Goal: Task Accomplishment & Management: Use online tool/utility

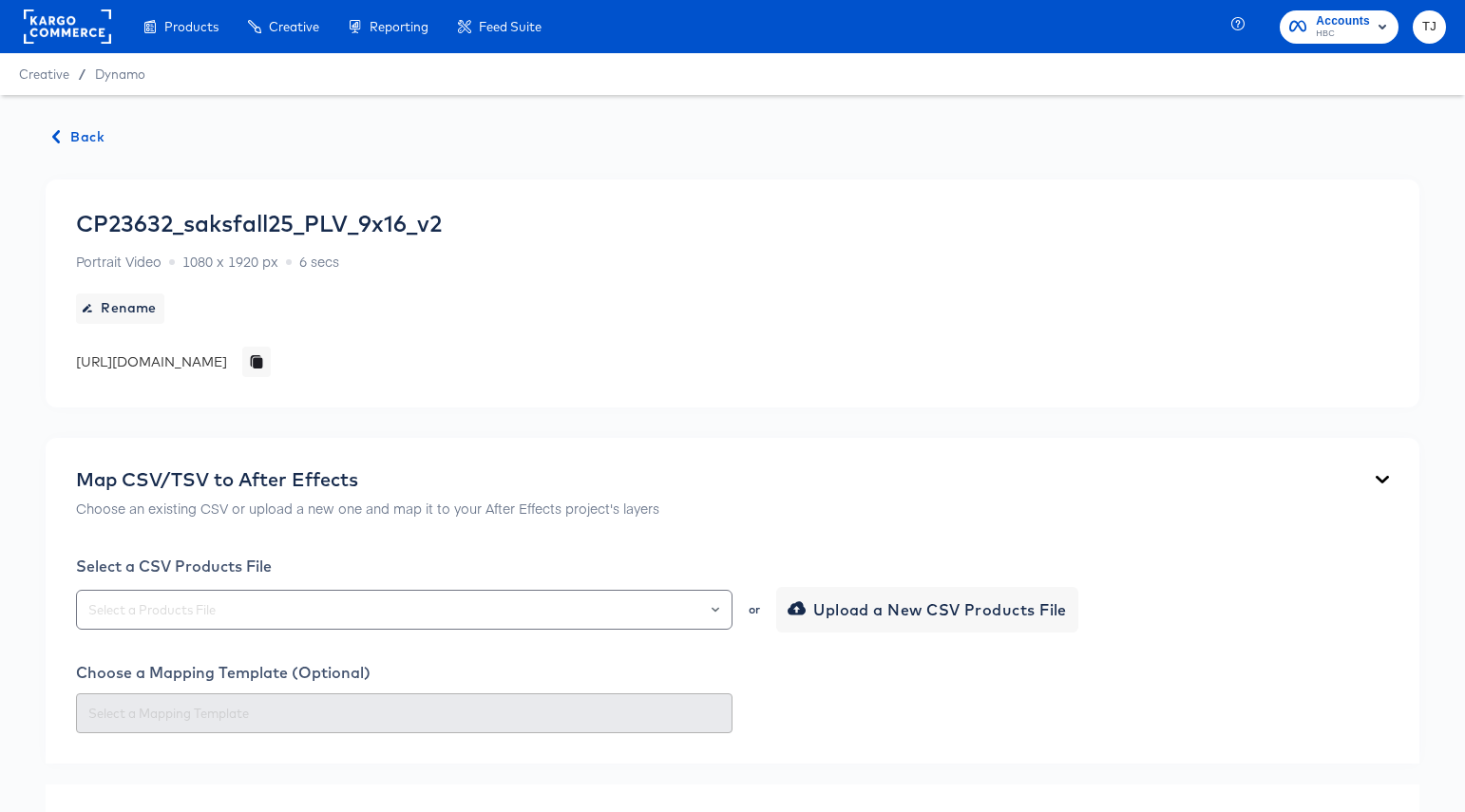
click at [69, 14] on rect at bounding box center [68, 26] width 88 height 34
click at [63, 24] on rect at bounding box center [68, 26] width 88 height 34
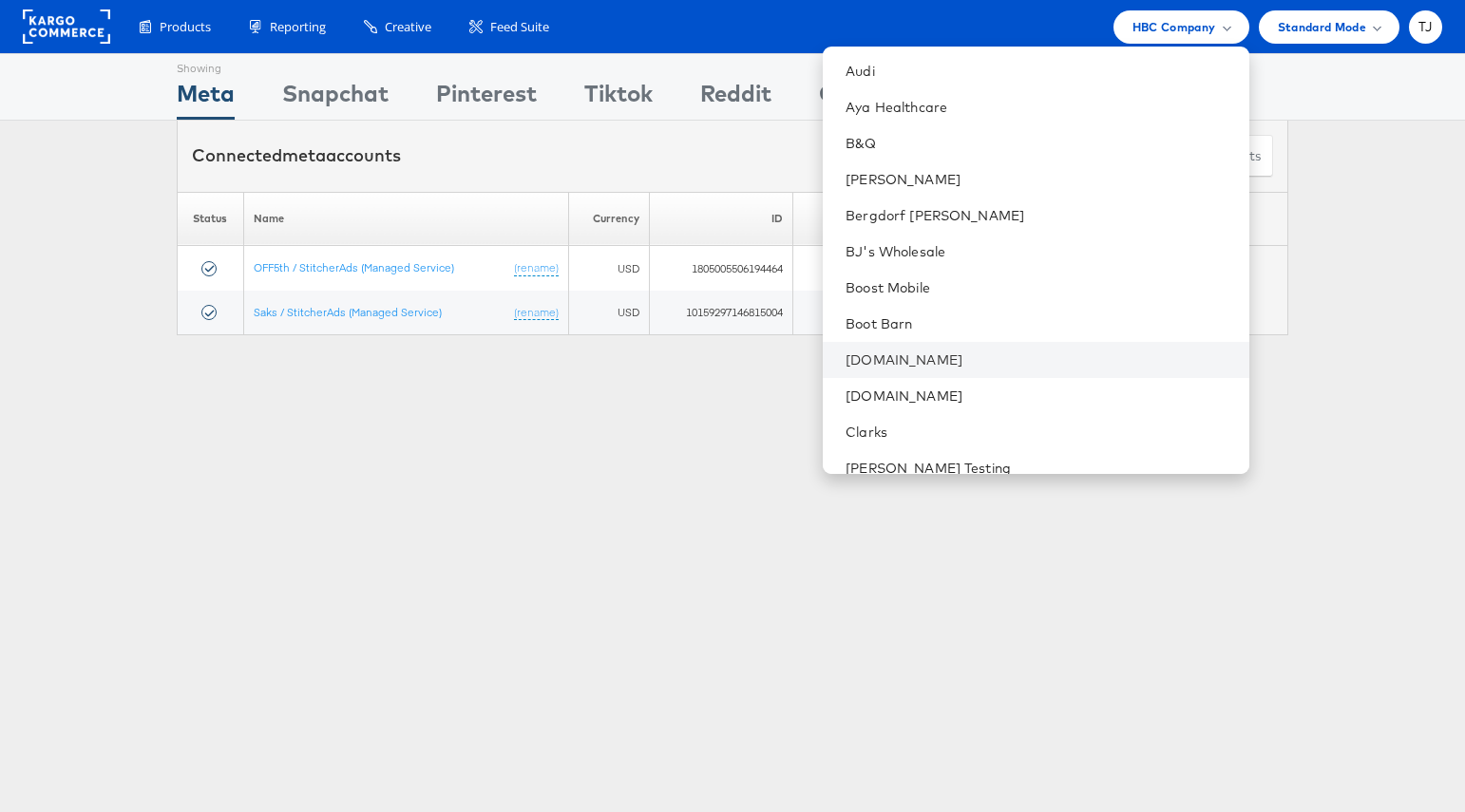
scroll to position [458, 0]
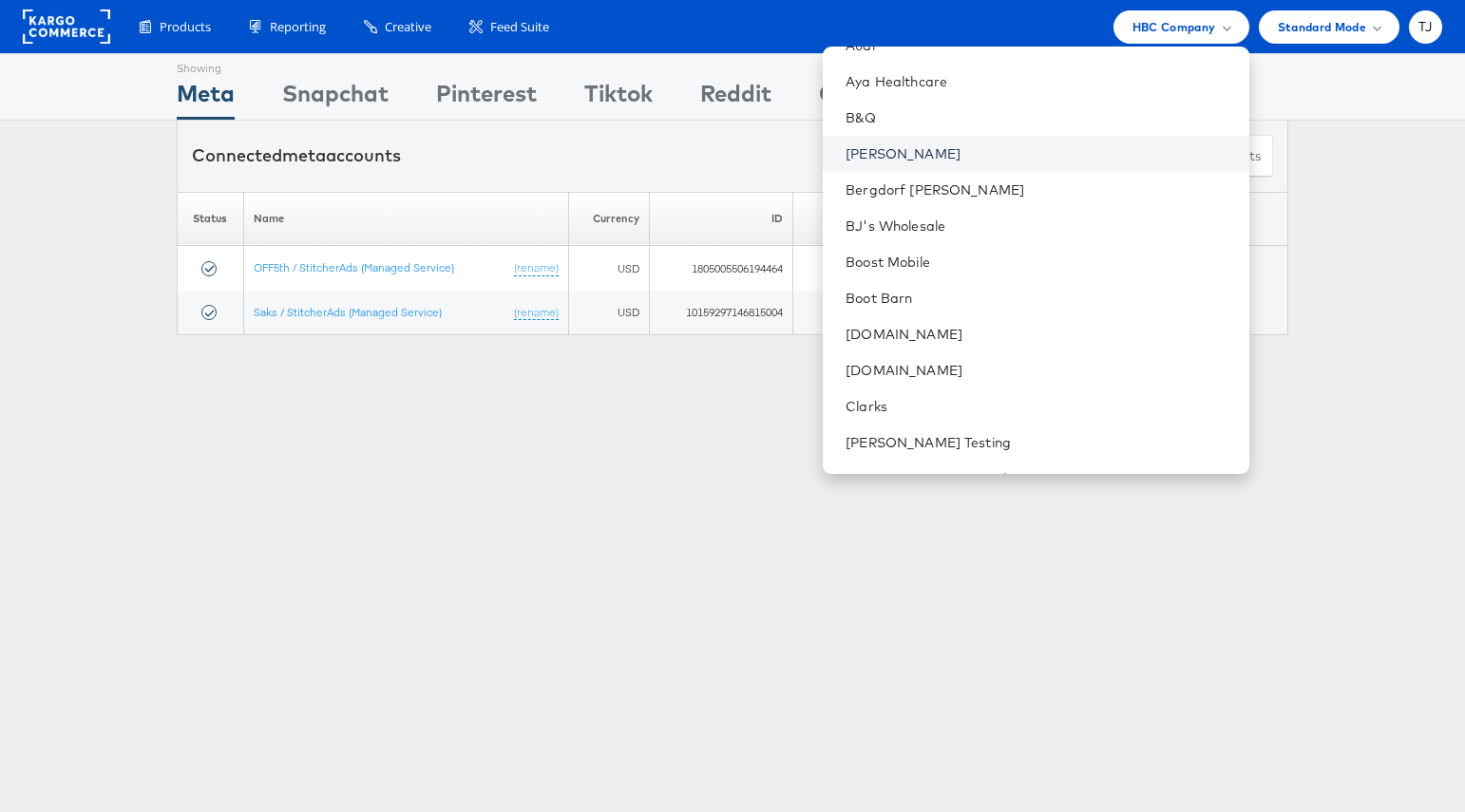
click at [1010, 156] on link "Belk" at bounding box center [1039, 154] width 387 height 19
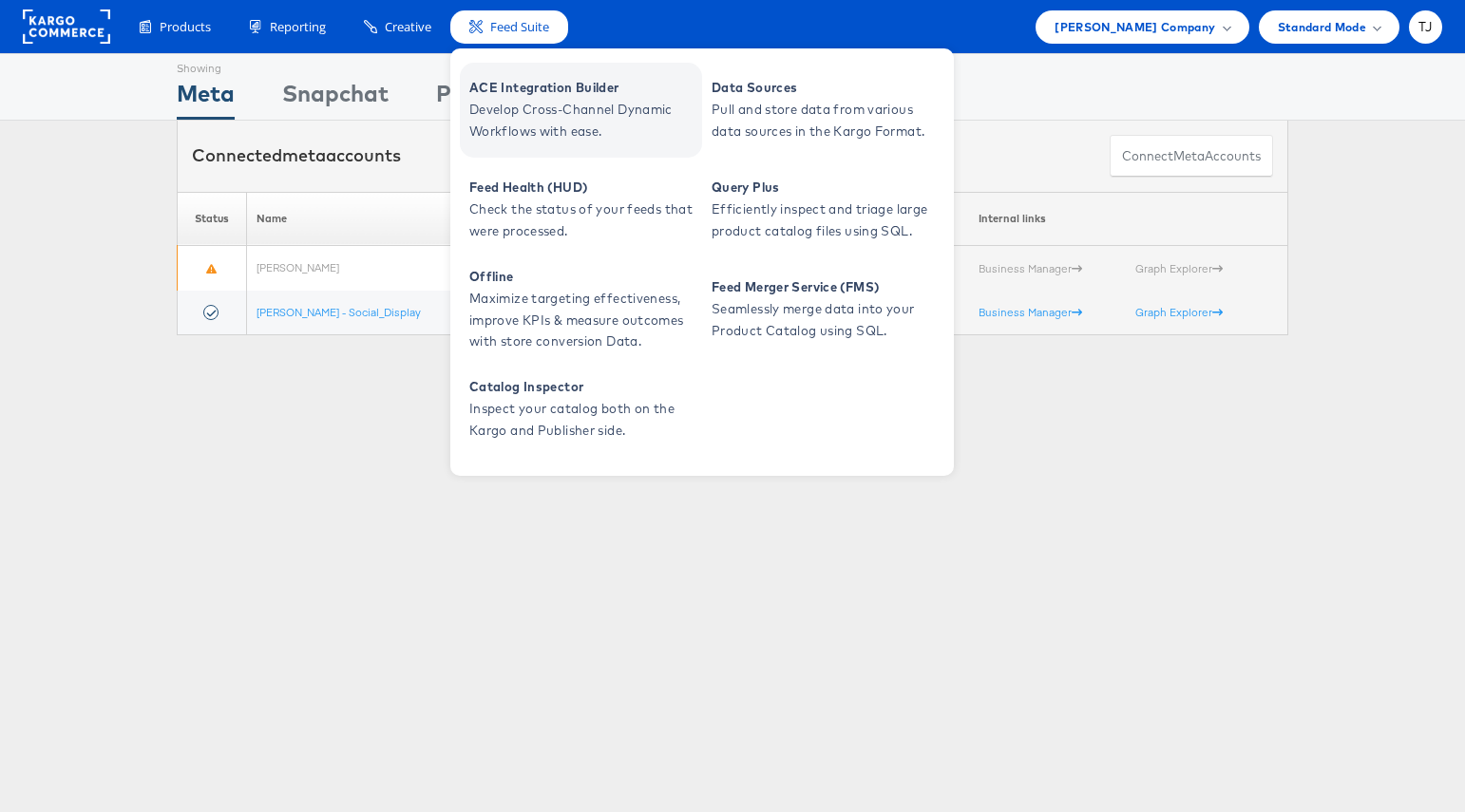
click at [520, 100] on span "Develop Cross-Channel Dynamic Workflows with ease." at bounding box center [583, 120] width 228 height 43
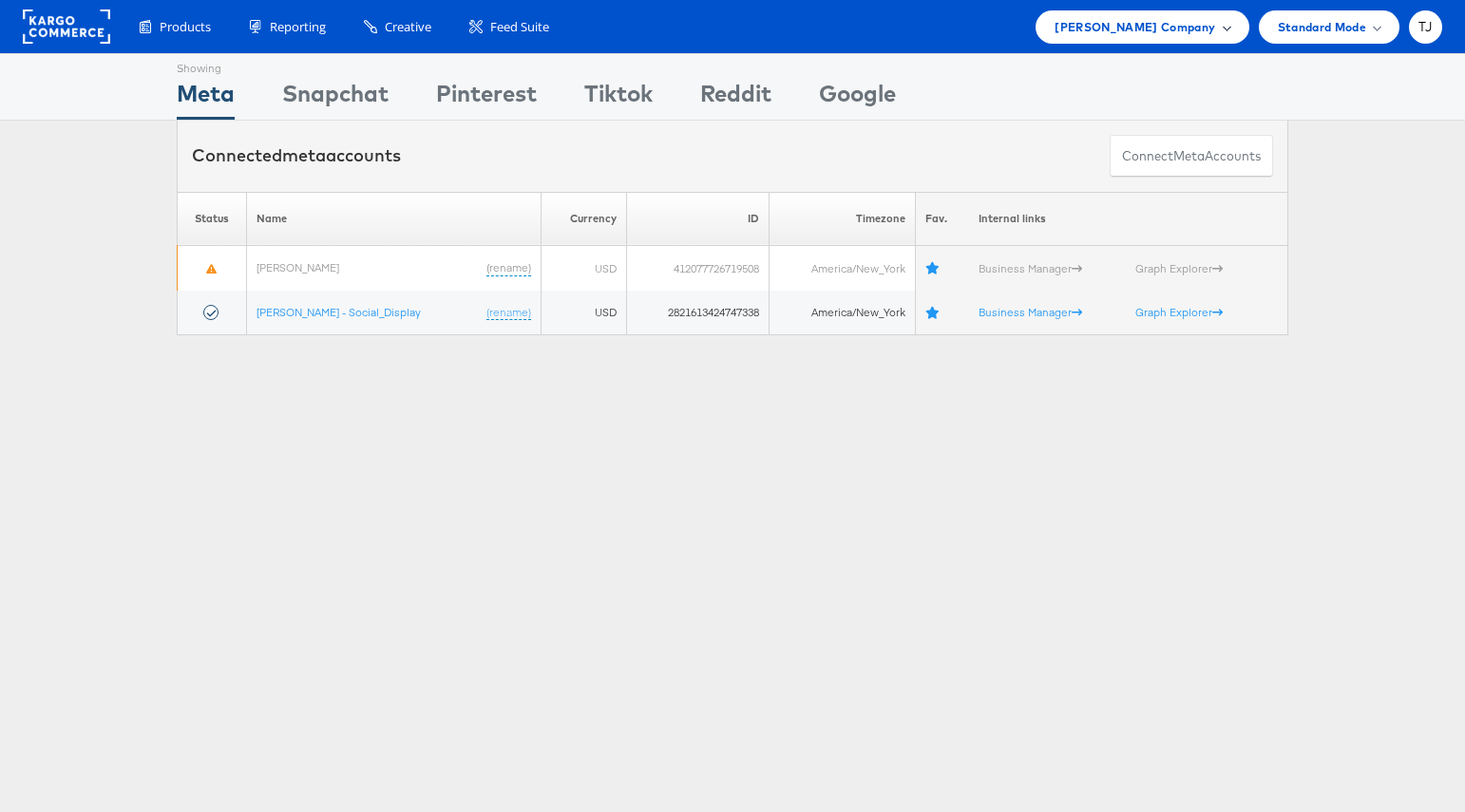
click at [1221, 21] on div "Belk Company" at bounding box center [1141, 27] width 175 height 20
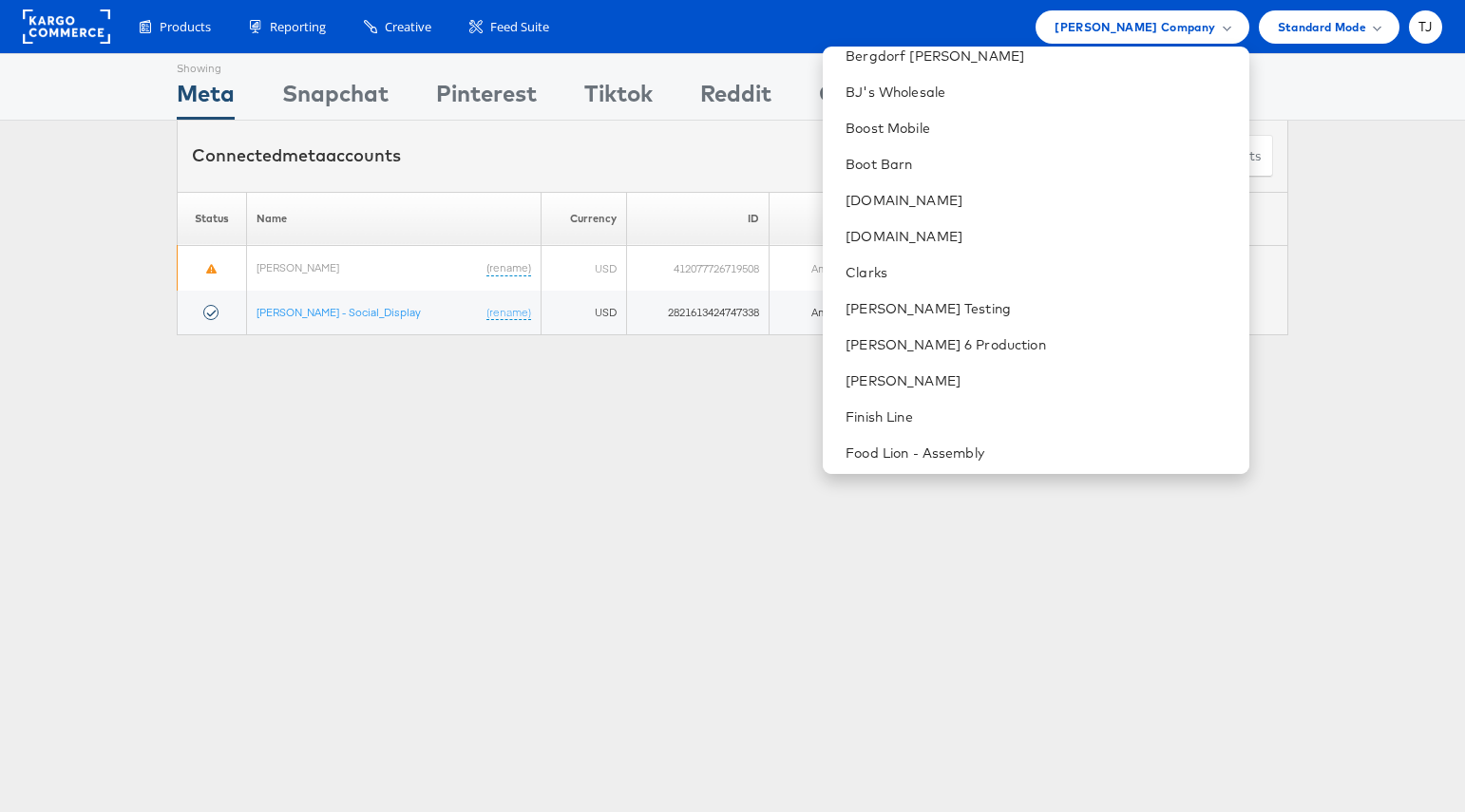
scroll to position [964, 0]
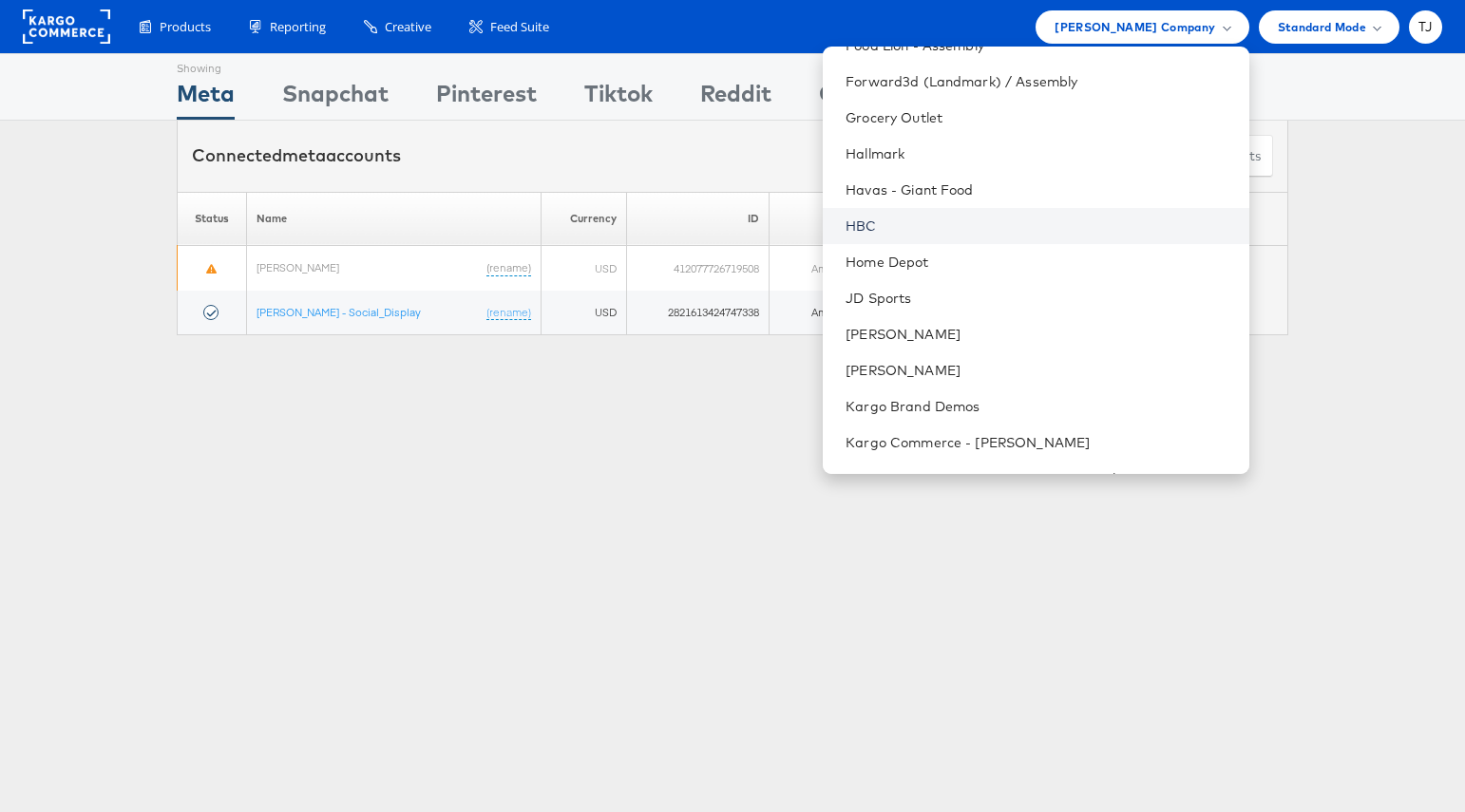
click at [1030, 223] on link "HBC" at bounding box center [1039, 226] width 387 height 19
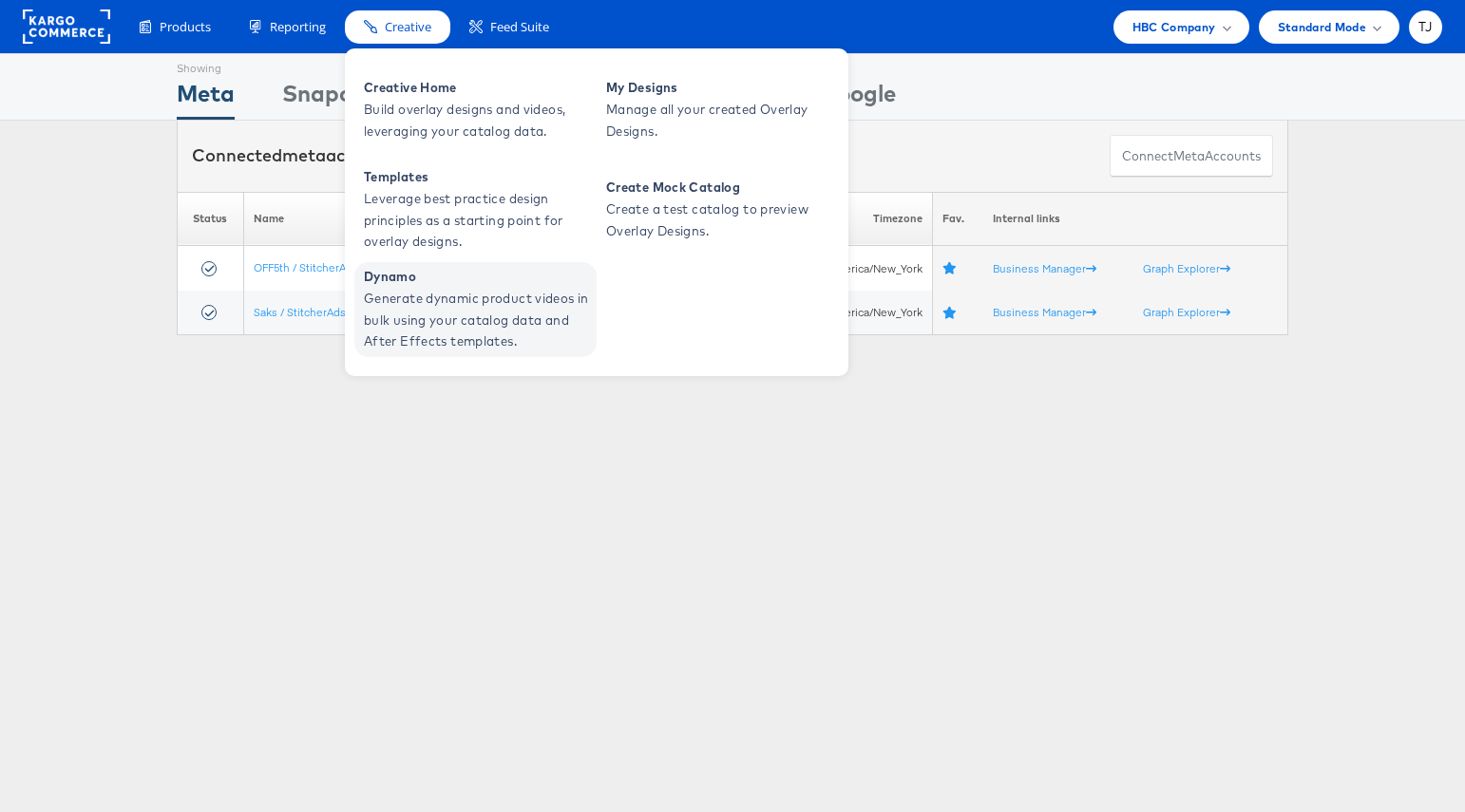
click at [383, 294] on span "Generate dynamic product videos in bulk using your catalog data and After Effec…" at bounding box center [478, 320] width 228 height 65
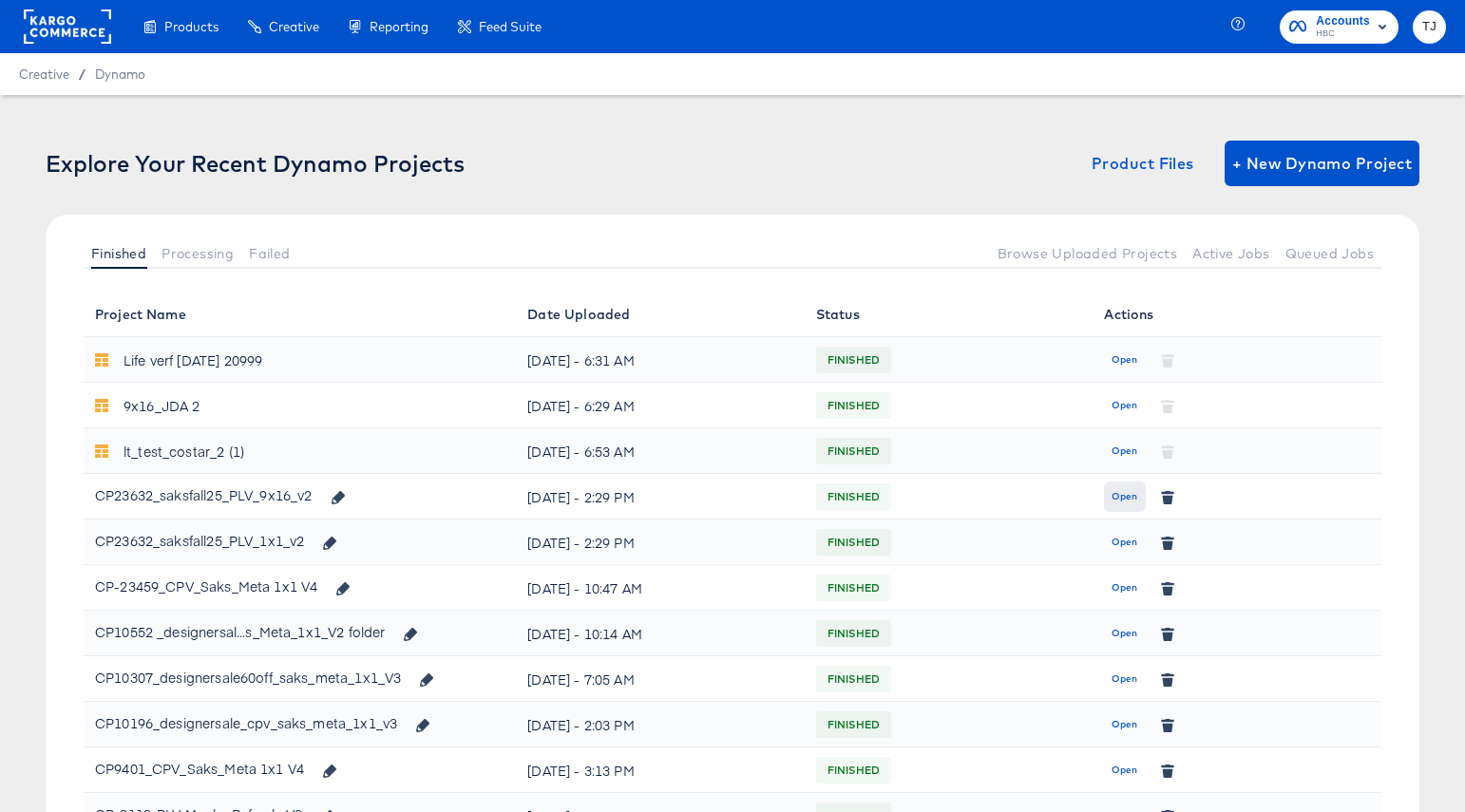
click at [1123, 497] on span "Open" at bounding box center [1124, 497] width 26 height 17
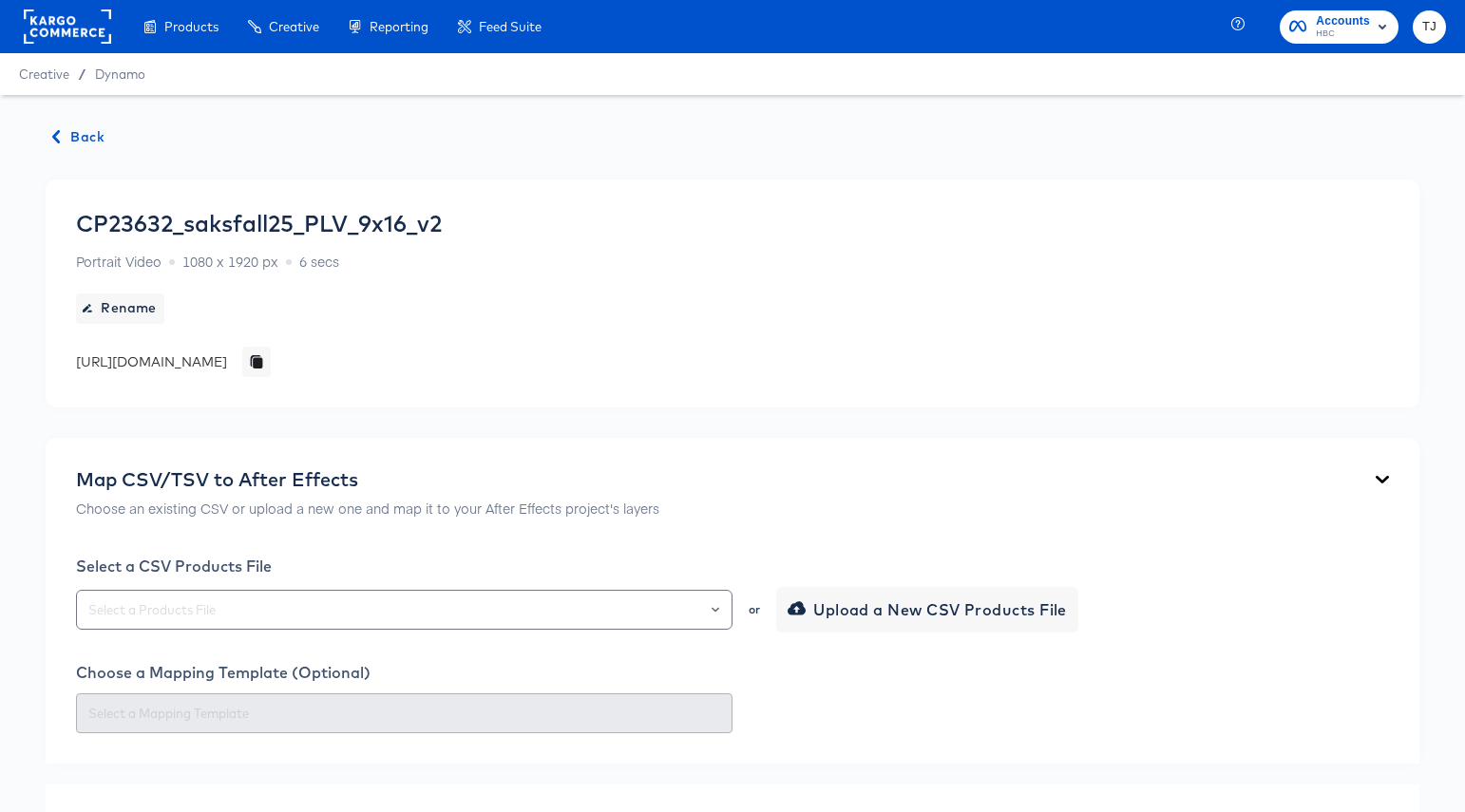
click at [74, 139] on span "Back" at bounding box center [78, 137] width 51 height 24
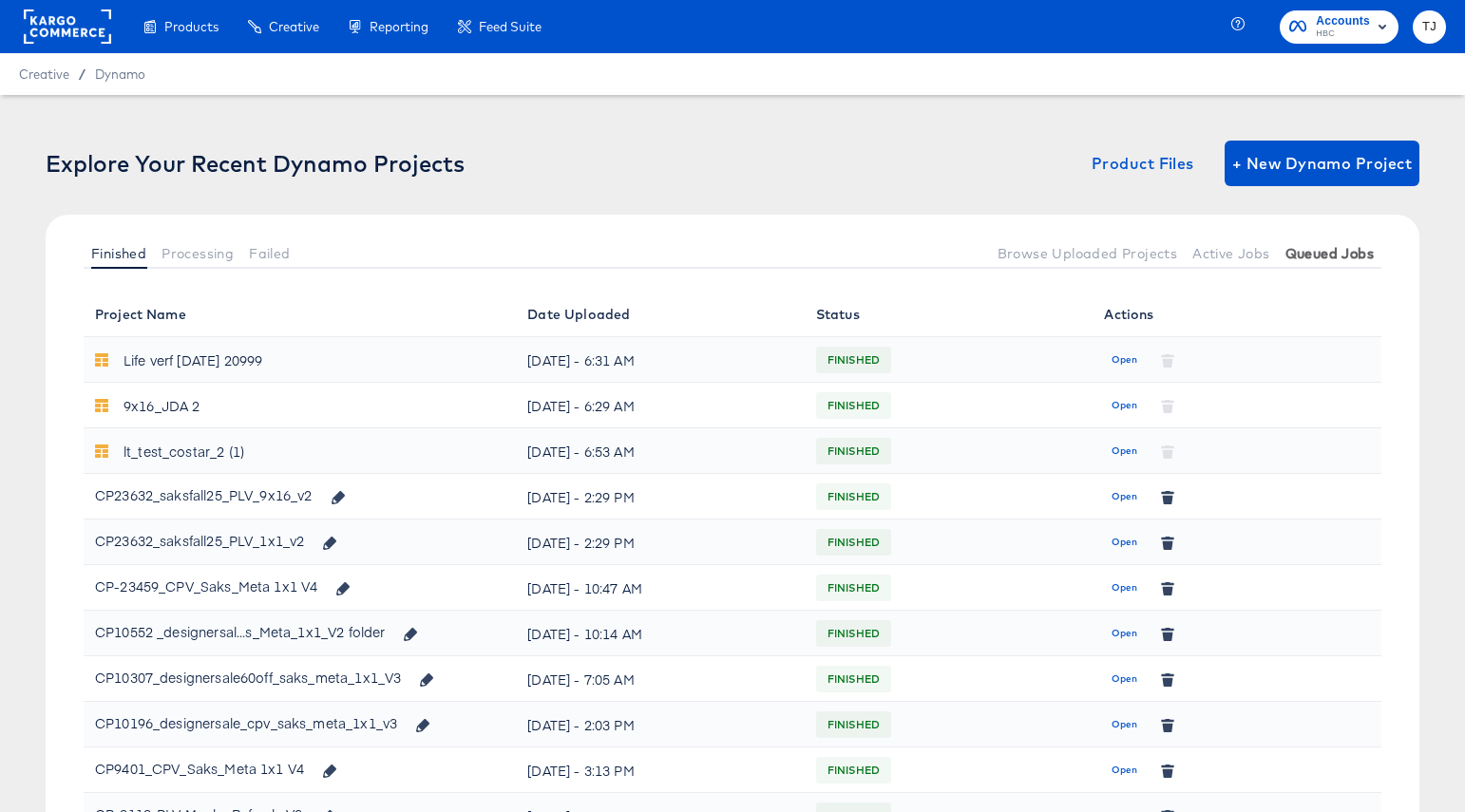
click at [1335, 256] on span "Queued Jobs" at bounding box center [1329, 254] width 88 height 15
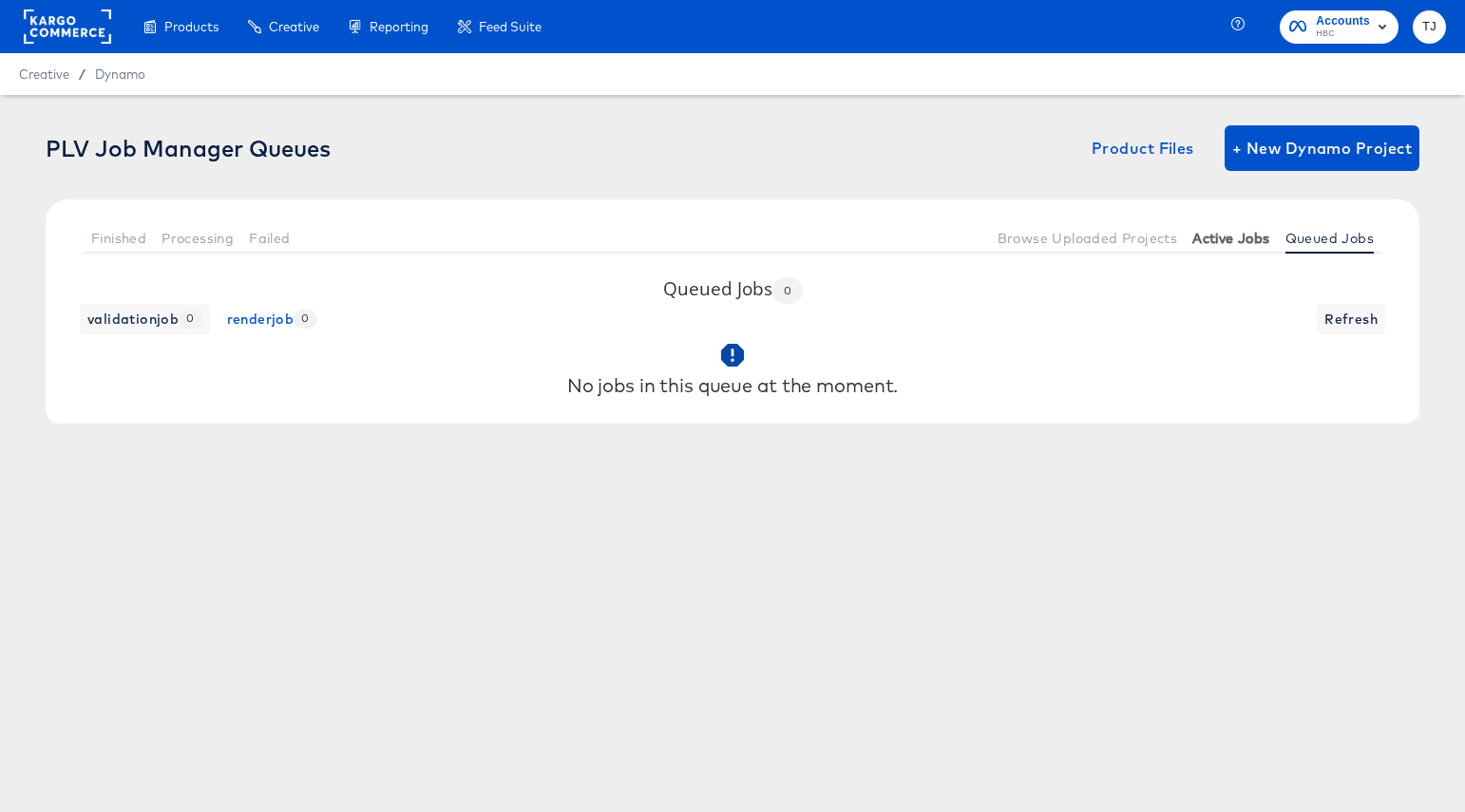
drag, startPoint x: 1227, startPoint y: 241, endPoint x: 1209, endPoint y: 242, distance: 18.0
click at [1227, 241] on span "Active Jobs" at bounding box center [1231, 238] width 77 height 15
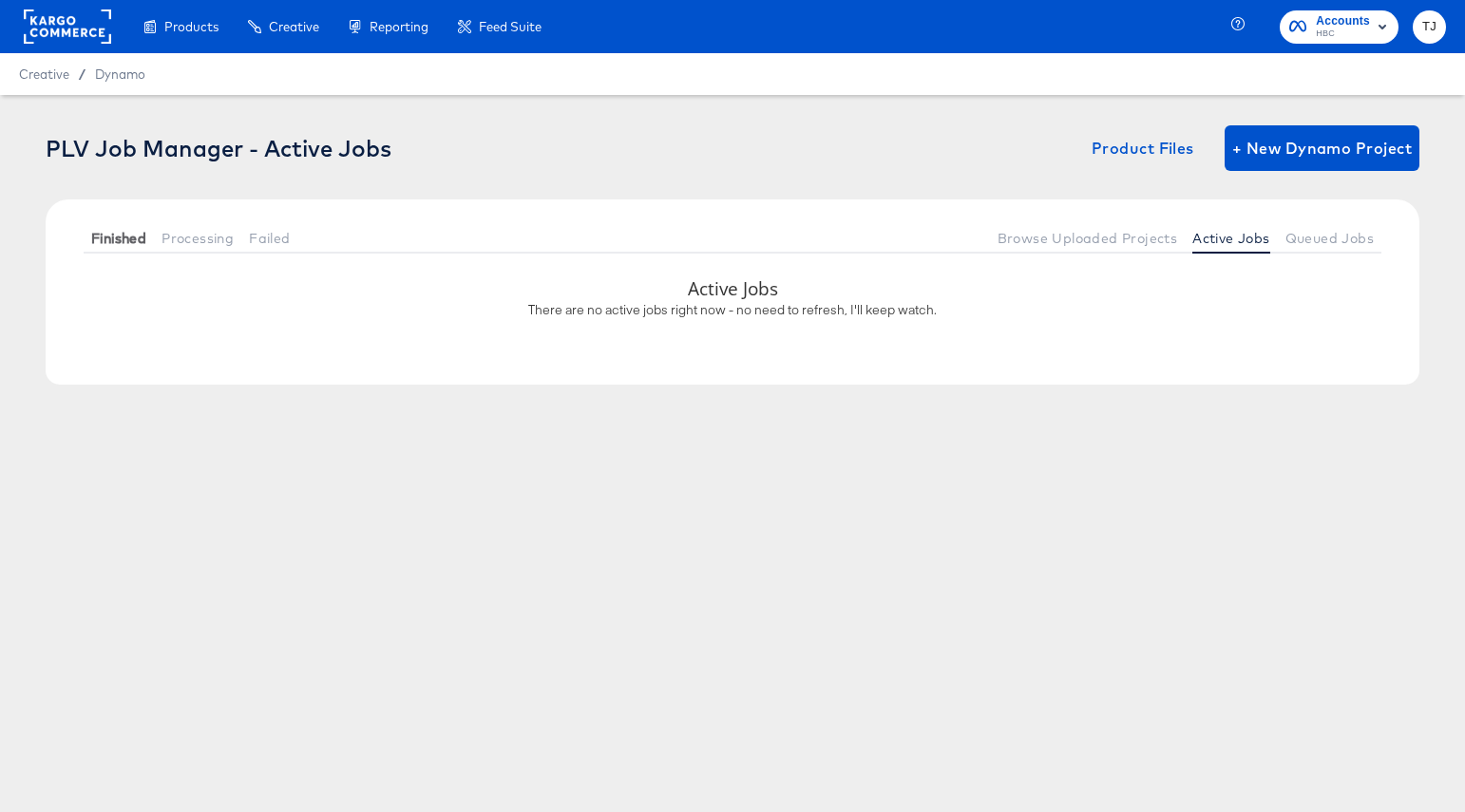
drag, startPoint x: 126, startPoint y: 237, endPoint x: 83, endPoint y: 235, distance: 43.0
click at [84, 235] on button "Finished" at bounding box center [119, 238] width 70 height 31
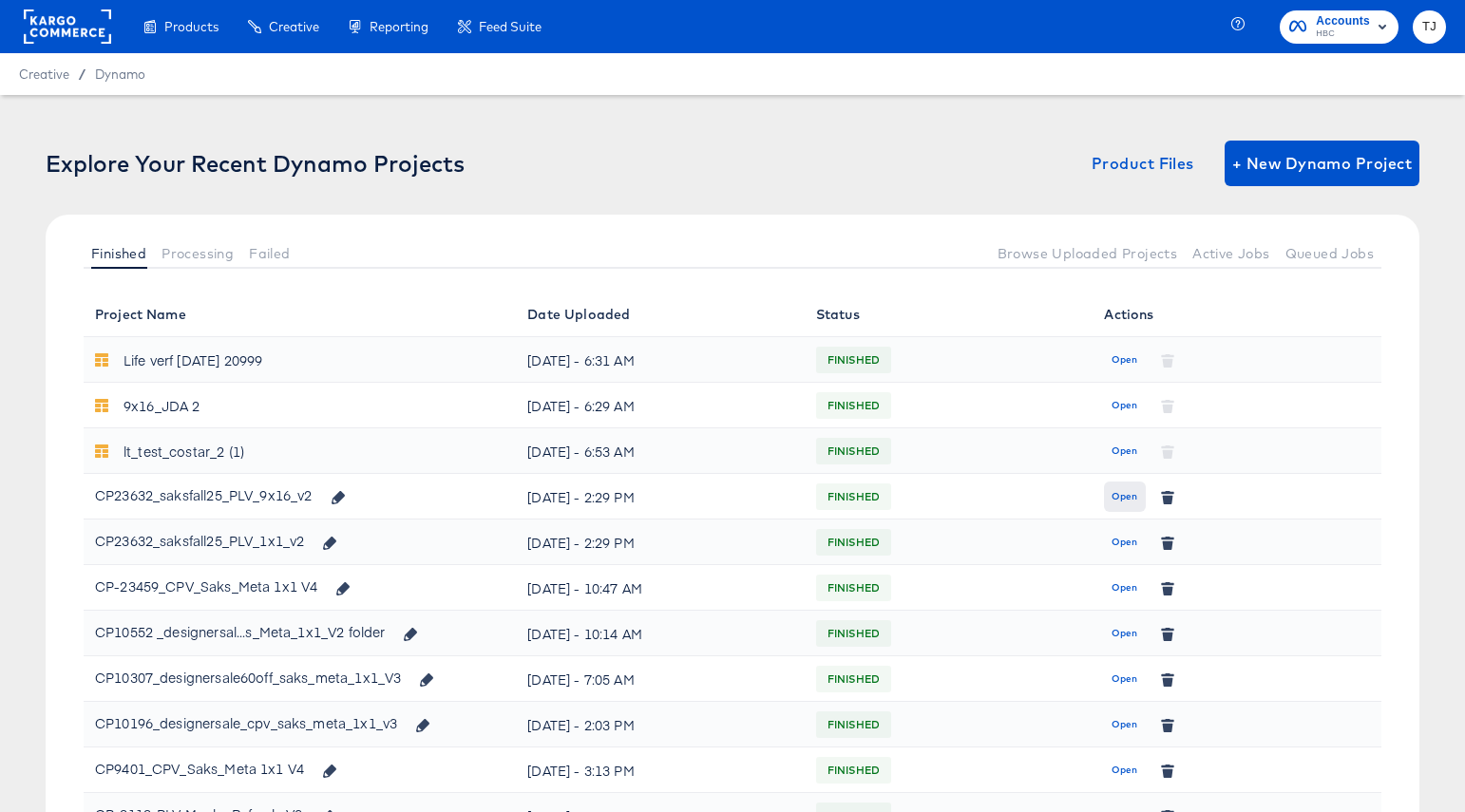
click at [1117, 497] on span "Open" at bounding box center [1124, 497] width 26 height 17
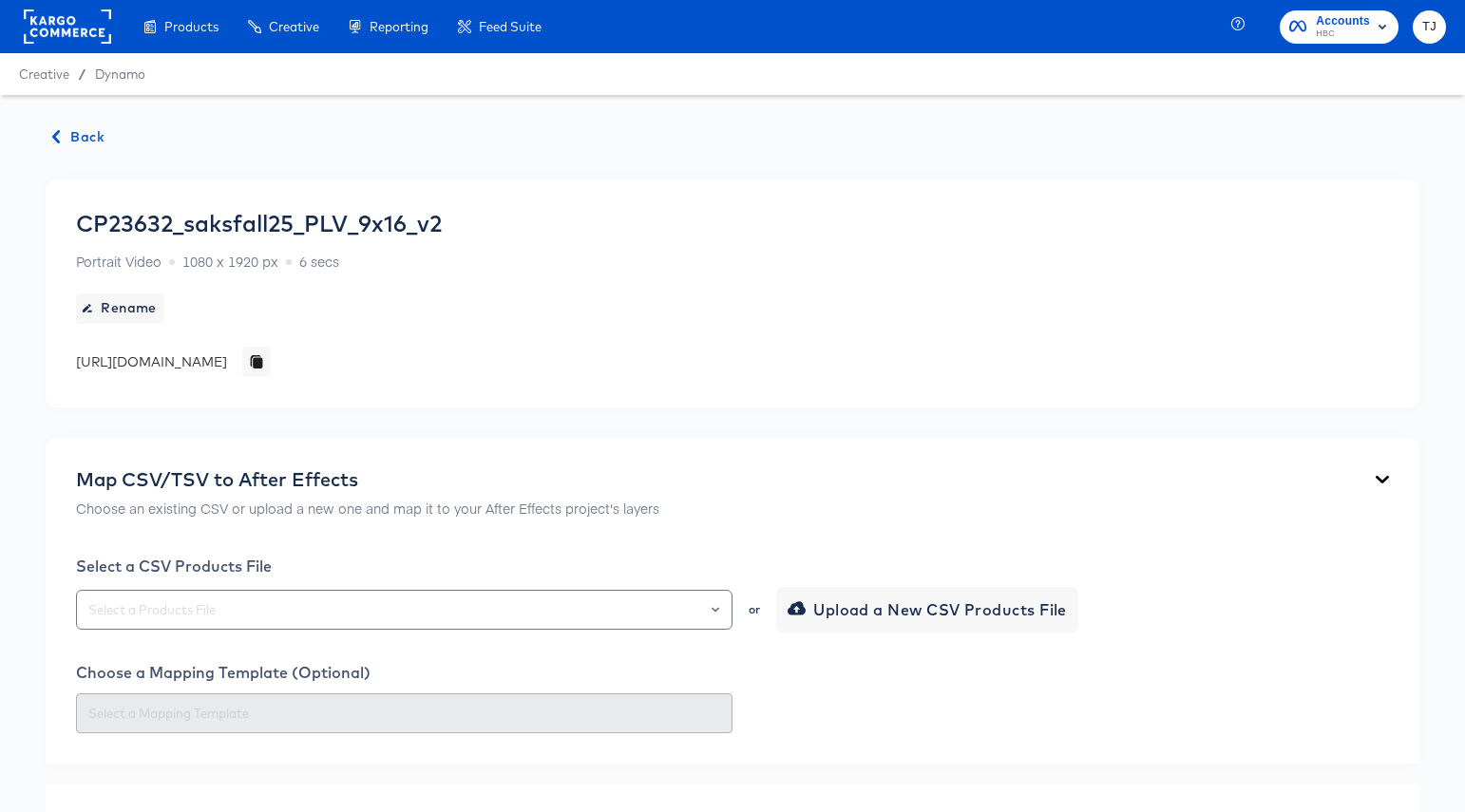
click at [95, 133] on span "Back" at bounding box center [78, 137] width 51 height 24
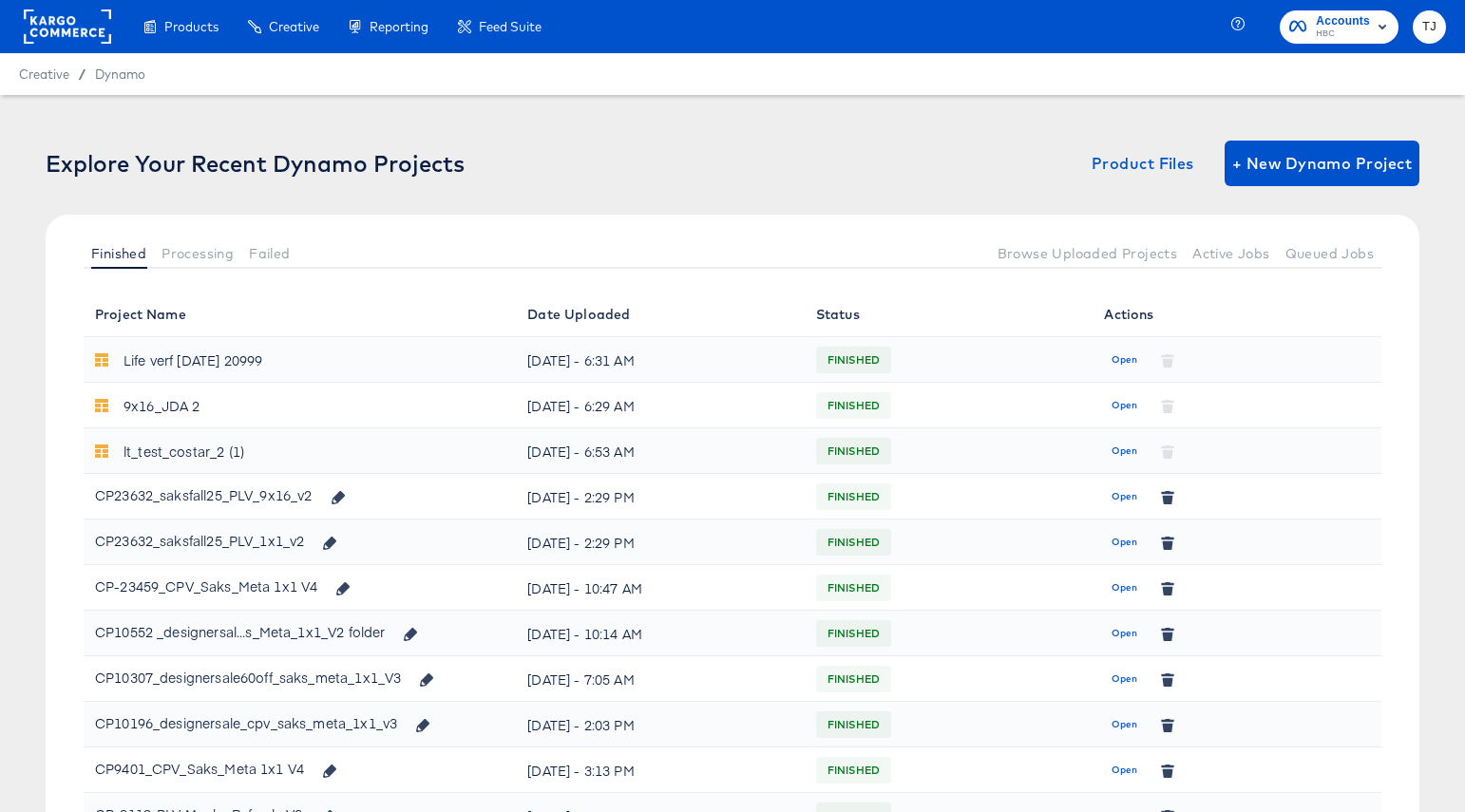
click at [1119, 540] on span "Open" at bounding box center [1124, 543] width 26 height 17
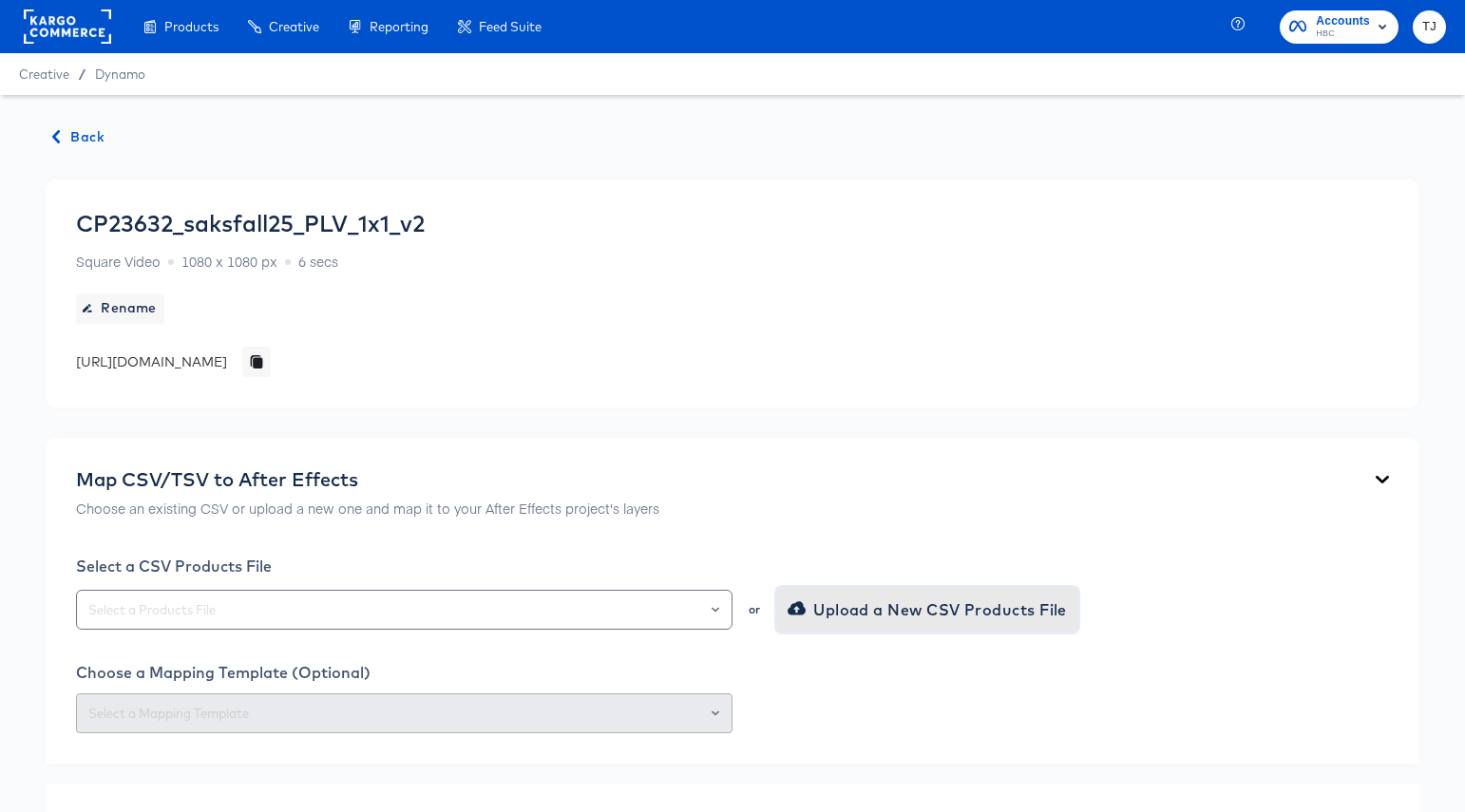
click at [958, 604] on span "Upload a New CSV Products File" at bounding box center [929, 610] width 275 height 27
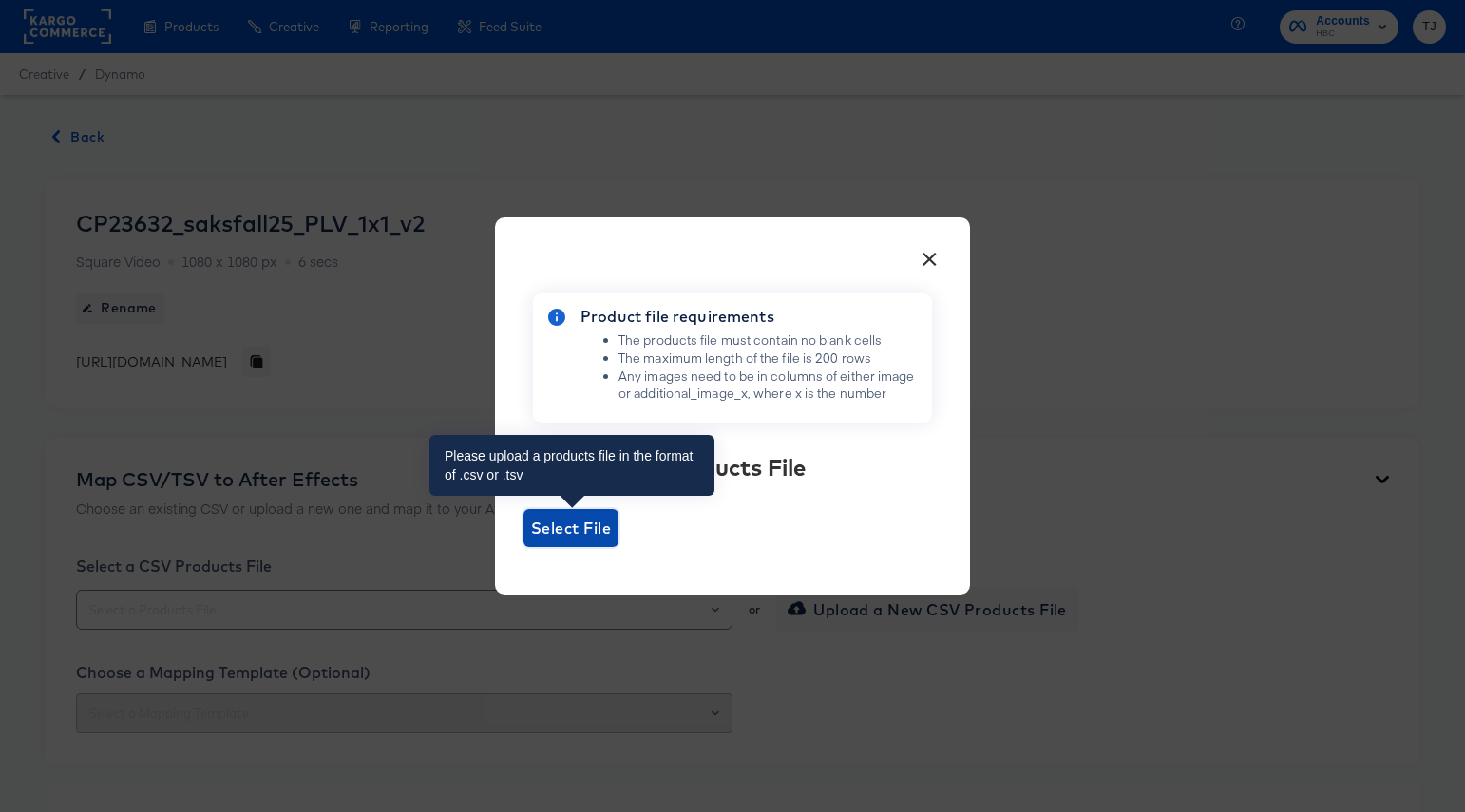
click at [604, 523] on span "Select File" at bounding box center [571, 528] width 80 height 27
click at [523, 547] on input "Select File" at bounding box center [523, 547] width 0 height 0
click at [577, 534] on span "Select File" at bounding box center [571, 528] width 80 height 27
click at [523, 547] on input "Select File" at bounding box center [523, 547] width 0 height 0
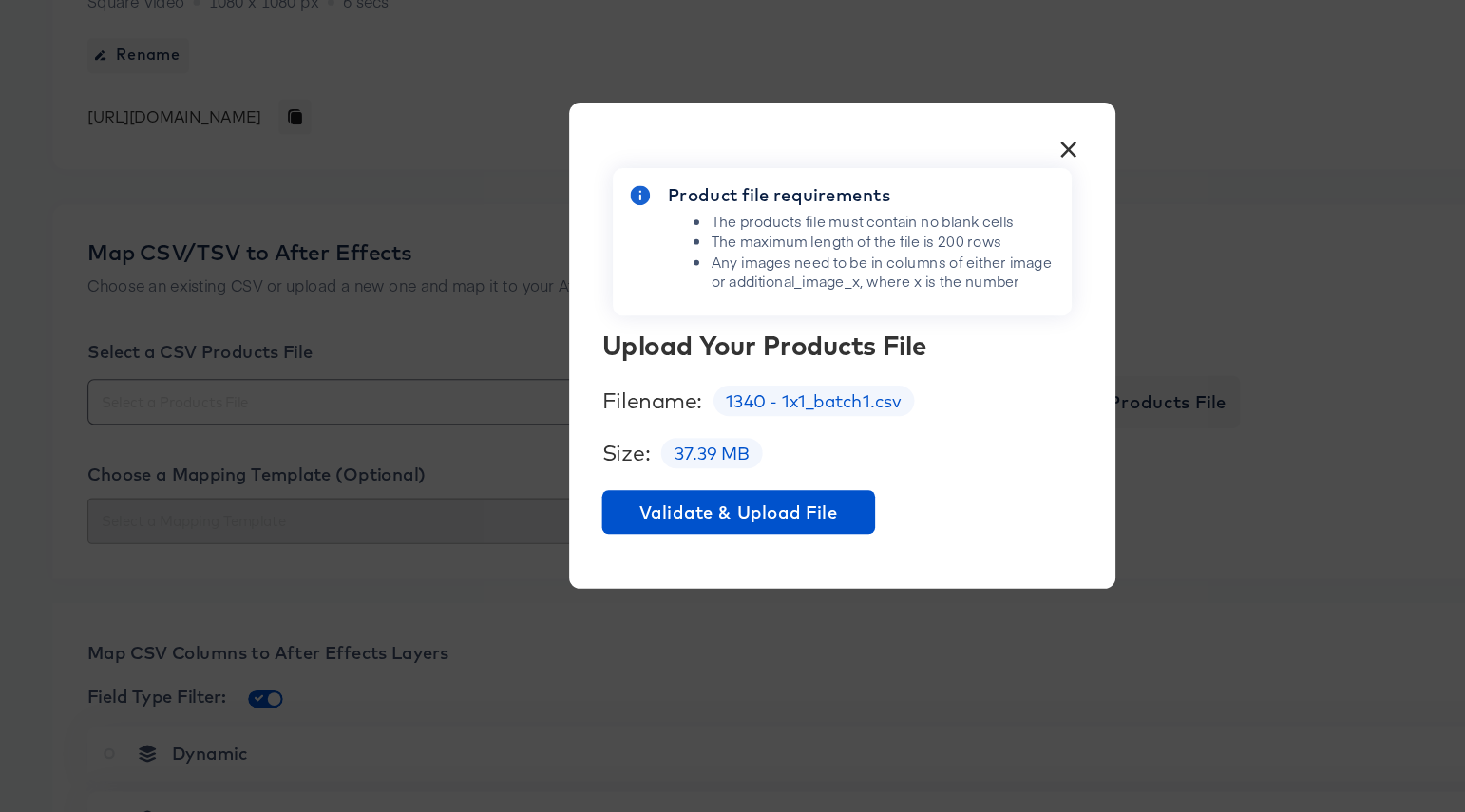
scroll to position [197, 0]
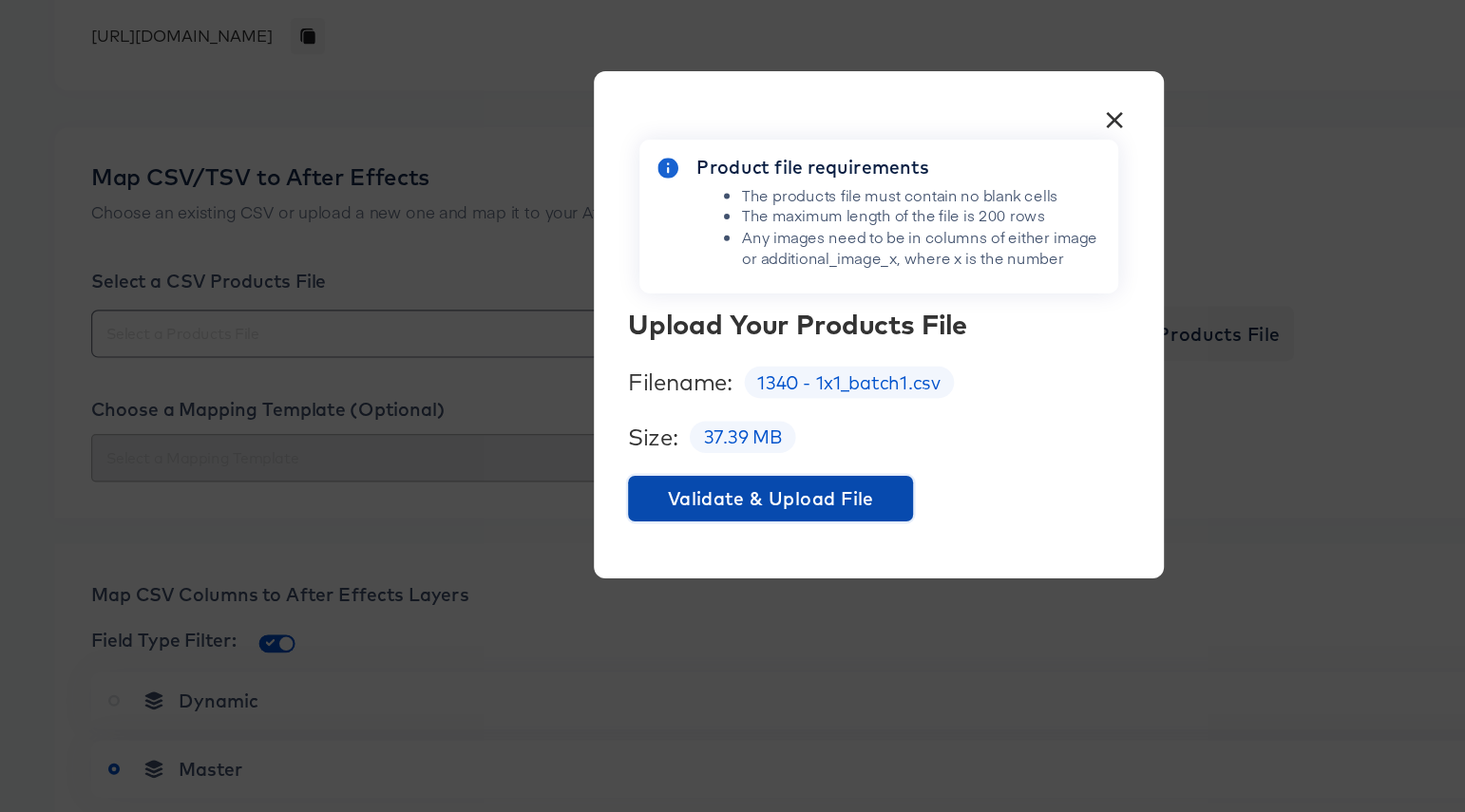
click at [607, 550] on span "Validate & Upload File" at bounding box center [642, 551] width 222 height 27
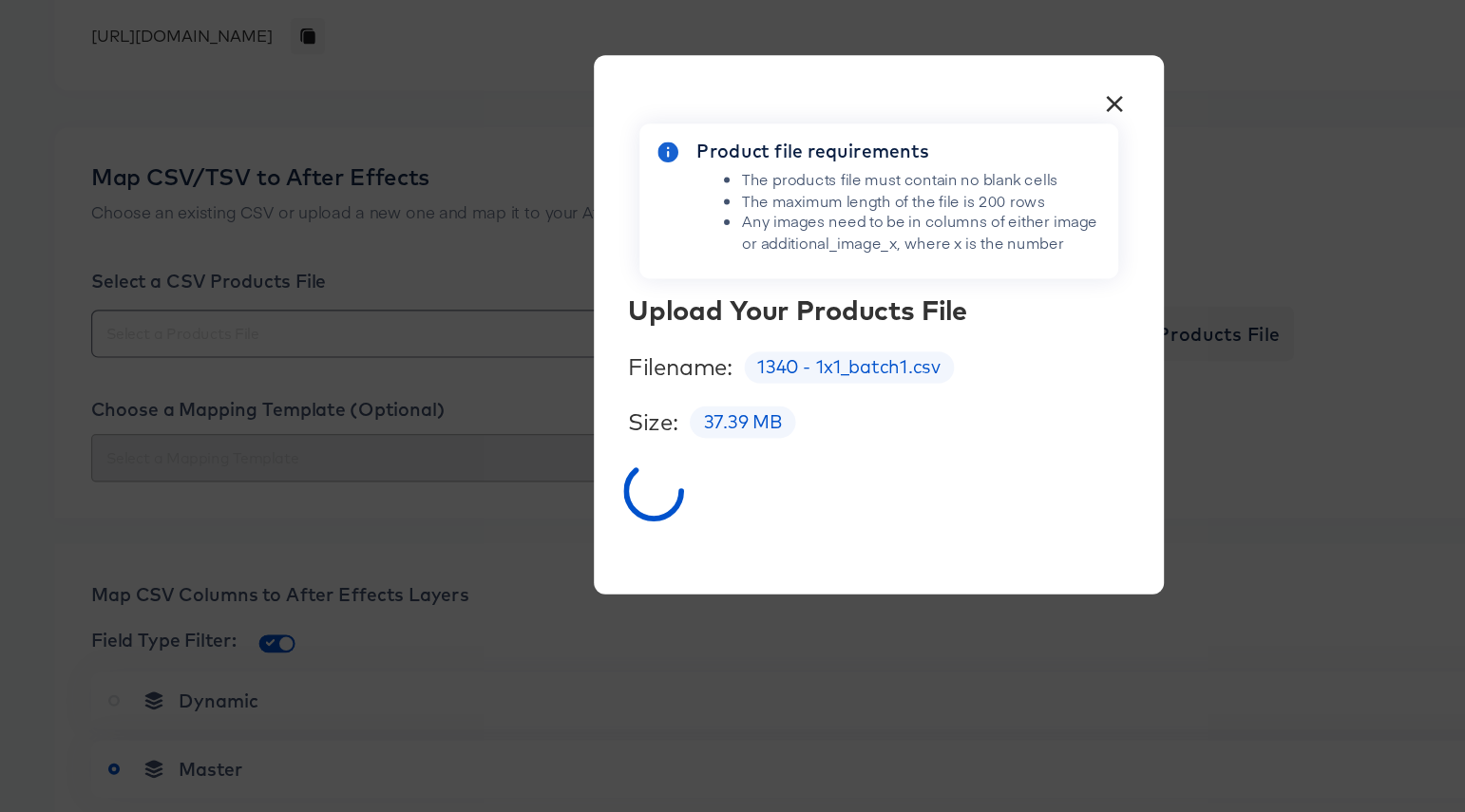
click at [933, 223] on button "×" at bounding box center [929, 217] width 34 height 34
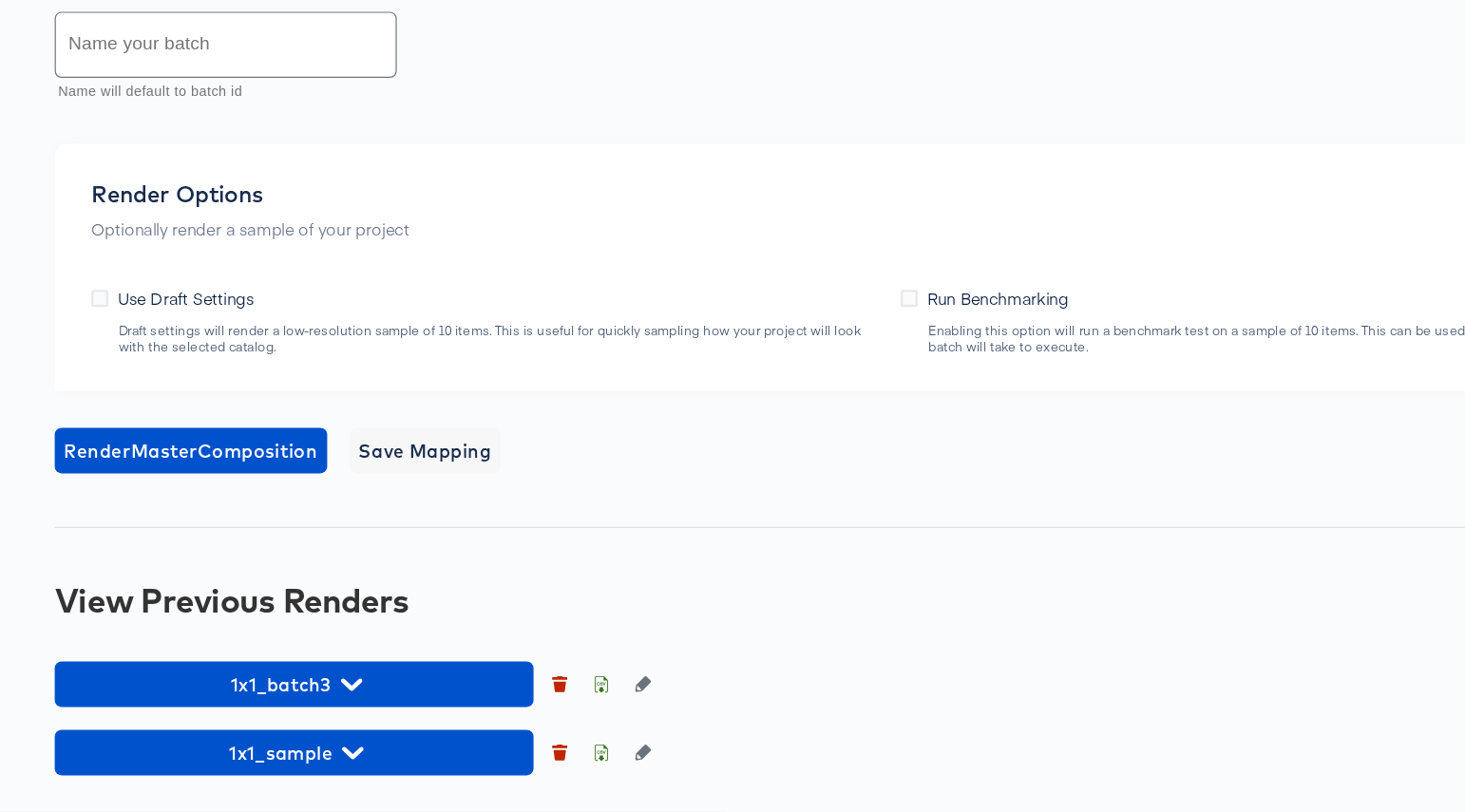
scroll to position [0, 0]
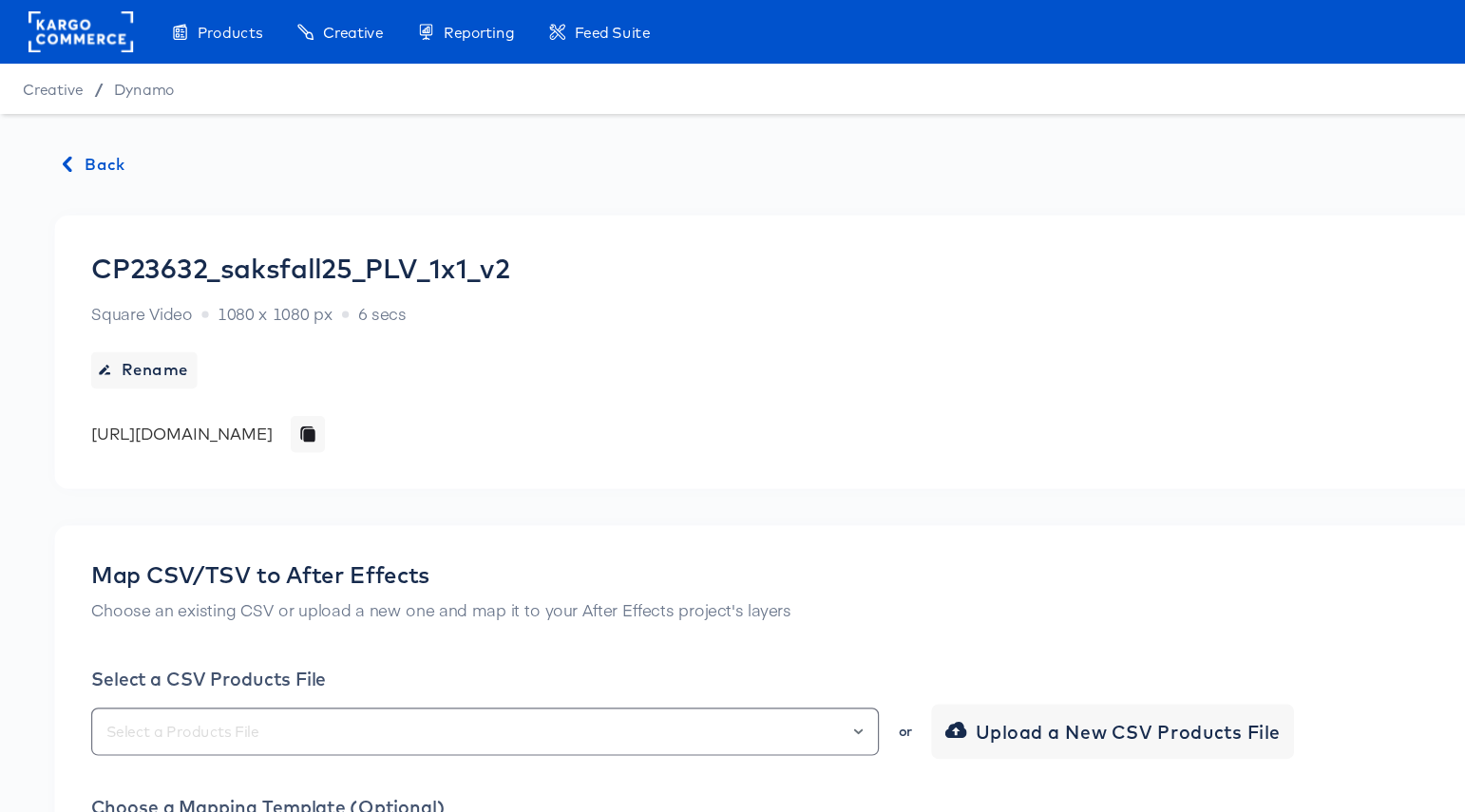
click at [58, 29] on rect at bounding box center [68, 26] width 88 height 34
click at [80, 37] on rect at bounding box center [68, 26] width 88 height 34
click at [60, 22] on rect at bounding box center [68, 26] width 88 height 34
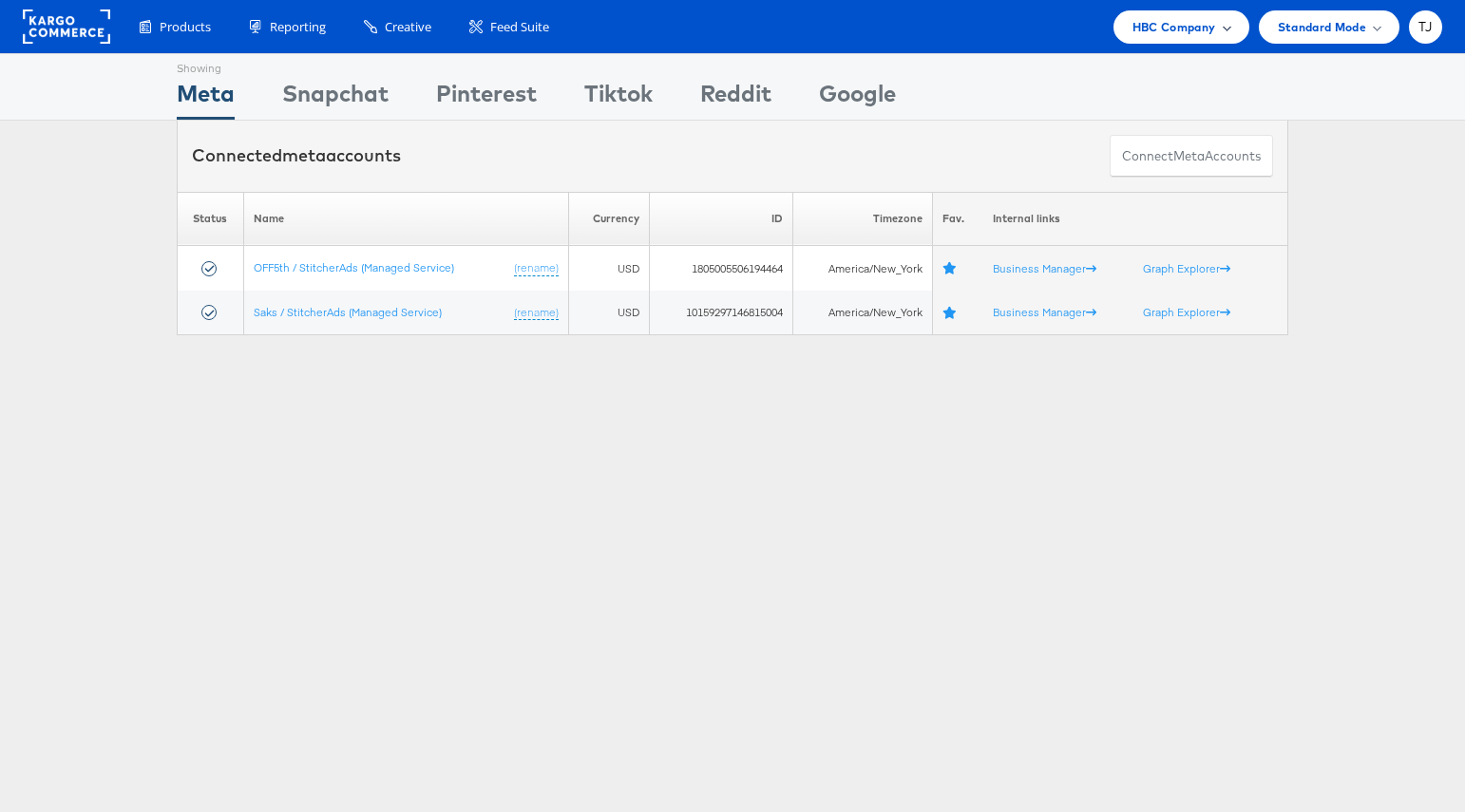
click at [1224, 29] on span at bounding box center [1226, 27] width 10 height 10
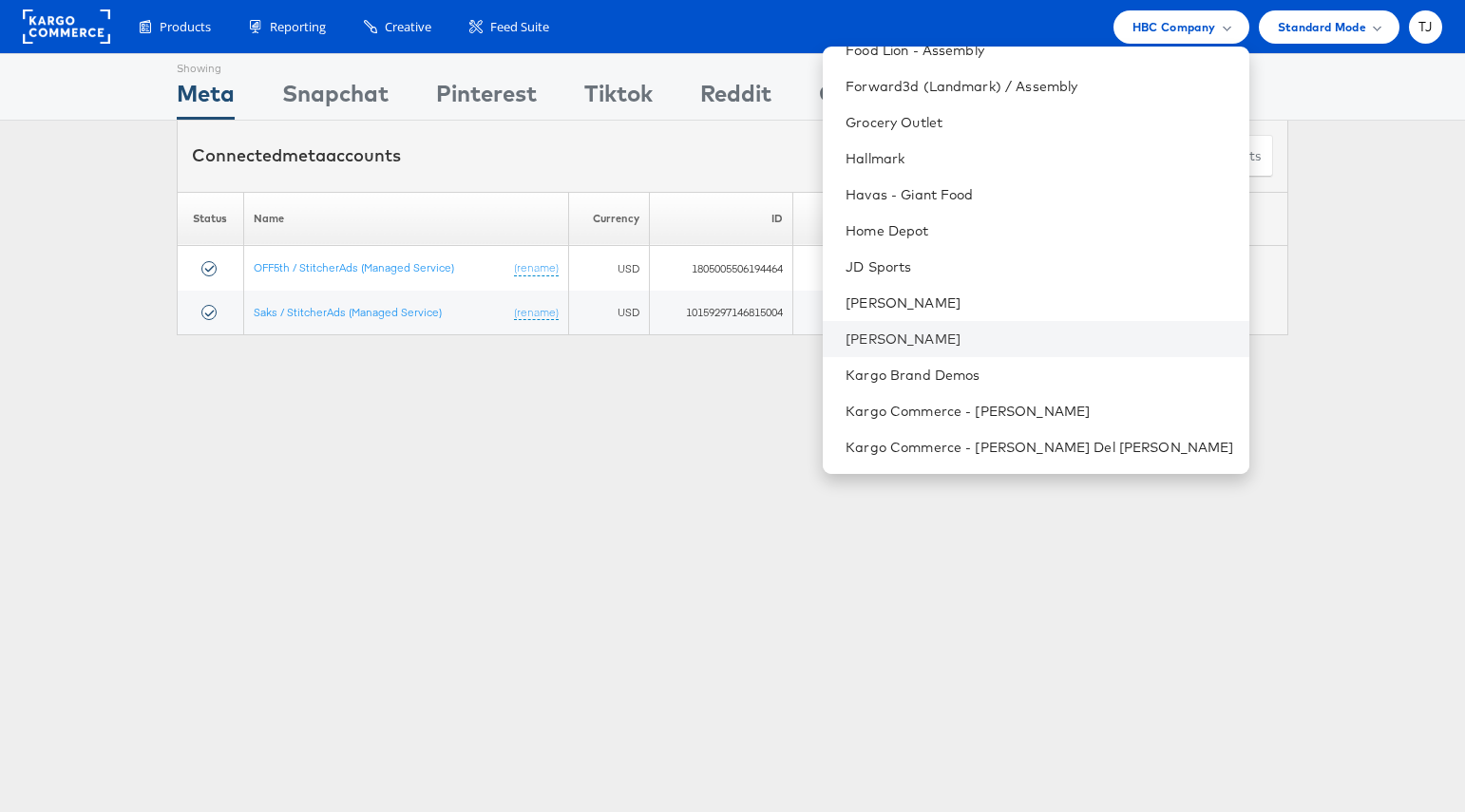
scroll to position [999, 0]
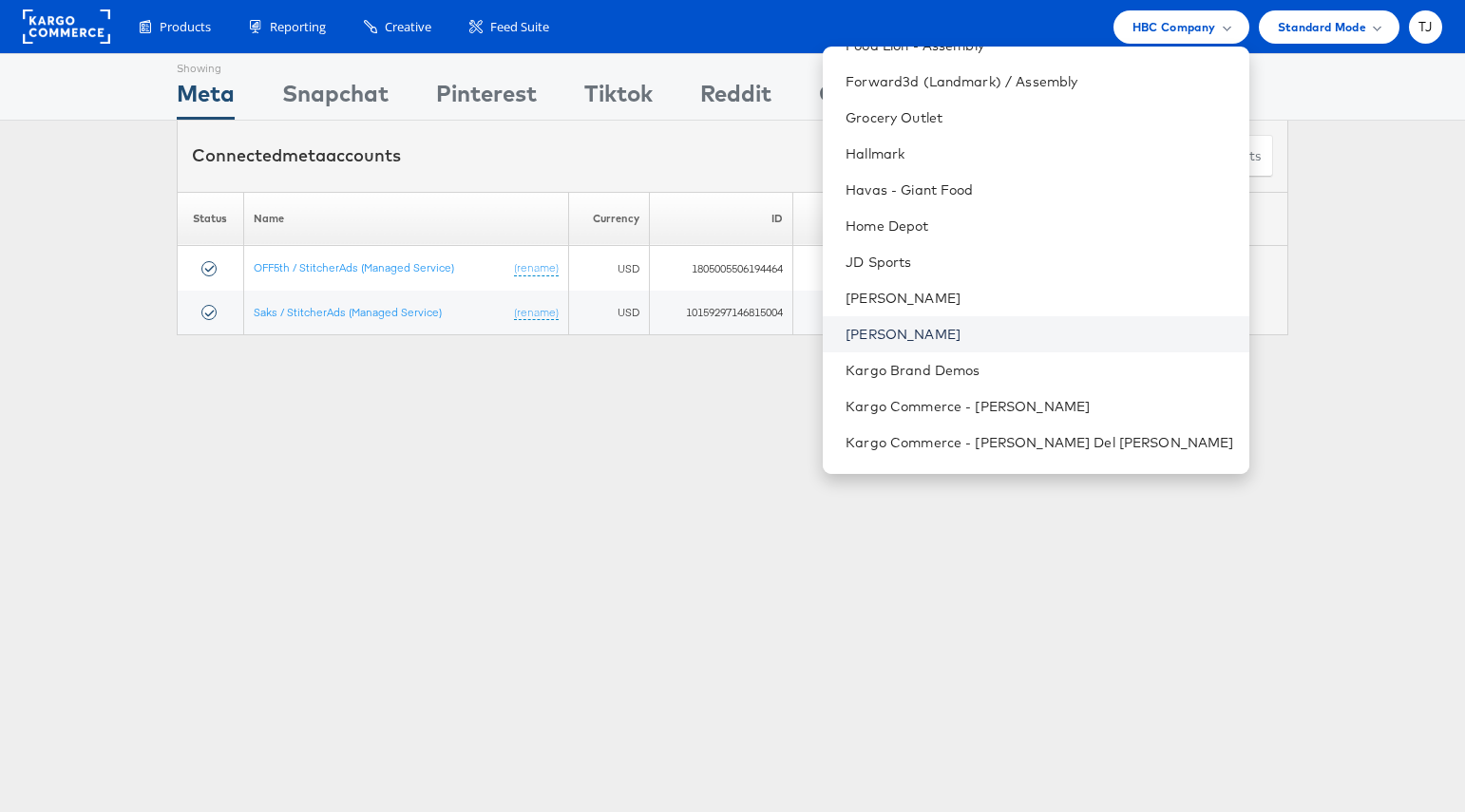
click at [999, 330] on link "Jules" at bounding box center [1039, 334] width 387 height 19
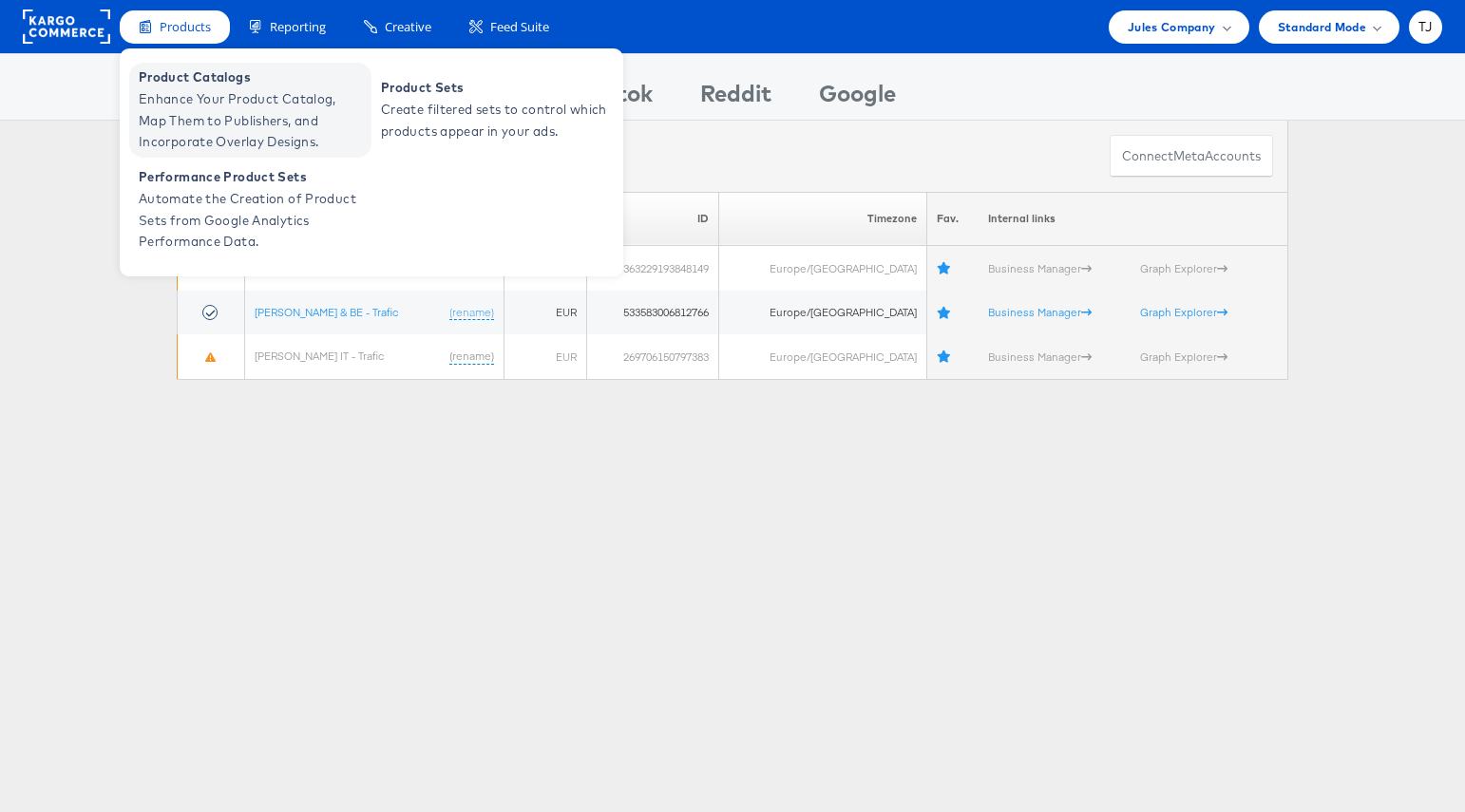
click at [183, 109] on span "Enhance Your Product Catalog, Map Them to Publishers, and Incorporate Overlay D…" at bounding box center [253, 120] width 228 height 65
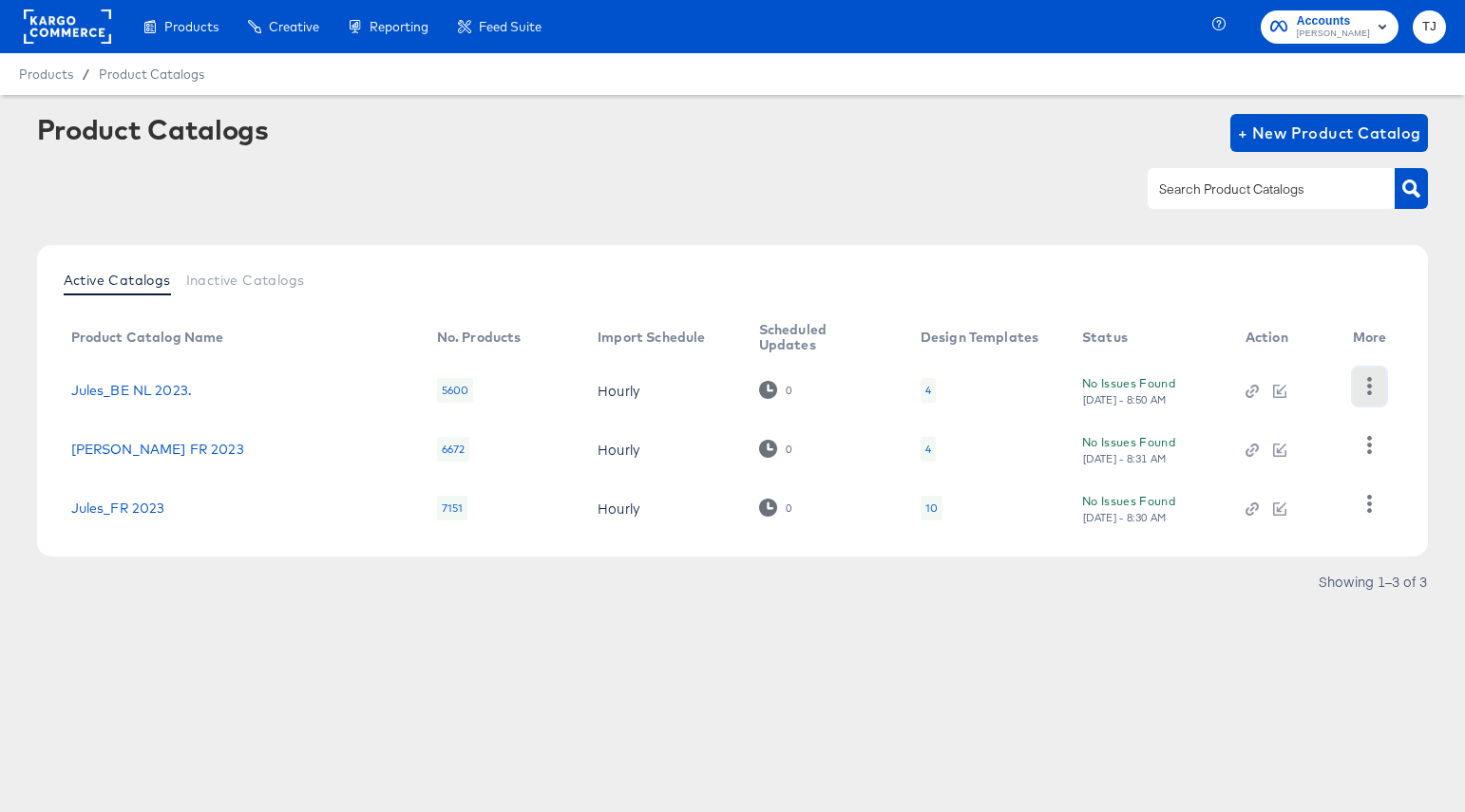
click at [1372, 388] on icon "button" at bounding box center [1369, 386] width 18 height 18
click at [1312, 453] on div "HUD Checks (Internal)" at bounding box center [1291, 456] width 190 height 30
click at [1415, 449] on div "Active Catalogs Inactive Catalogs Product Catalog Name No. Products Import Sche…" at bounding box center [732, 401] width 1392 height 312
drag, startPoint x: 1380, startPoint y: 443, endPoint x: 1372, endPoint y: 456, distance: 15.3
click at [1380, 443] on button "button" at bounding box center [1369, 445] width 33 height 38
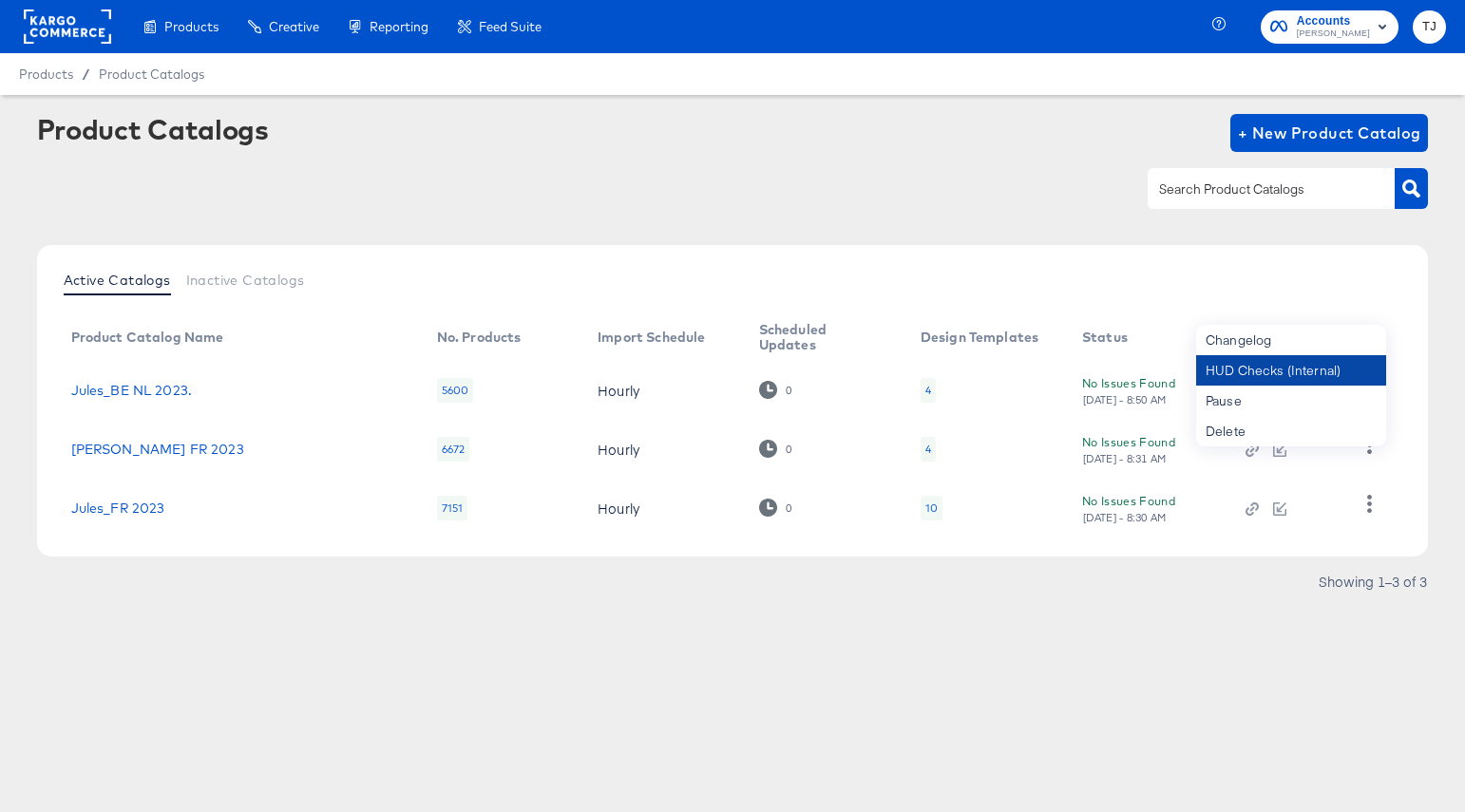
click at [1260, 369] on div "HUD Checks (Internal)" at bounding box center [1291, 370] width 190 height 30
drag, startPoint x: 1392, startPoint y: 559, endPoint x: 1364, endPoint y: 515, distance: 52.2
click at [1386, 552] on div "Active Catalogs Inactive Catalogs Product Catalog Name No. Products Import Sche…" at bounding box center [732, 426] width 1392 height 361
click at [1366, 510] on icon "button" at bounding box center [1369, 504] width 18 height 18
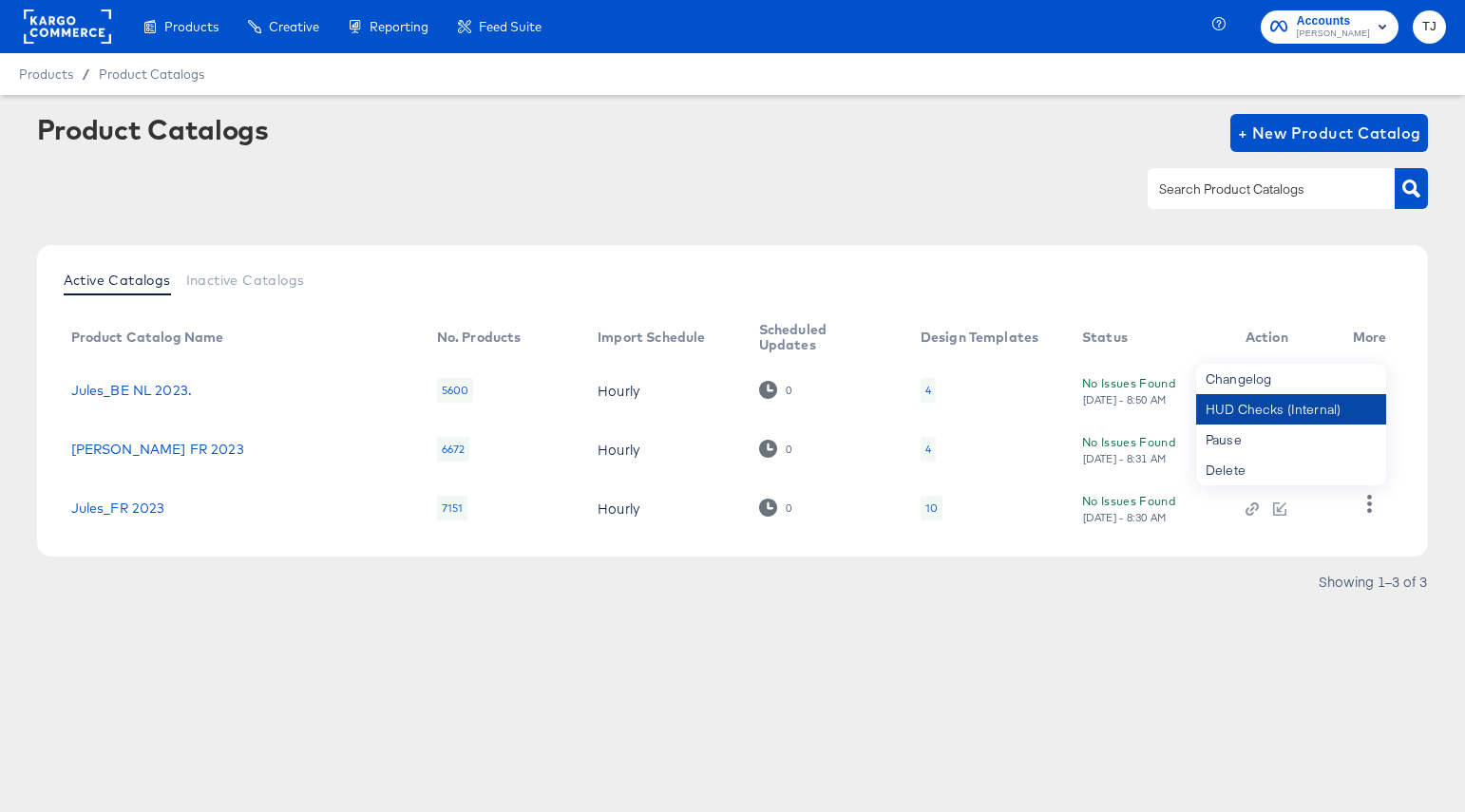
click at [1315, 395] on div "HUD Checks (Internal)" at bounding box center [1291, 408] width 190 height 30
click at [133, 503] on link "Jules_FR 2023" at bounding box center [118, 508] width 94 height 15
click at [122, 454] on link "Jules_BE FR 2023" at bounding box center [157, 449] width 173 height 15
click at [140, 393] on link "Jules_BE NL 2023." at bounding box center [132, 390] width 122 height 15
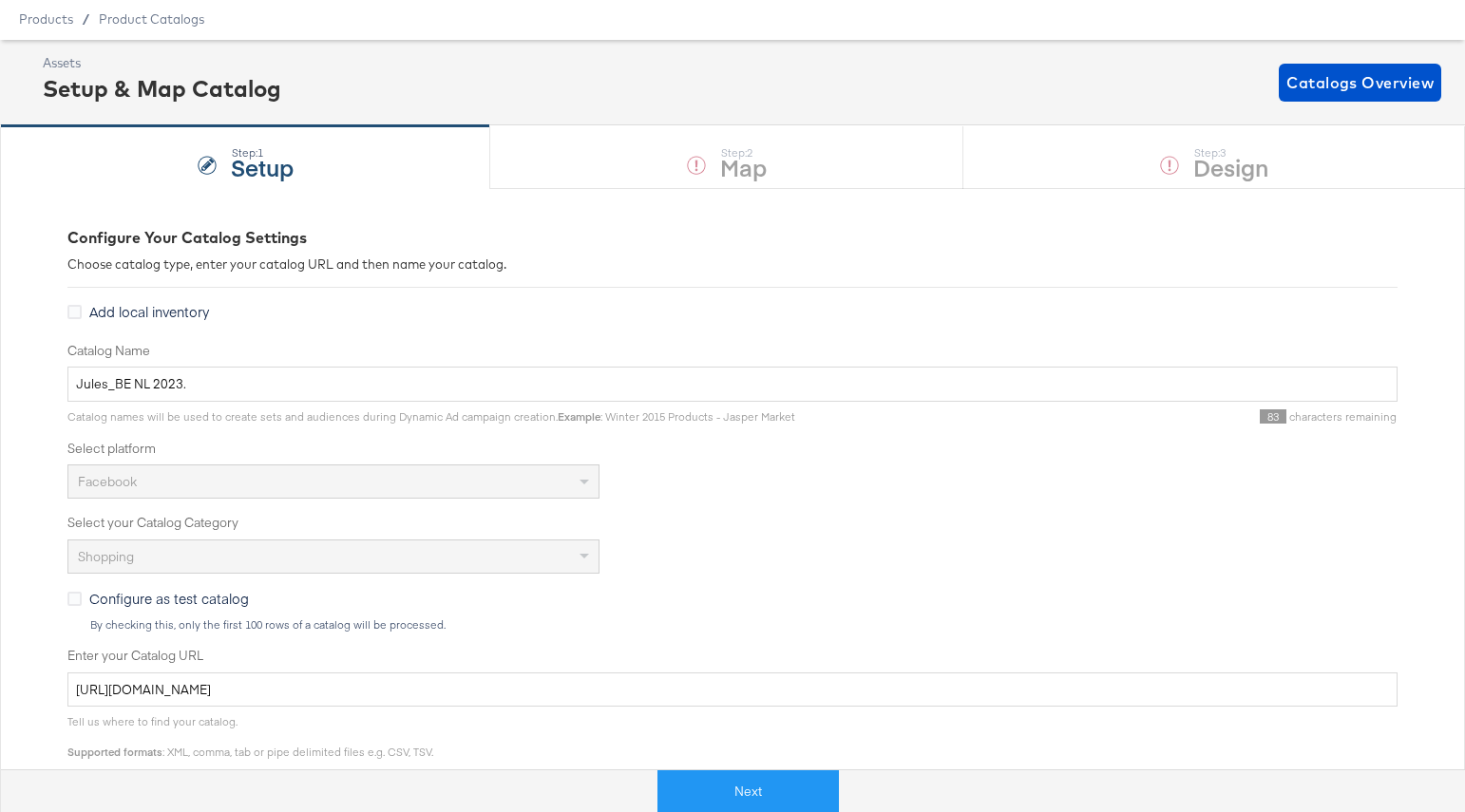
scroll to position [60, 0]
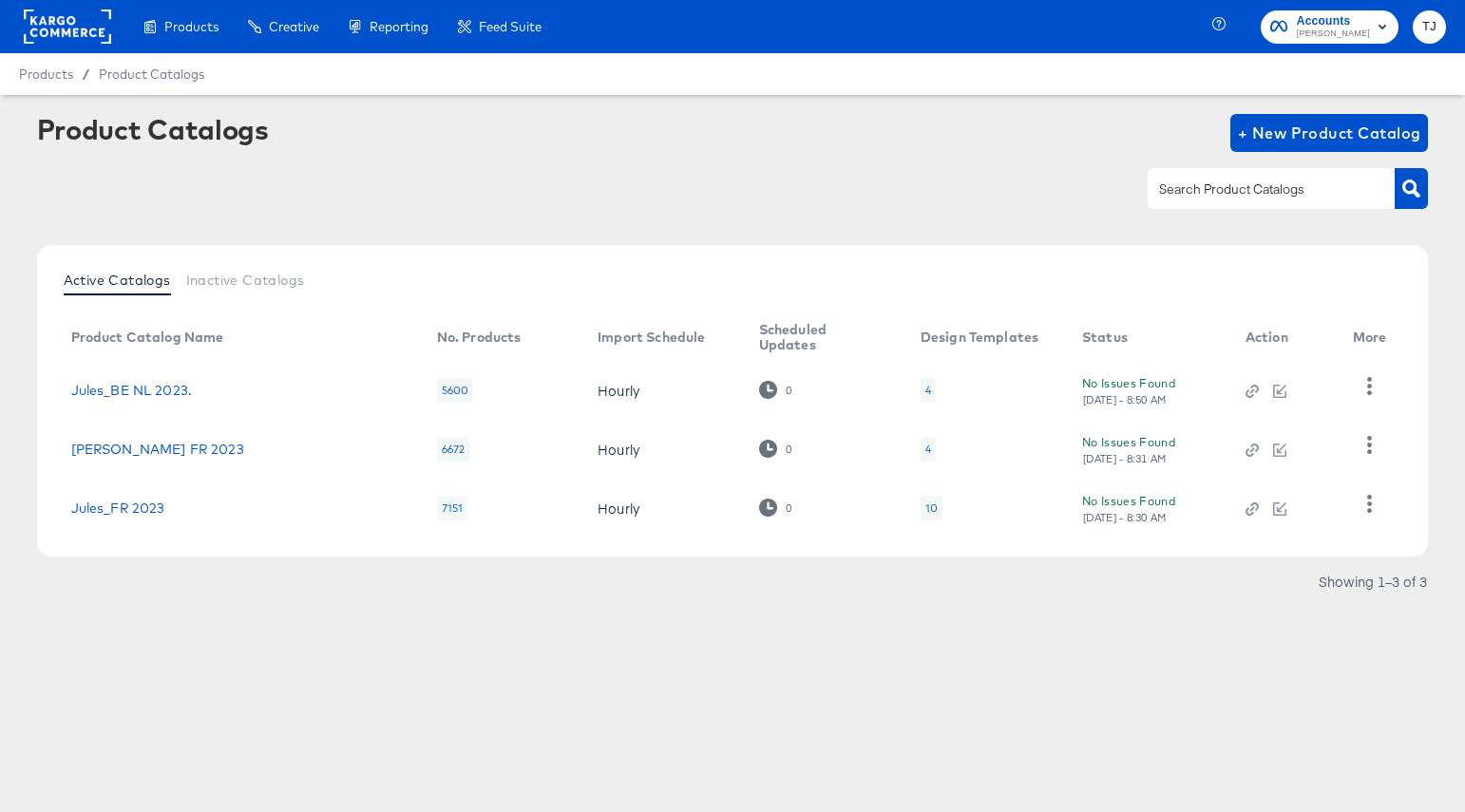
click at [43, 22] on rect at bounding box center [68, 26] width 88 height 34
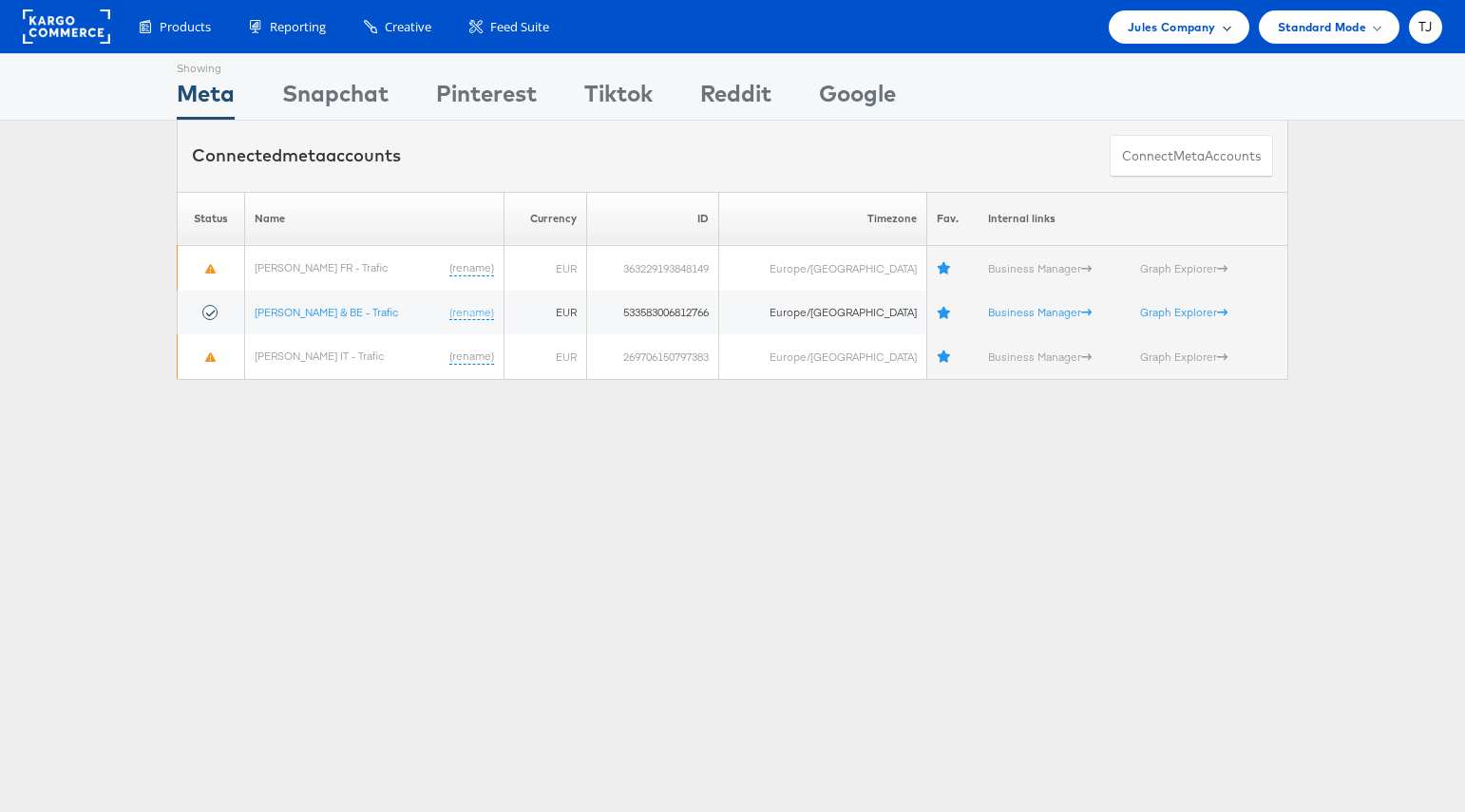
click at [1226, 28] on span at bounding box center [1226, 27] width 10 height 10
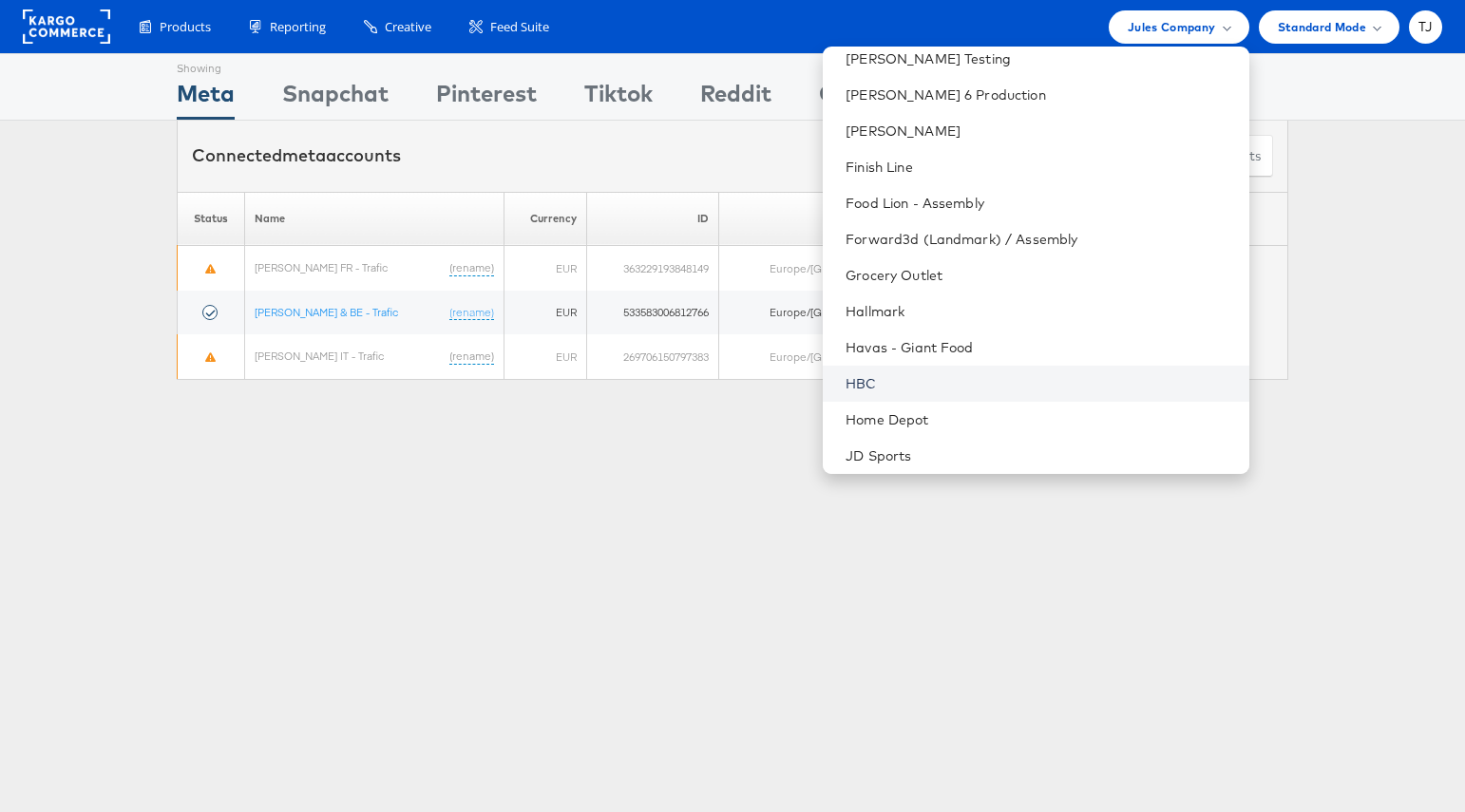
scroll to position [966, 0]
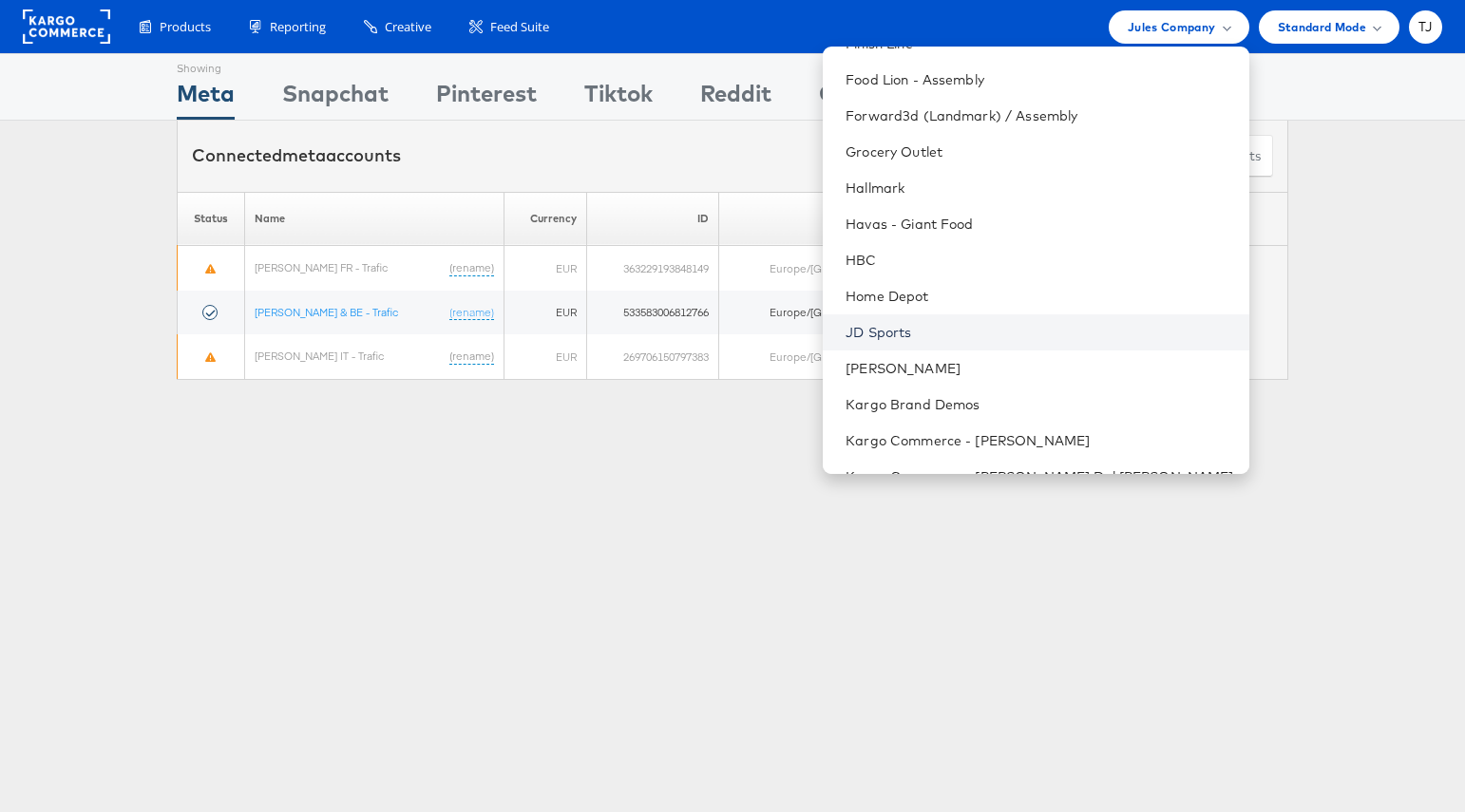
click at [1118, 323] on link "JD Sports" at bounding box center [1039, 333] width 387 height 19
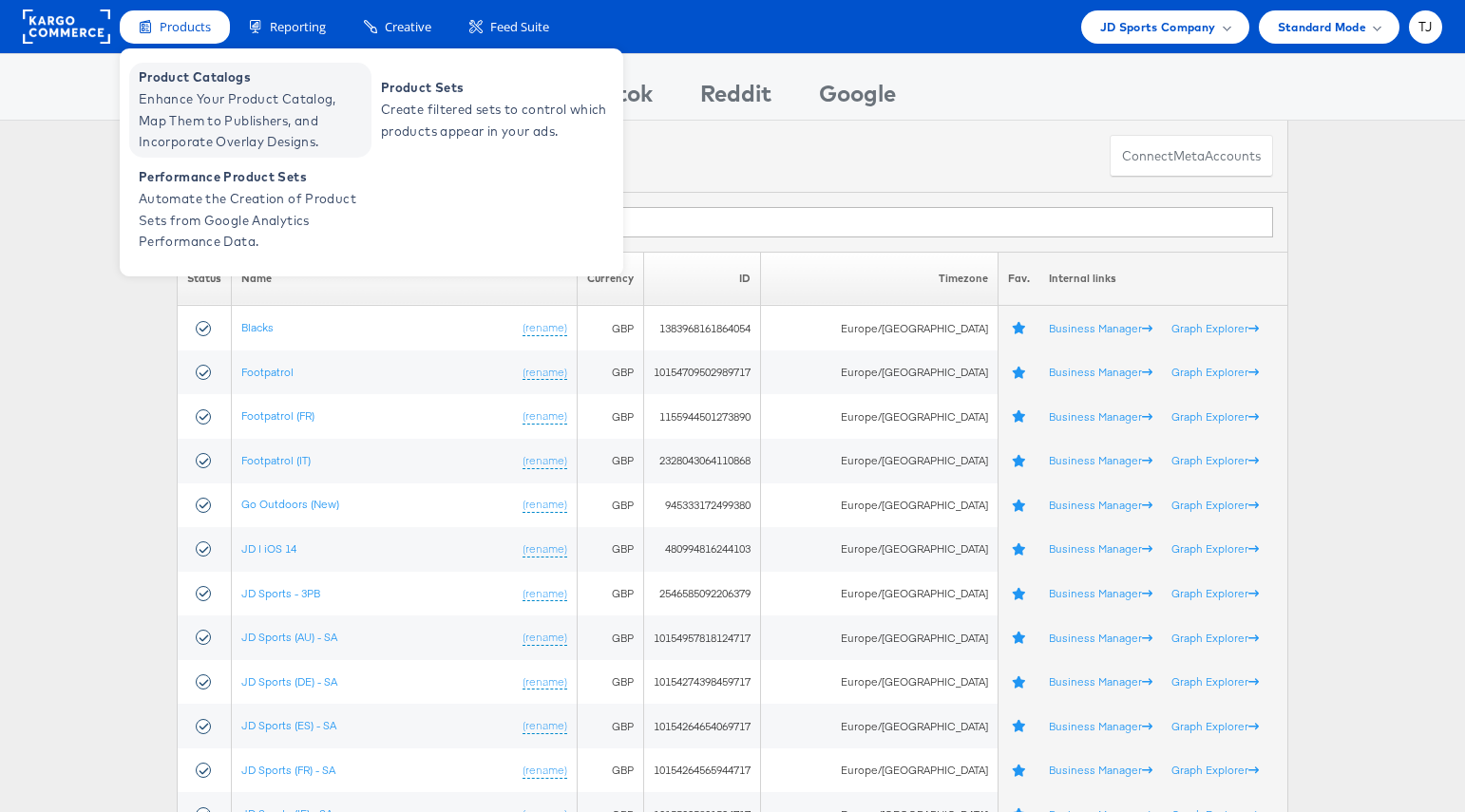
click at [178, 110] on span "Enhance Your Product Catalog, Map Them to Publishers, and Incorporate Overlay D…" at bounding box center [253, 120] width 228 height 65
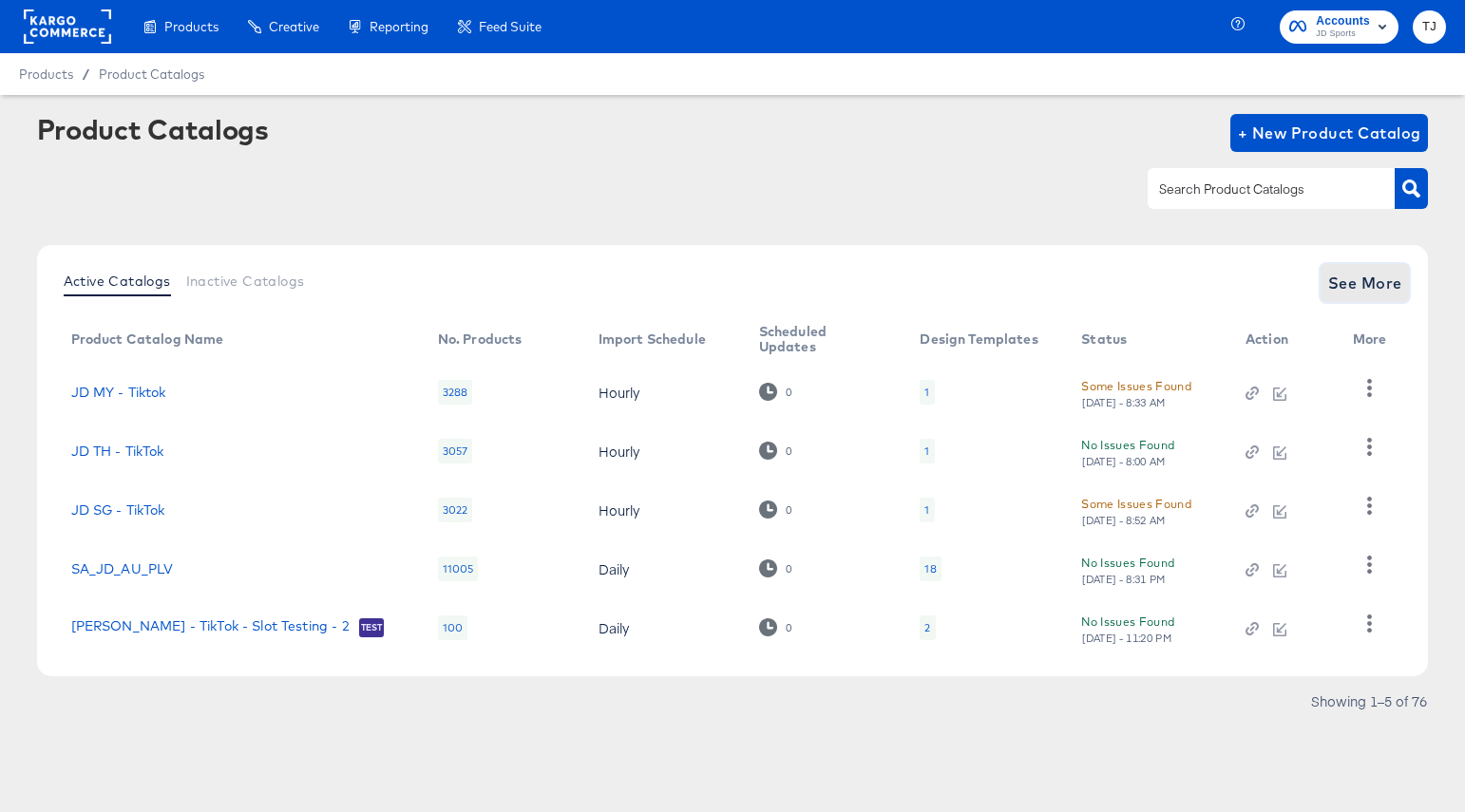
click at [1342, 278] on span "See More" at bounding box center [1365, 283] width 74 height 27
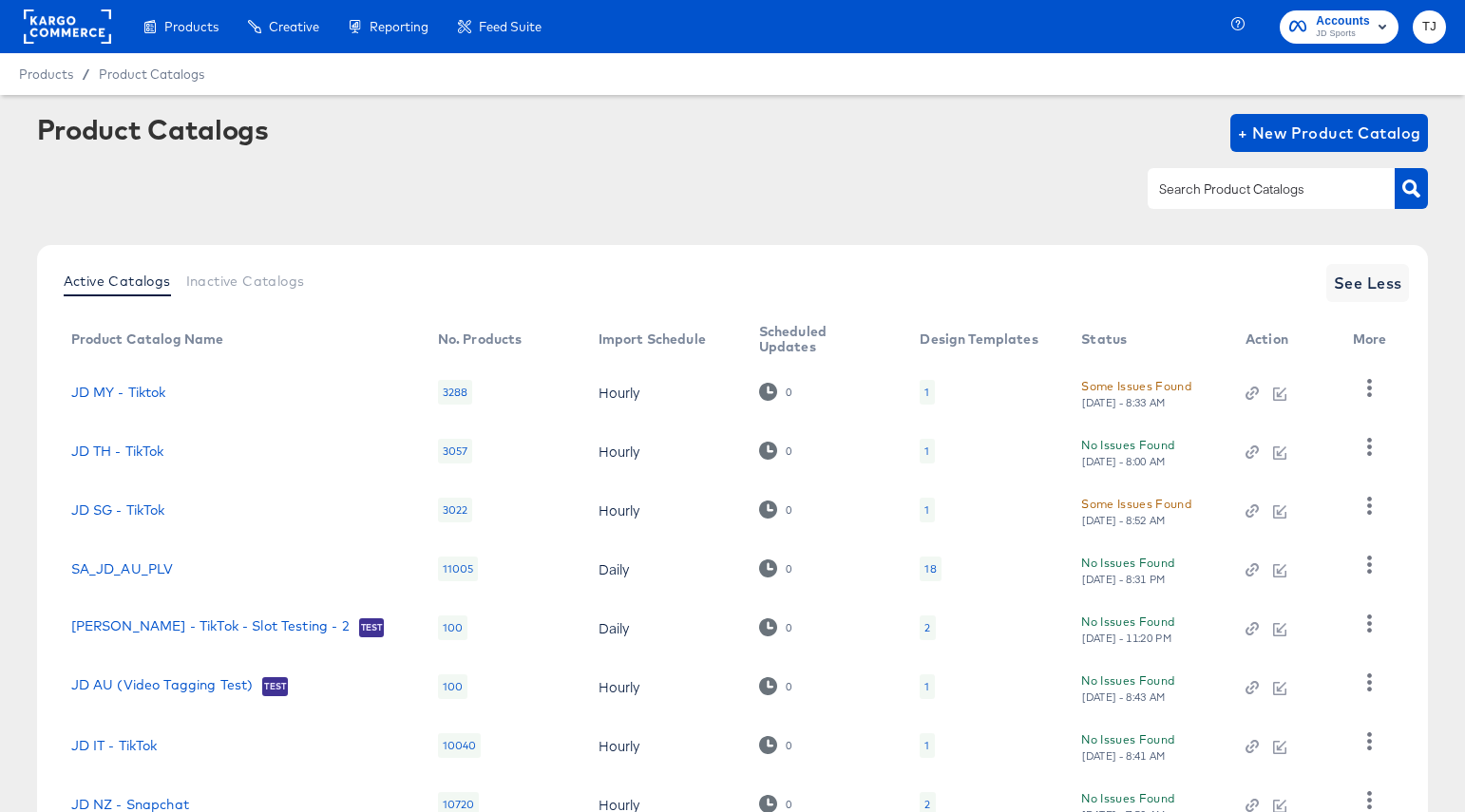
click at [1282, 175] on div at bounding box center [1272, 187] width 247 height 40
type input "DE"
click at [1413, 194] on icon "button" at bounding box center [1411, 188] width 18 height 18
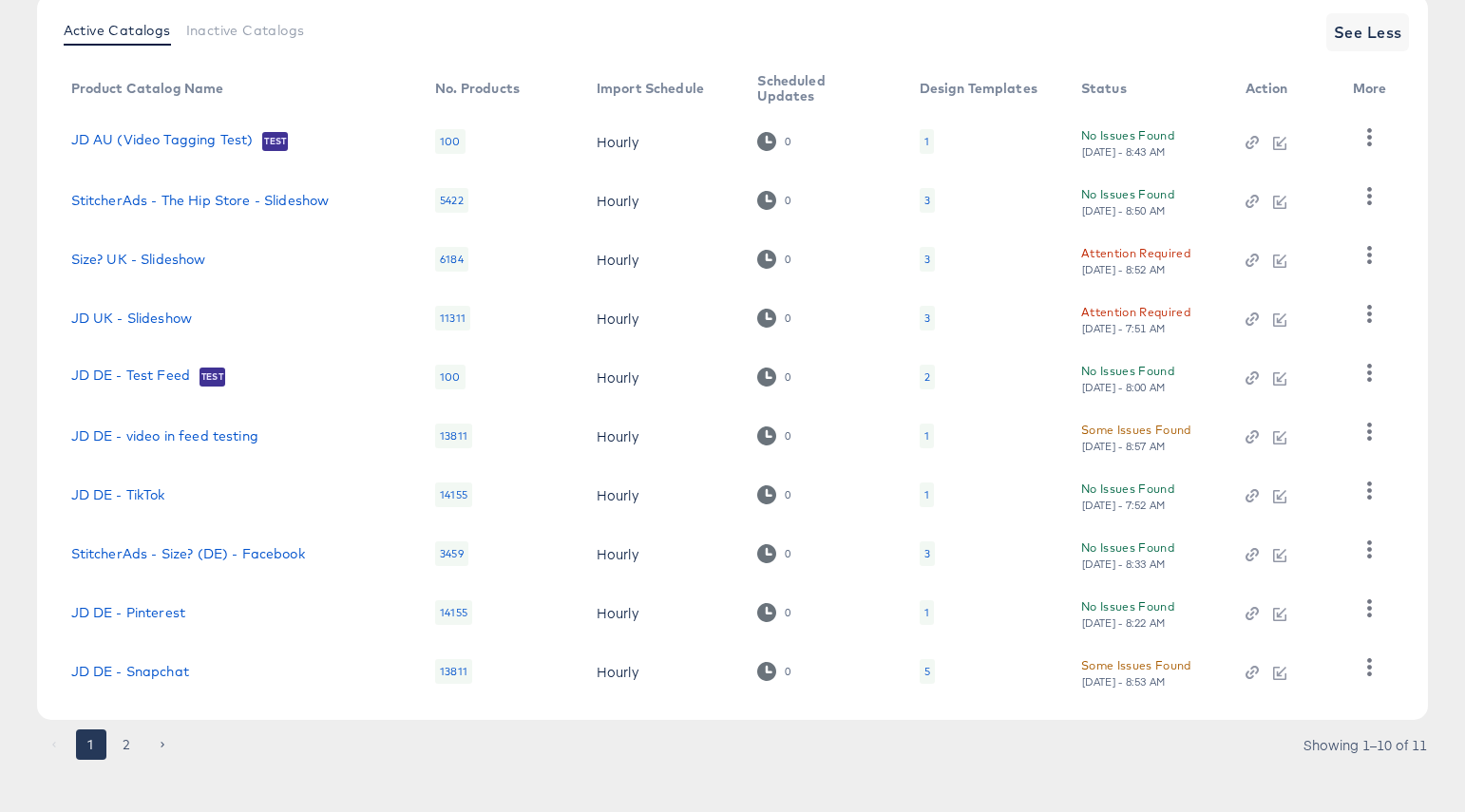
scroll to position [265, 0]
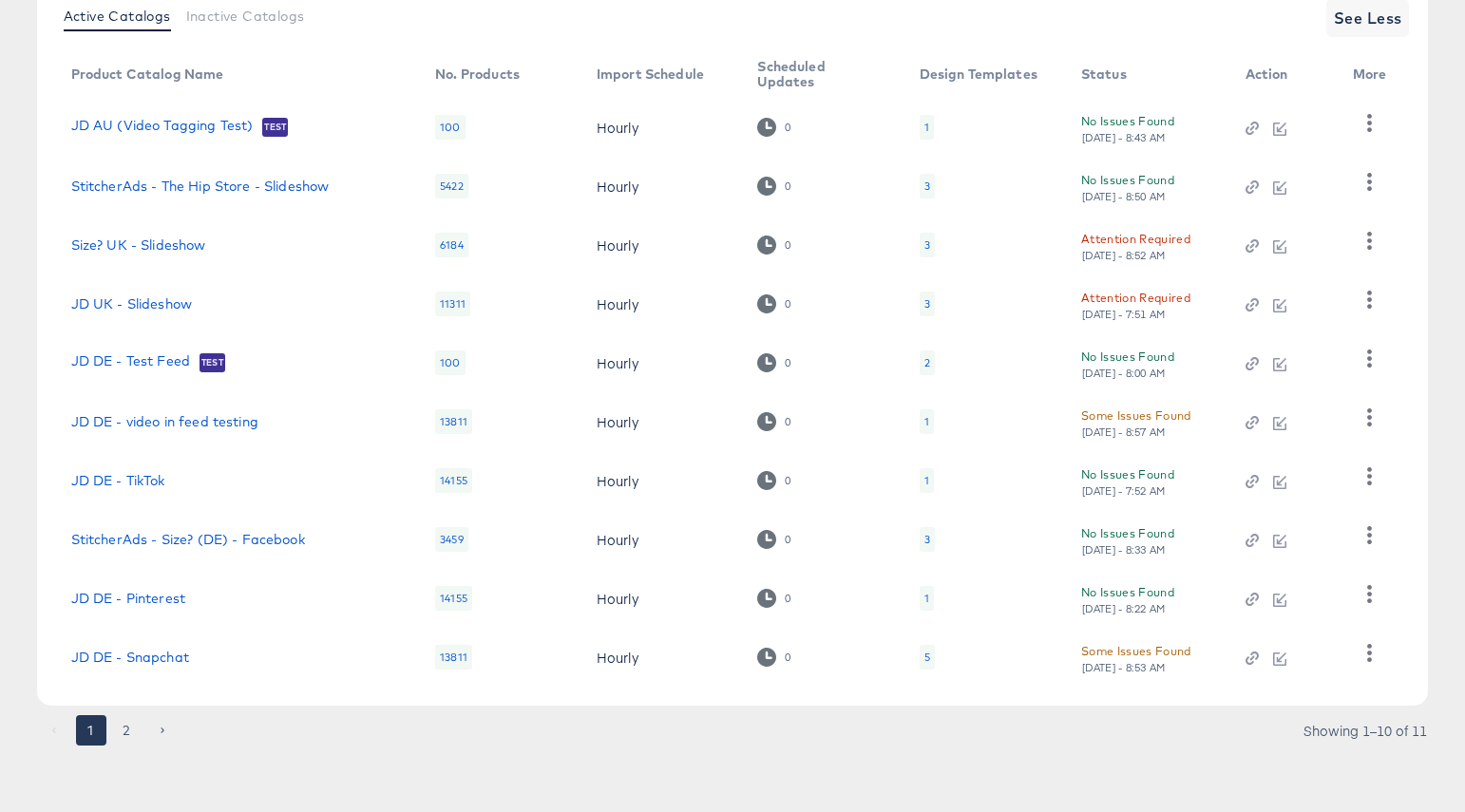
click at [125, 725] on button "2" at bounding box center [127, 730] width 30 height 30
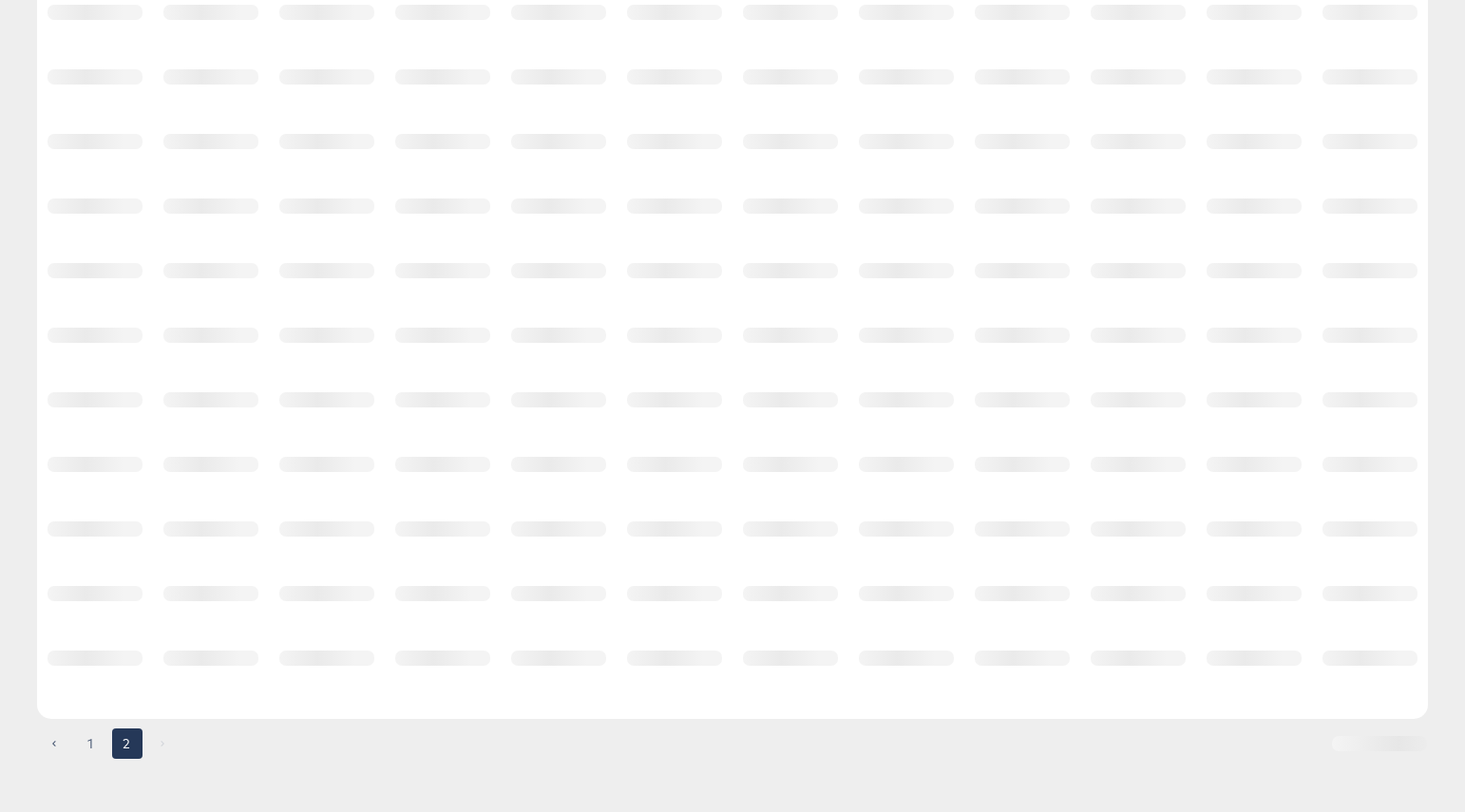
scroll to position [0, 0]
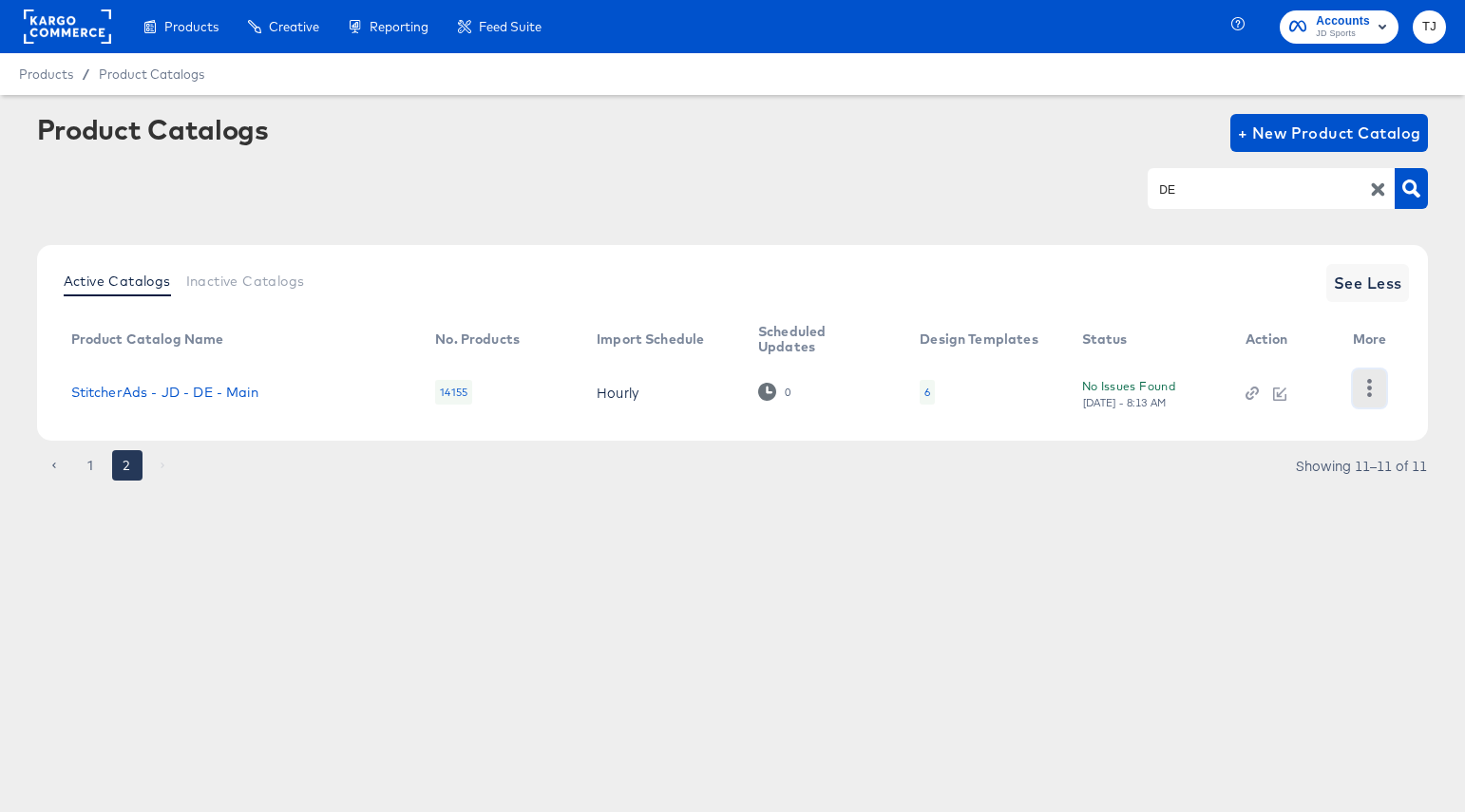
click at [1377, 385] on icon "button" at bounding box center [1369, 388] width 18 height 18
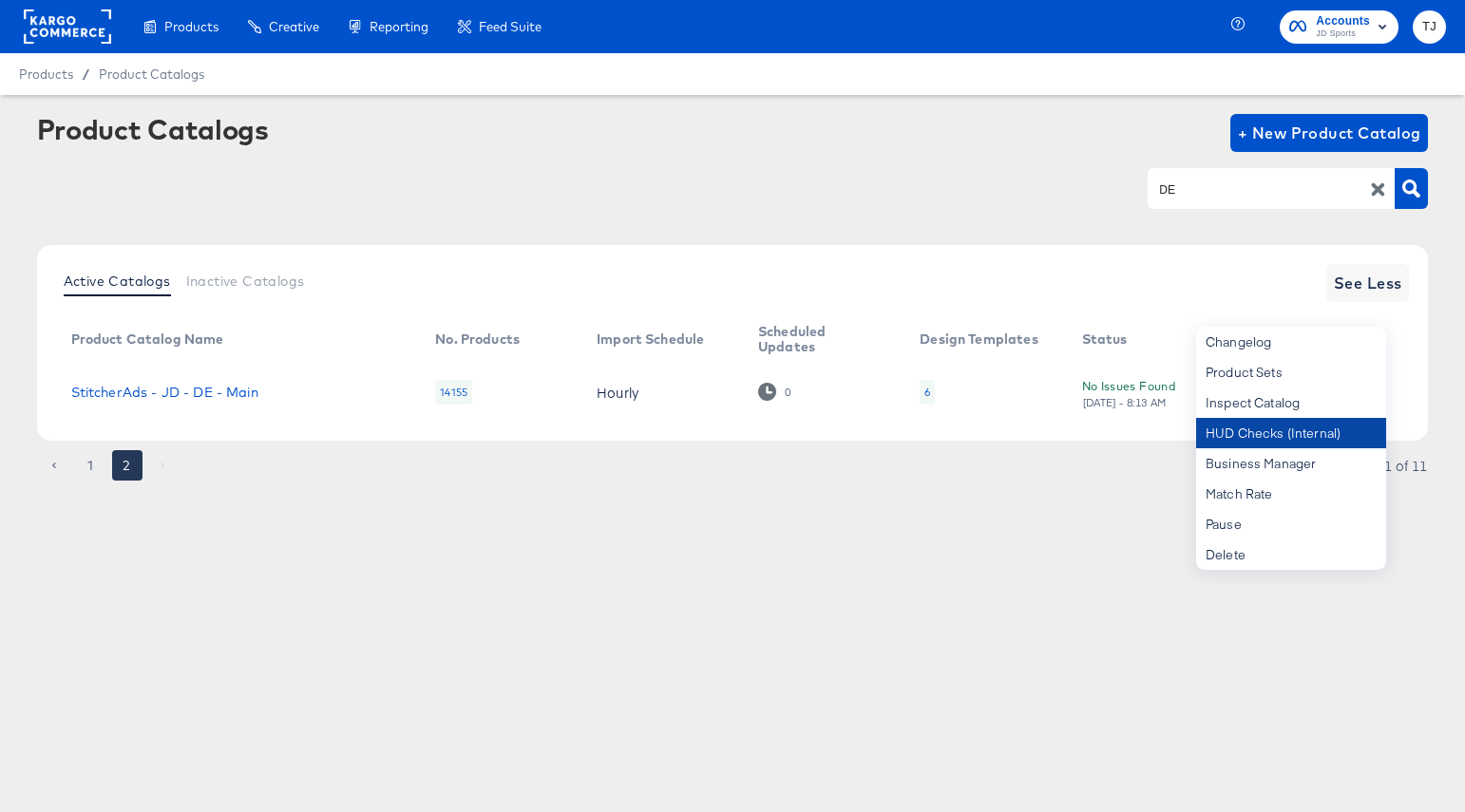
click at [1325, 433] on div "HUD Checks (Internal)" at bounding box center [1291, 433] width 190 height 30
click at [1374, 188] on icon "button" at bounding box center [1378, 189] width 18 height 18
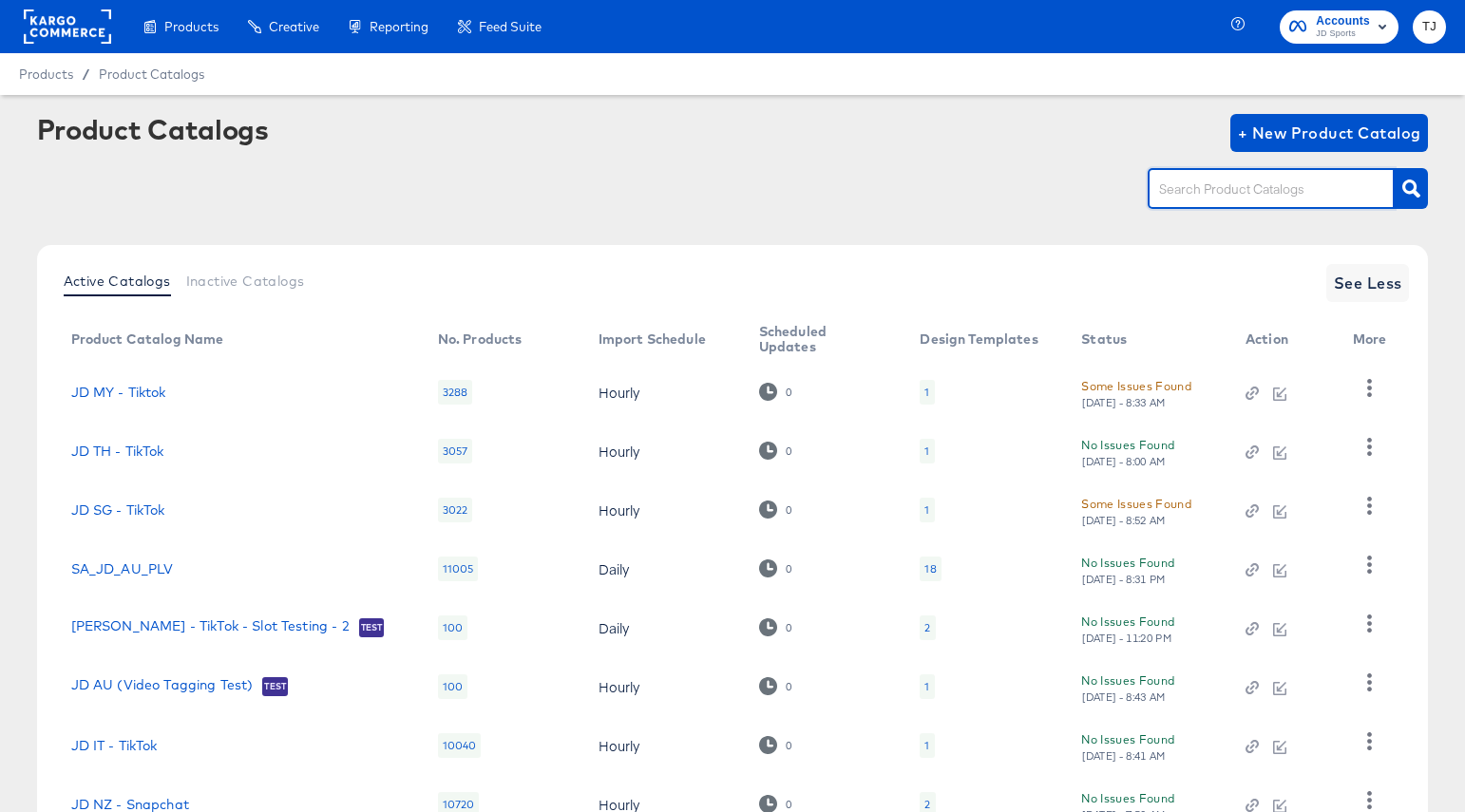
click at [1214, 185] on input "text" at bounding box center [1256, 189] width 203 height 22
paste input "StitcherAds - JD - DE - Main"
type input "StitcherAds - JD - DE - Main"
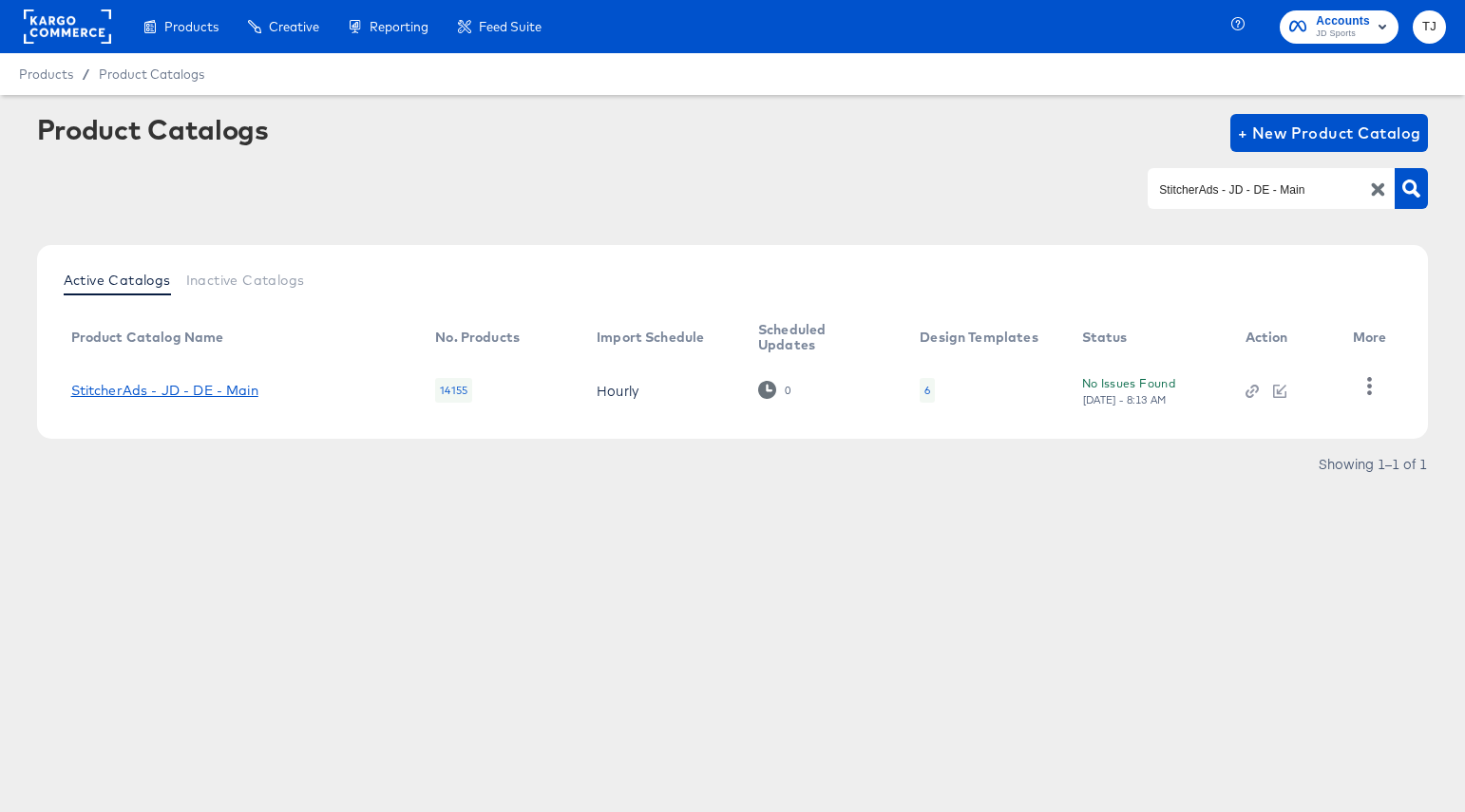
click at [176, 390] on link "StitcherAds - JD - DE - Main" at bounding box center [165, 390] width 187 height 15
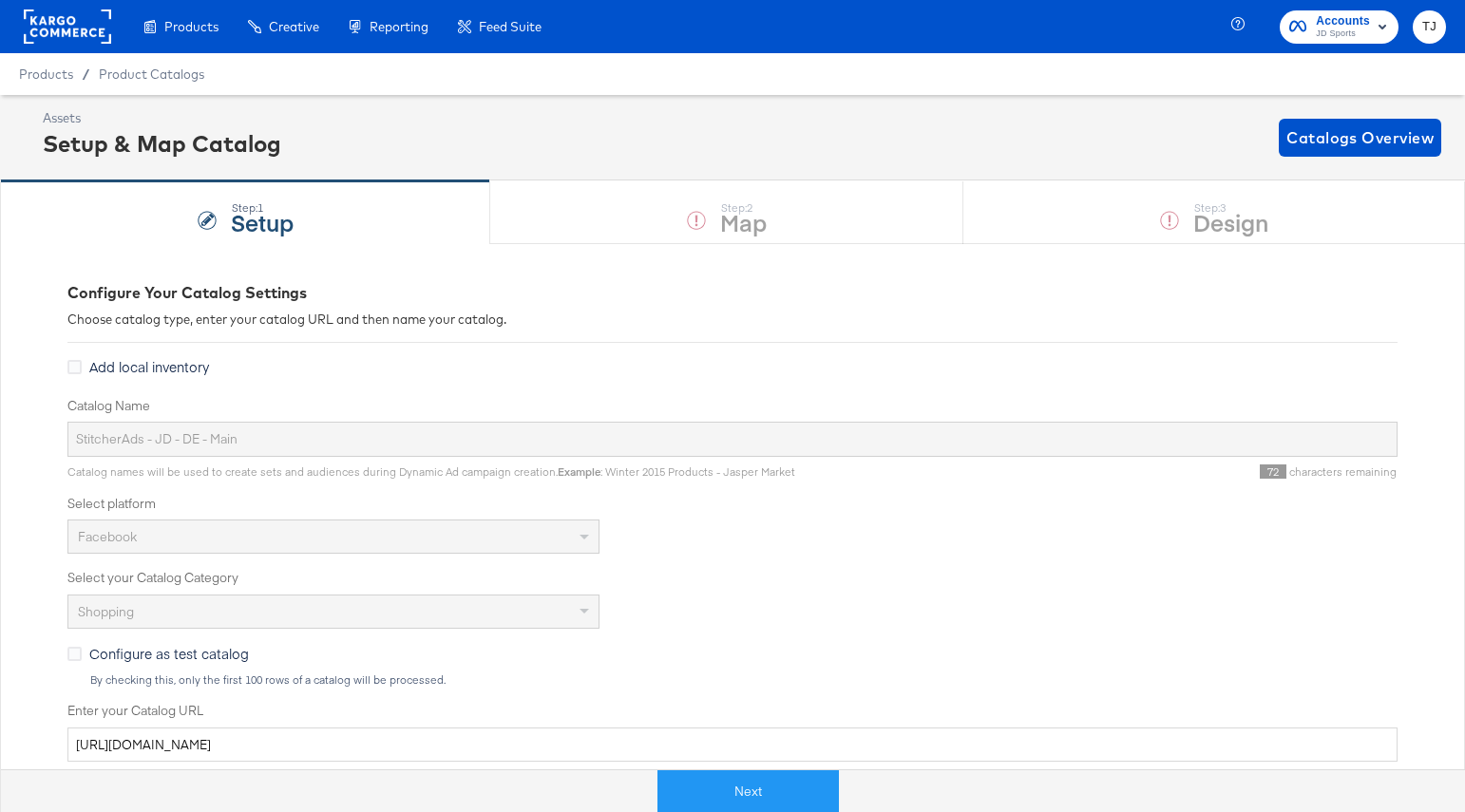
drag, startPoint x: 182, startPoint y: 86, endPoint x: 245, endPoint y: 72, distance: 64.5
click at [0, 0] on div "Product Catalogs" at bounding box center [0, 0] width 0 height 0
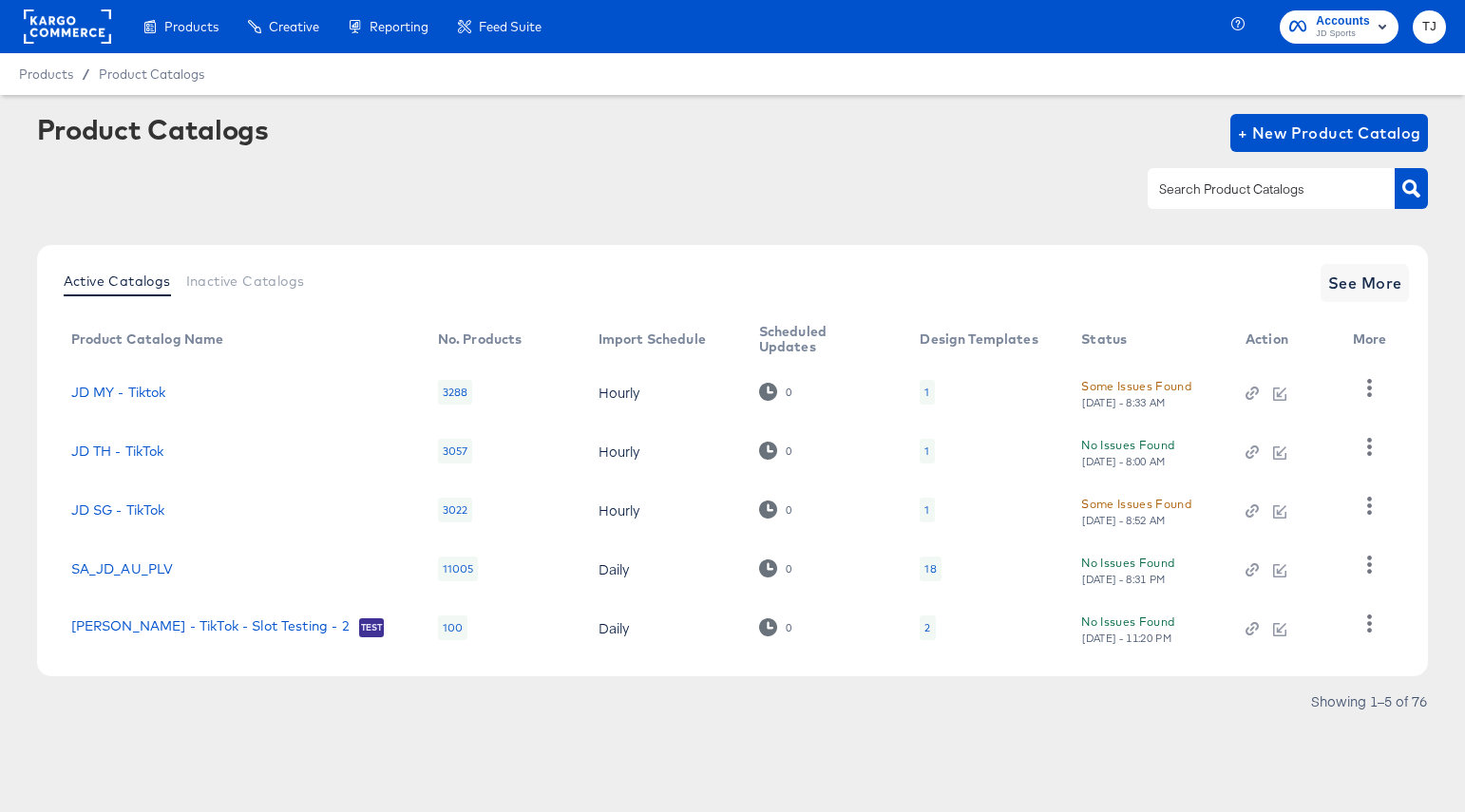
click at [1238, 189] on input "text" at bounding box center [1256, 189] width 203 height 22
paste input "StitcherAds - JD FR - facebook"
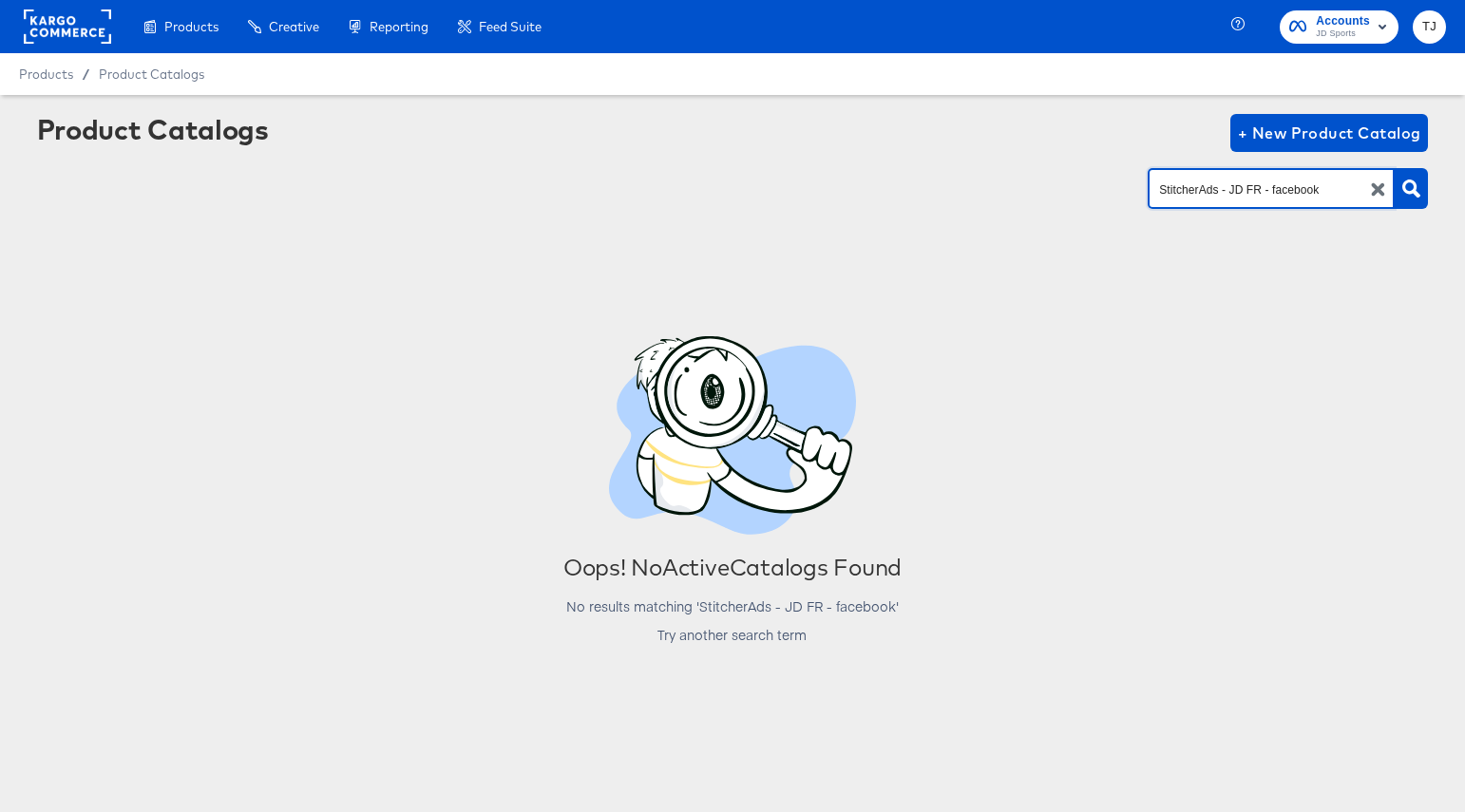
drag, startPoint x: 1325, startPoint y: 187, endPoint x: 1263, endPoint y: 192, distance: 62.2
click at [1264, 192] on input "StitcherAds - JD FR - facebook" at bounding box center [1256, 189] width 203 height 22
type input "StitcherAds - JD FR"
click at [1411, 185] on icon "button" at bounding box center [1411, 188] width 18 height 18
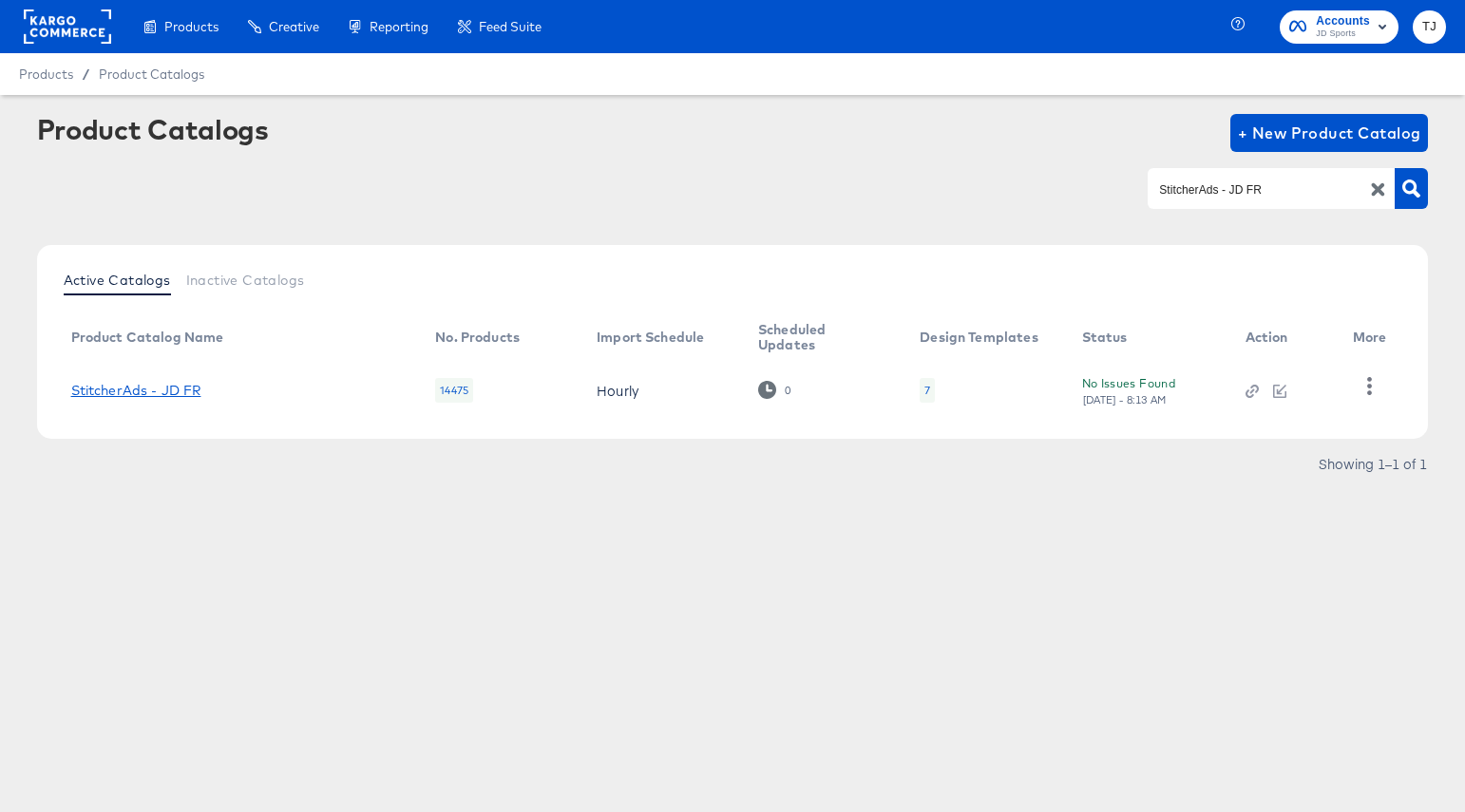
click at [141, 385] on link "StitcherAds - JD FR" at bounding box center [136, 390] width 130 height 15
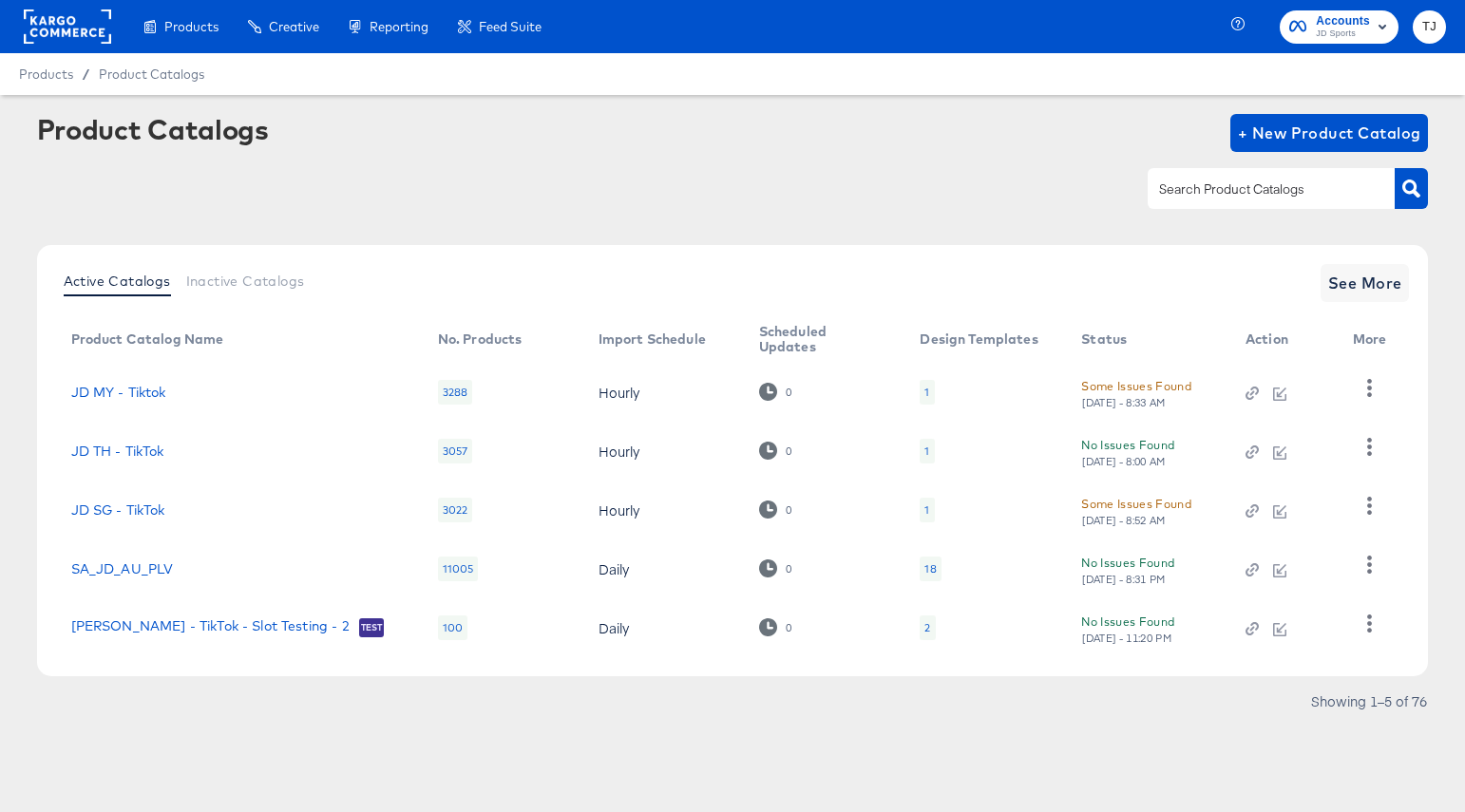
click at [1264, 192] on input "text" at bounding box center [1256, 189] width 203 height 22
paste input "StitcherAds_JD_MY"
type input "StitcherAds_JD_MY"
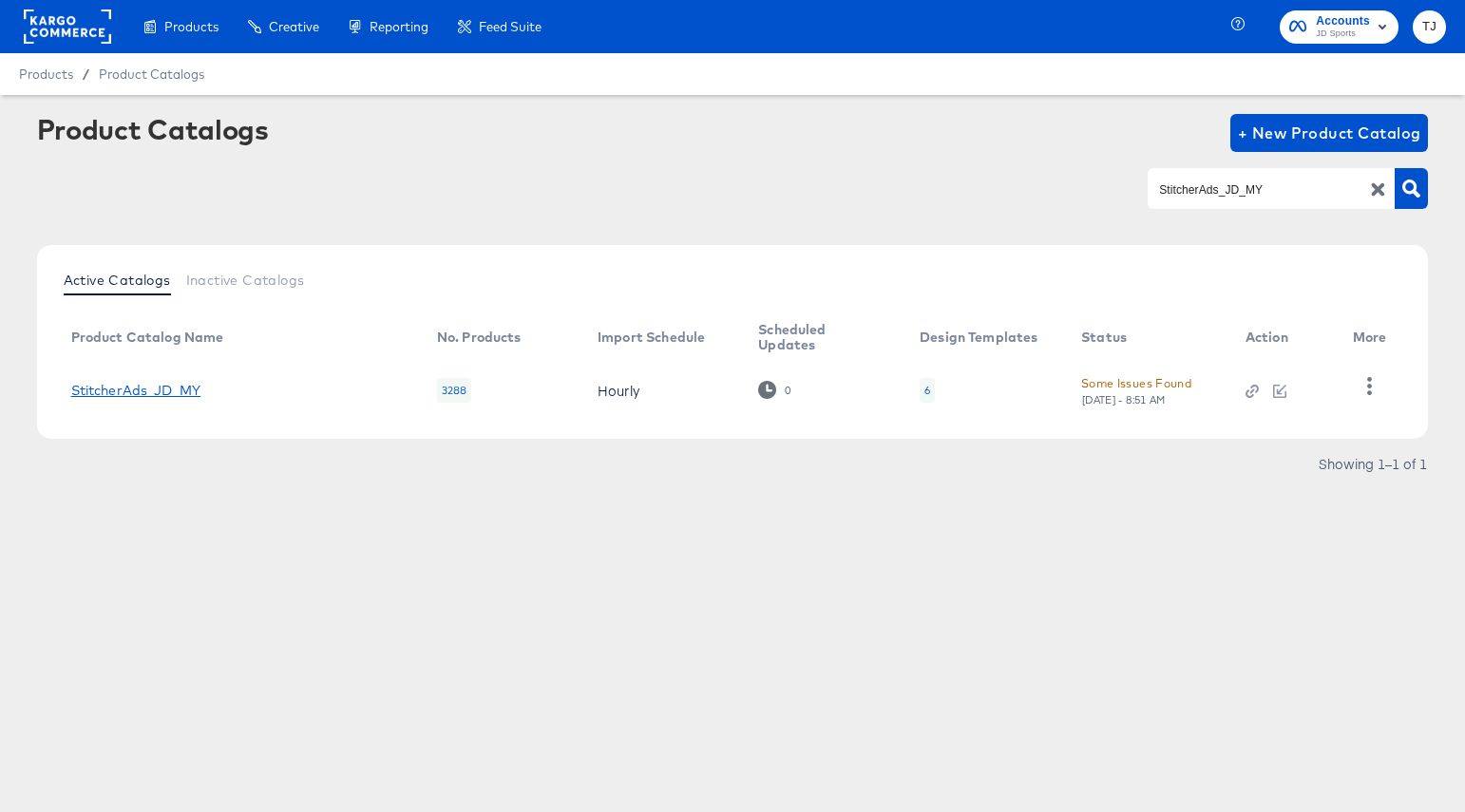
click at [137, 390] on link "StitcherAds_JD_MY" at bounding box center [136, 390] width 130 height 15
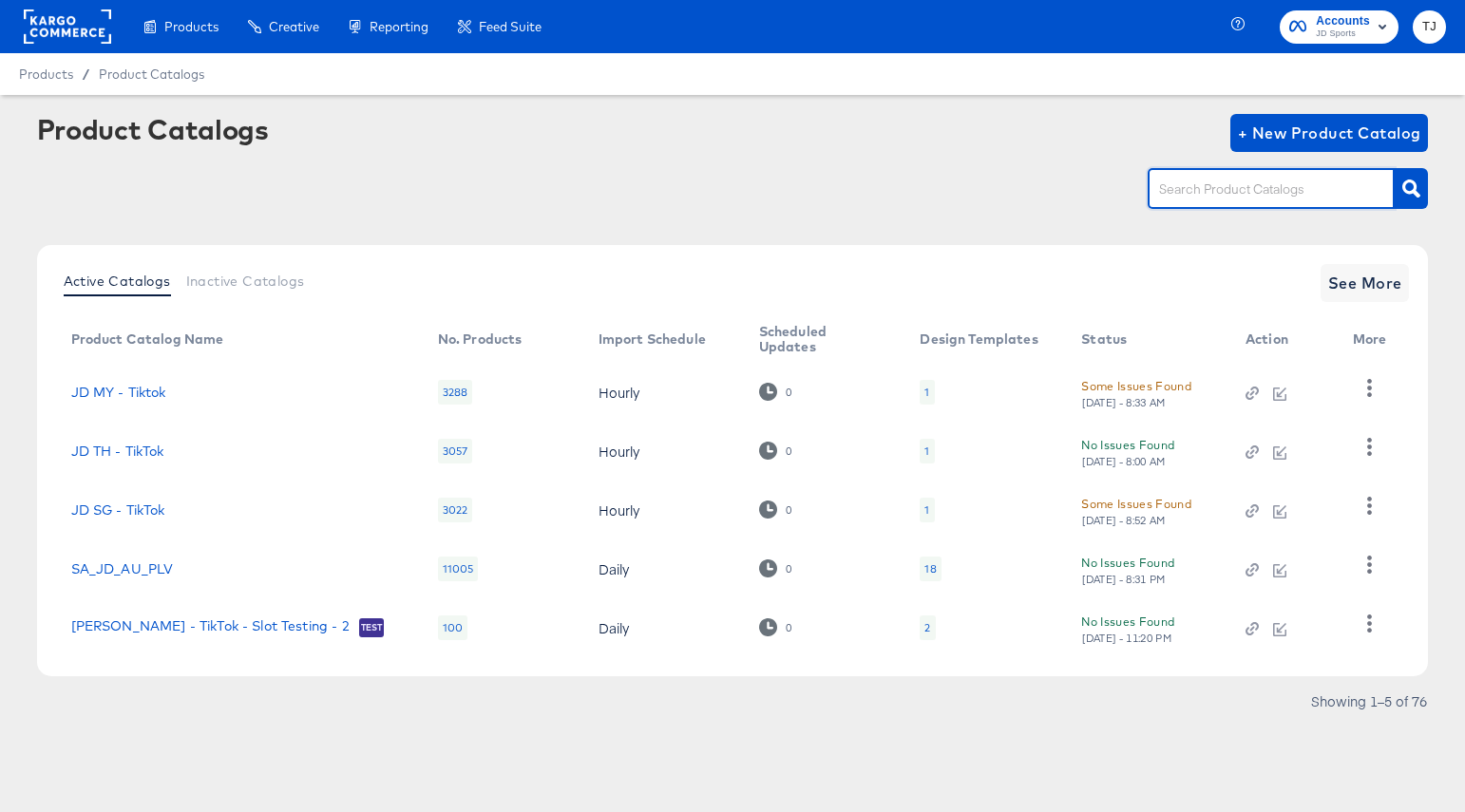
click at [1251, 185] on input "text" at bounding box center [1256, 189] width 203 height 22
paste input "Sticherads_JD_IT"
type input "Sticherads_JD_IT"
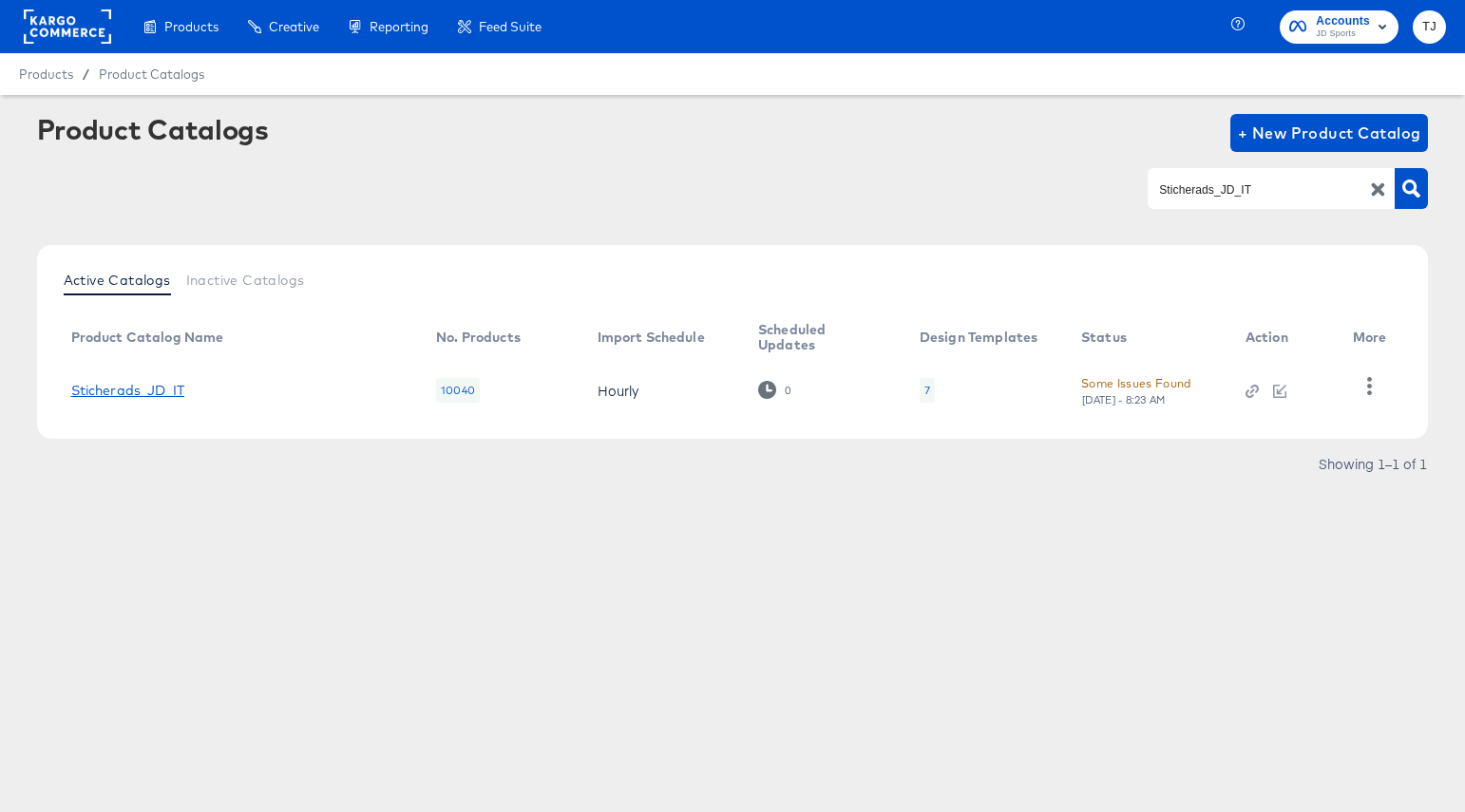
click at [95, 385] on link "Sticherads_JD_IT" at bounding box center [127, 390] width 113 height 15
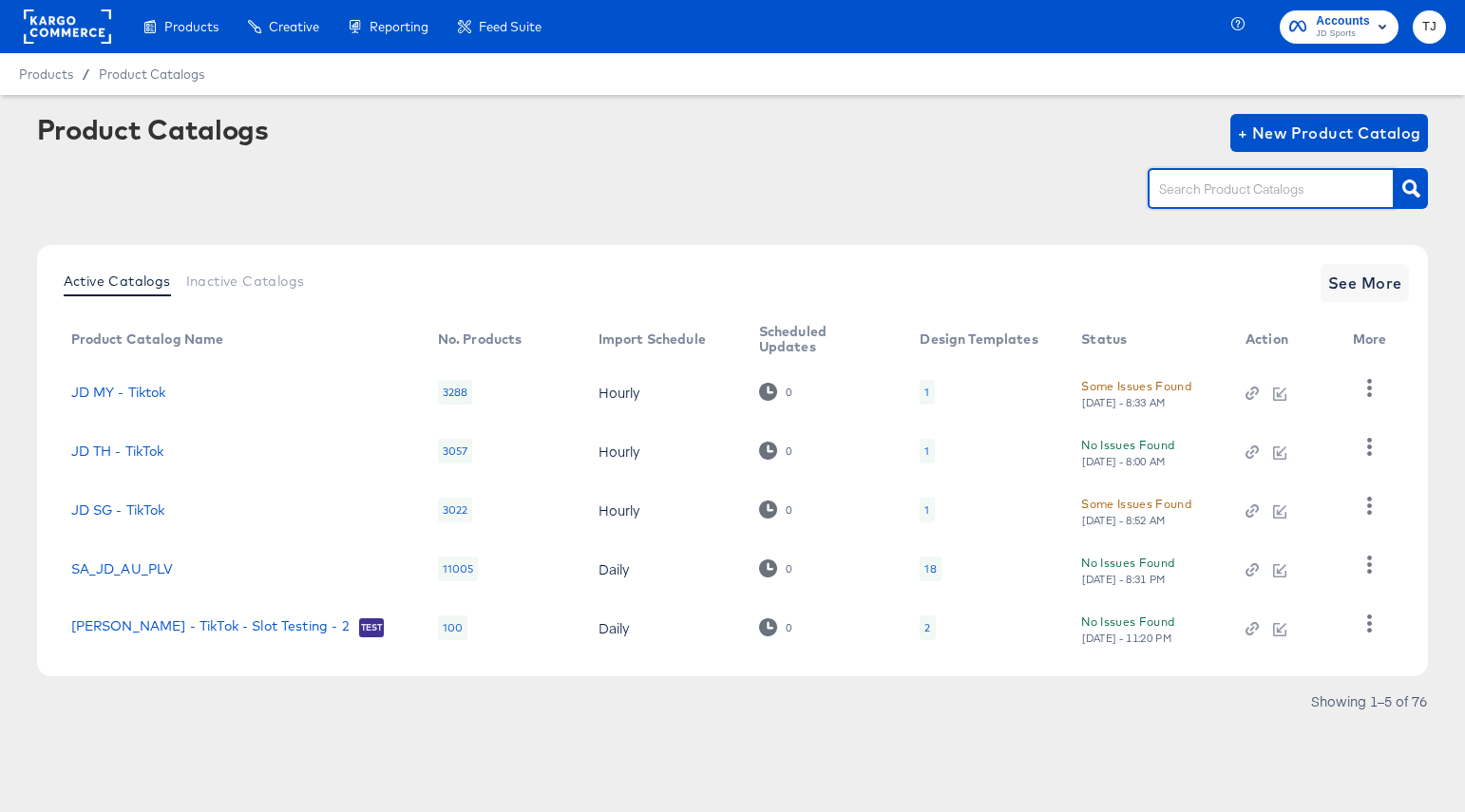
click at [1267, 188] on input "text" at bounding box center [1256, 189] width 203 height 22
type input "Blacks"
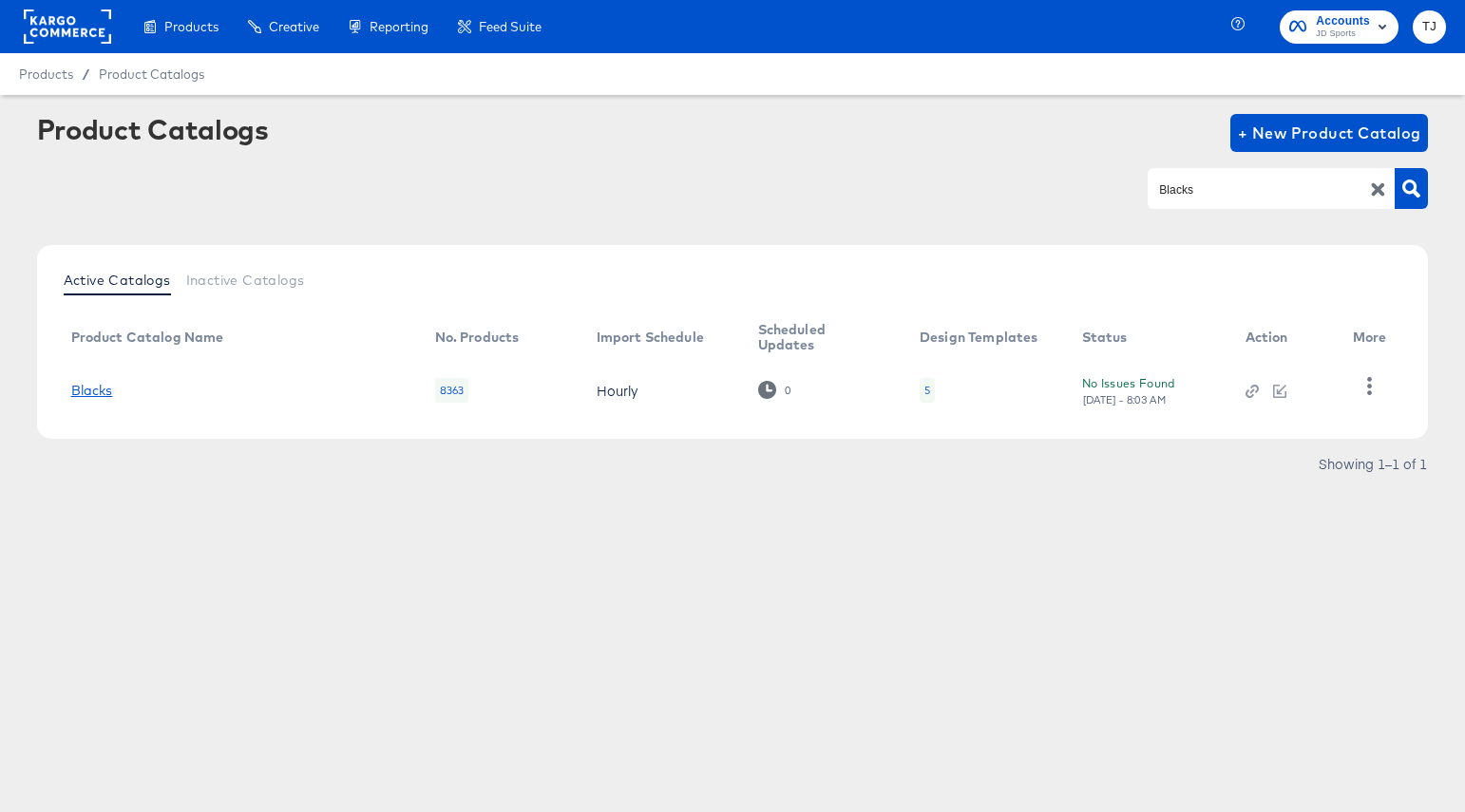
click at [88, 386] on link "Blacks" at bounding box center [92, 390] width 42 height 15
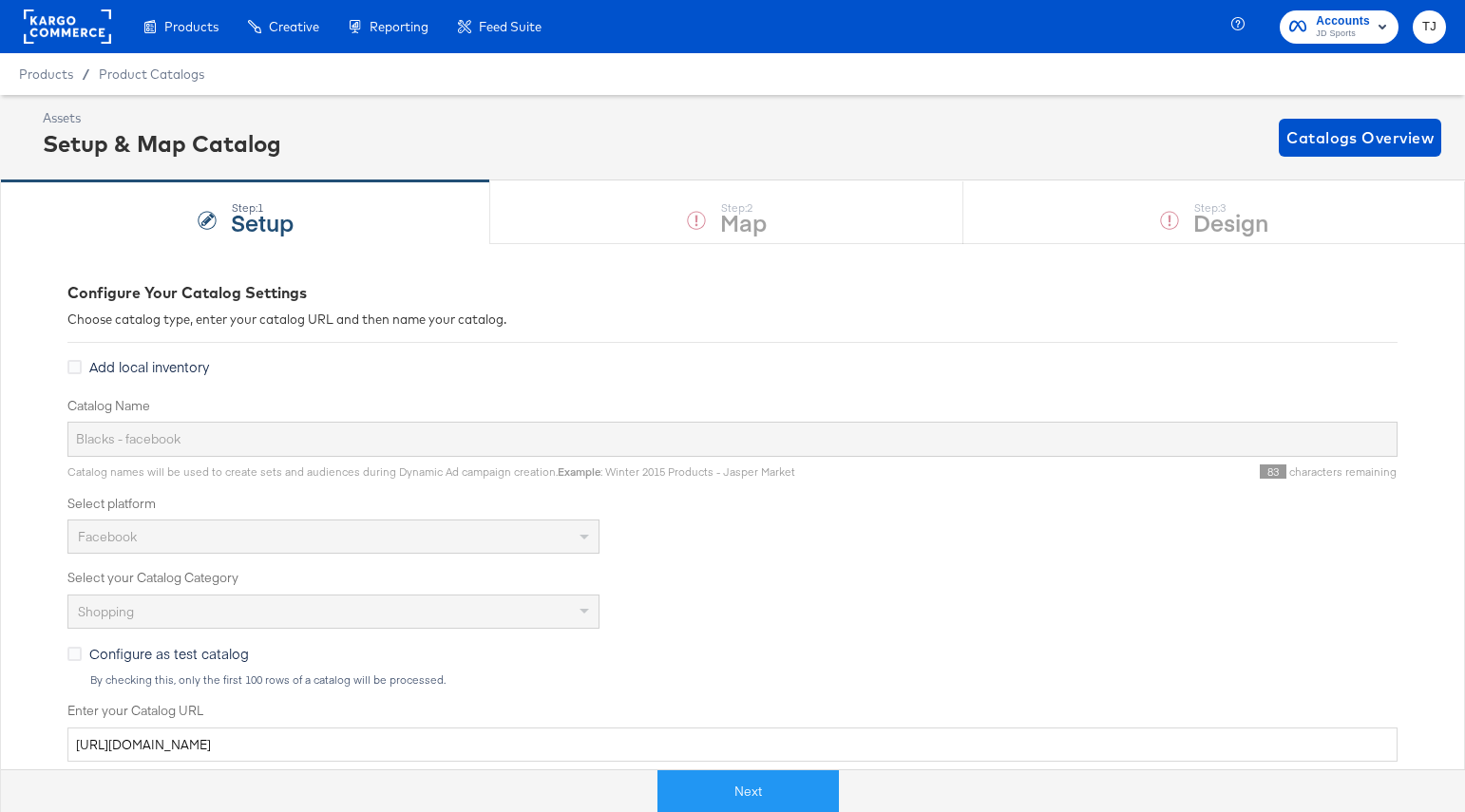
scroll to position [2, 0]
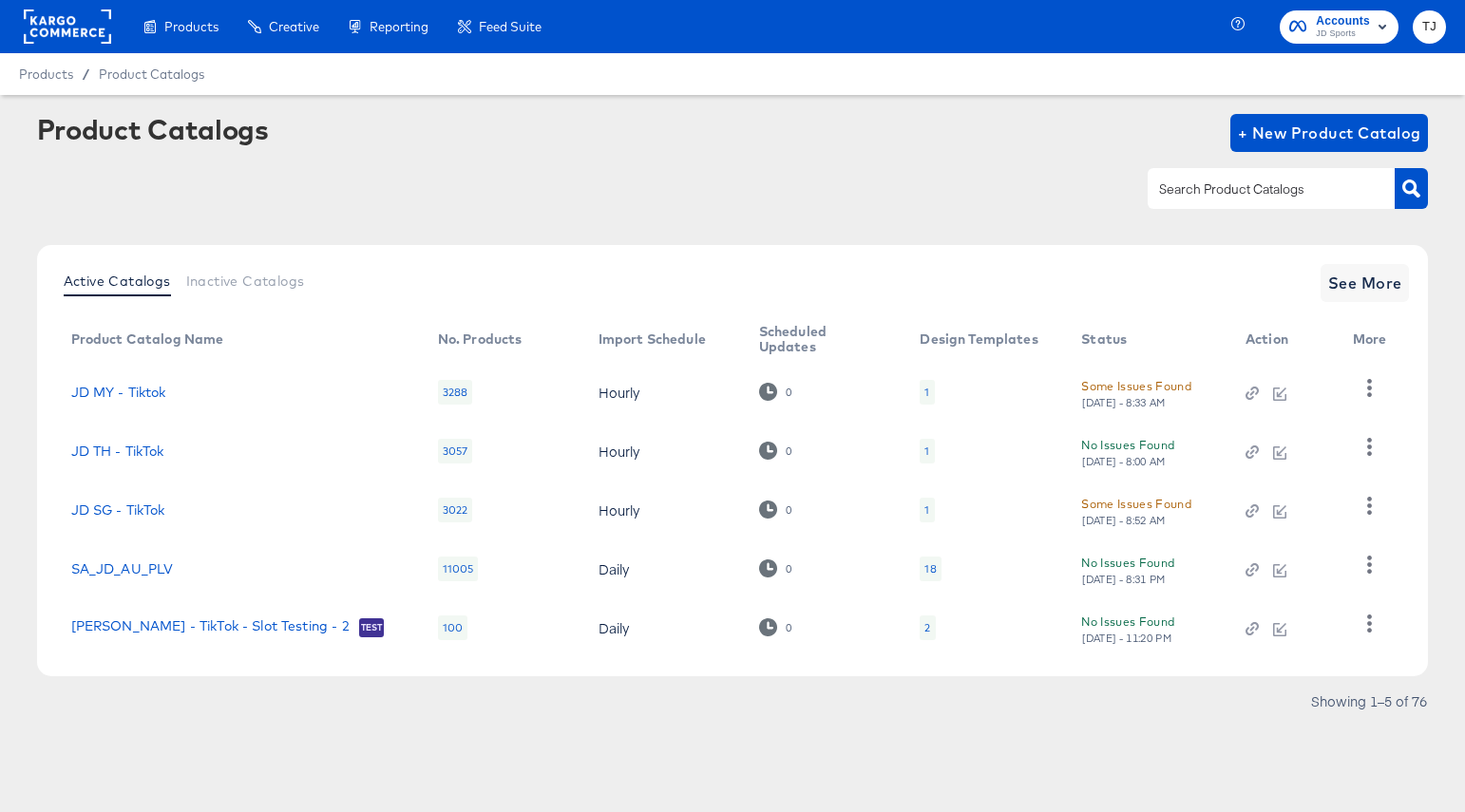
click at [1169, 184] on input "text" at bounding box center [1256, 189] width 203 height 22
type input "millets"
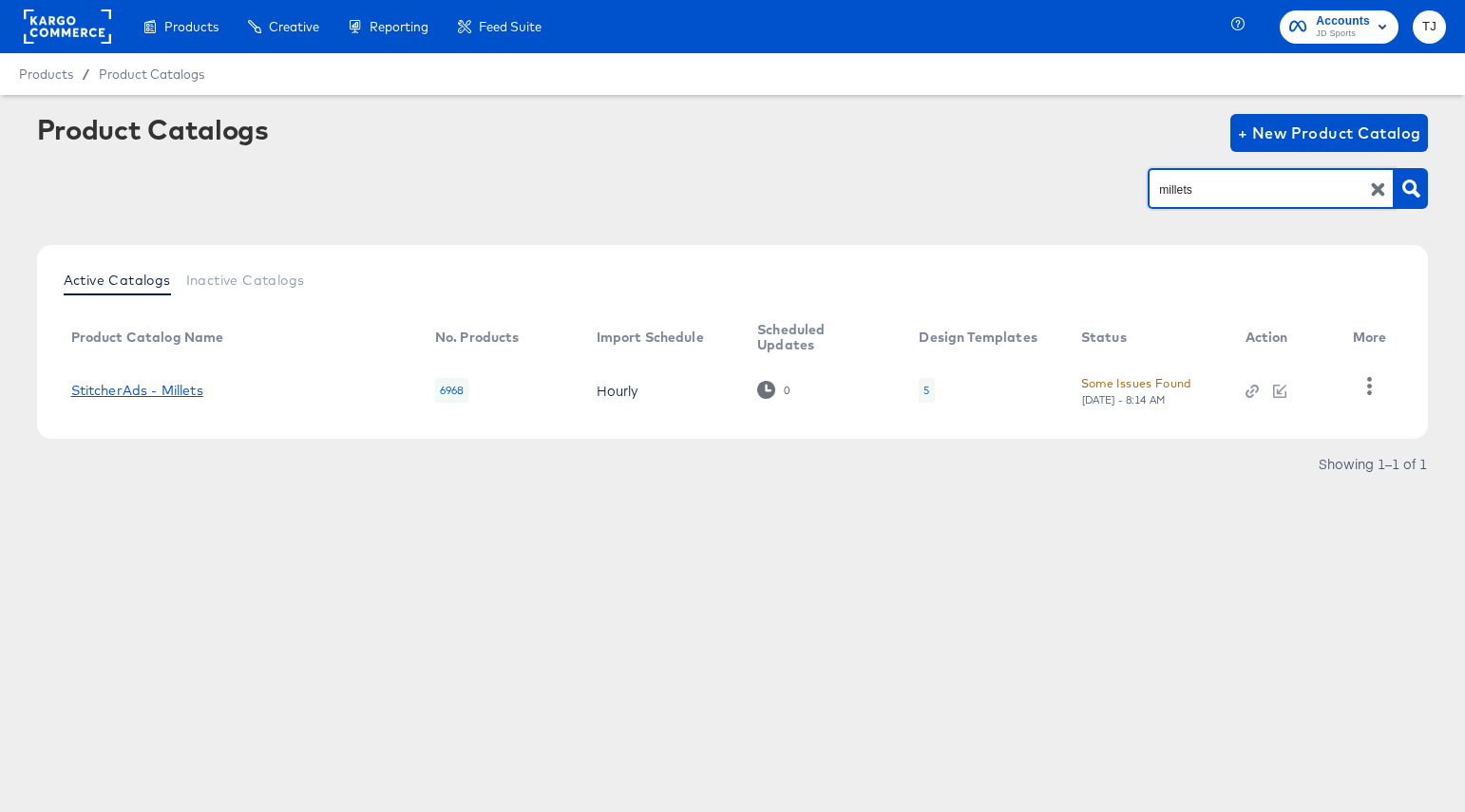
click at [169, 382] on link "StitcherAds - Millets" at bounding box center [137, 390] width 132 height 15
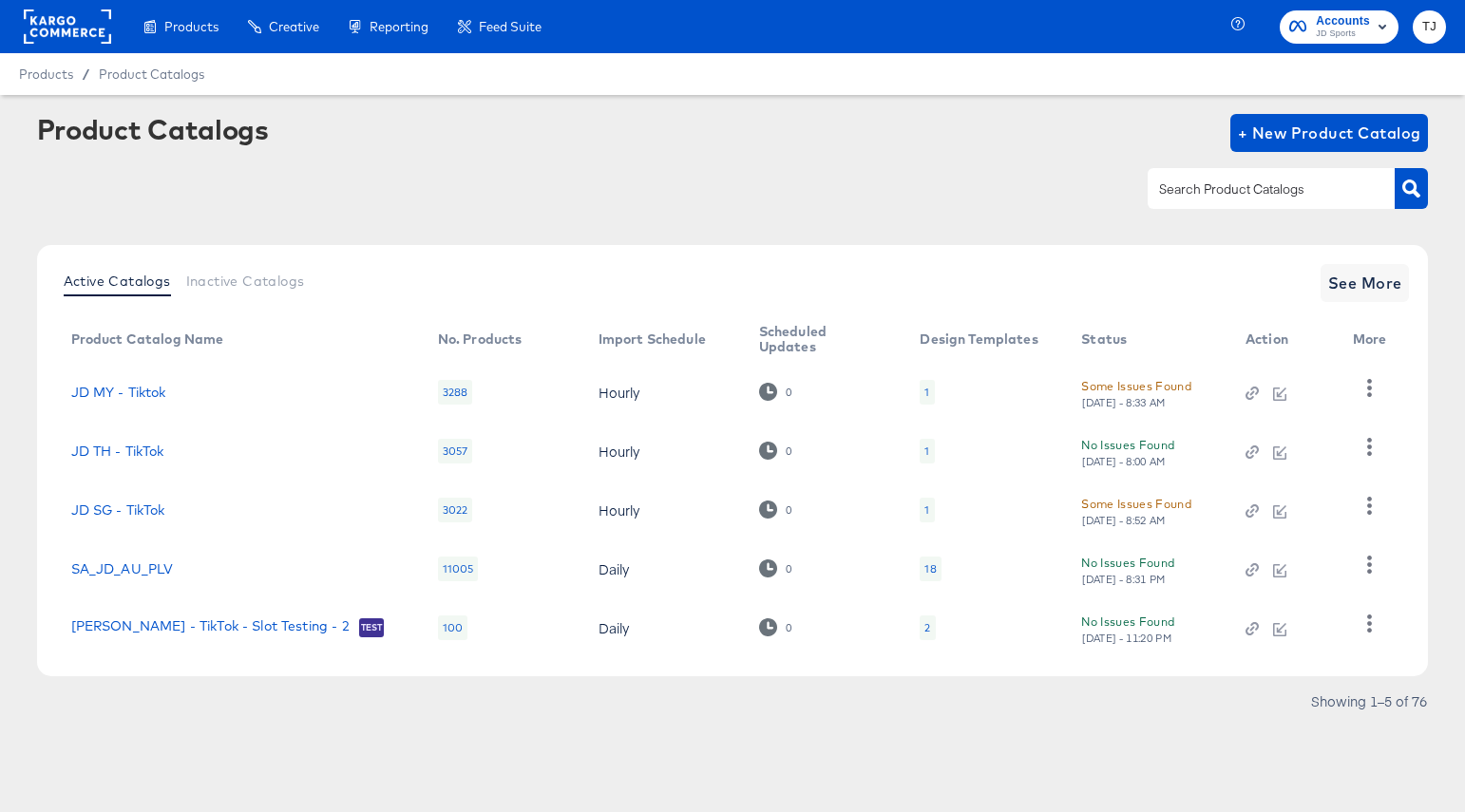
click at [1264, 188] on input "text" at bounding box center [1256, 189] width 203 height 22
paste input "Go Outdoors"
type input "Go Outdoors"
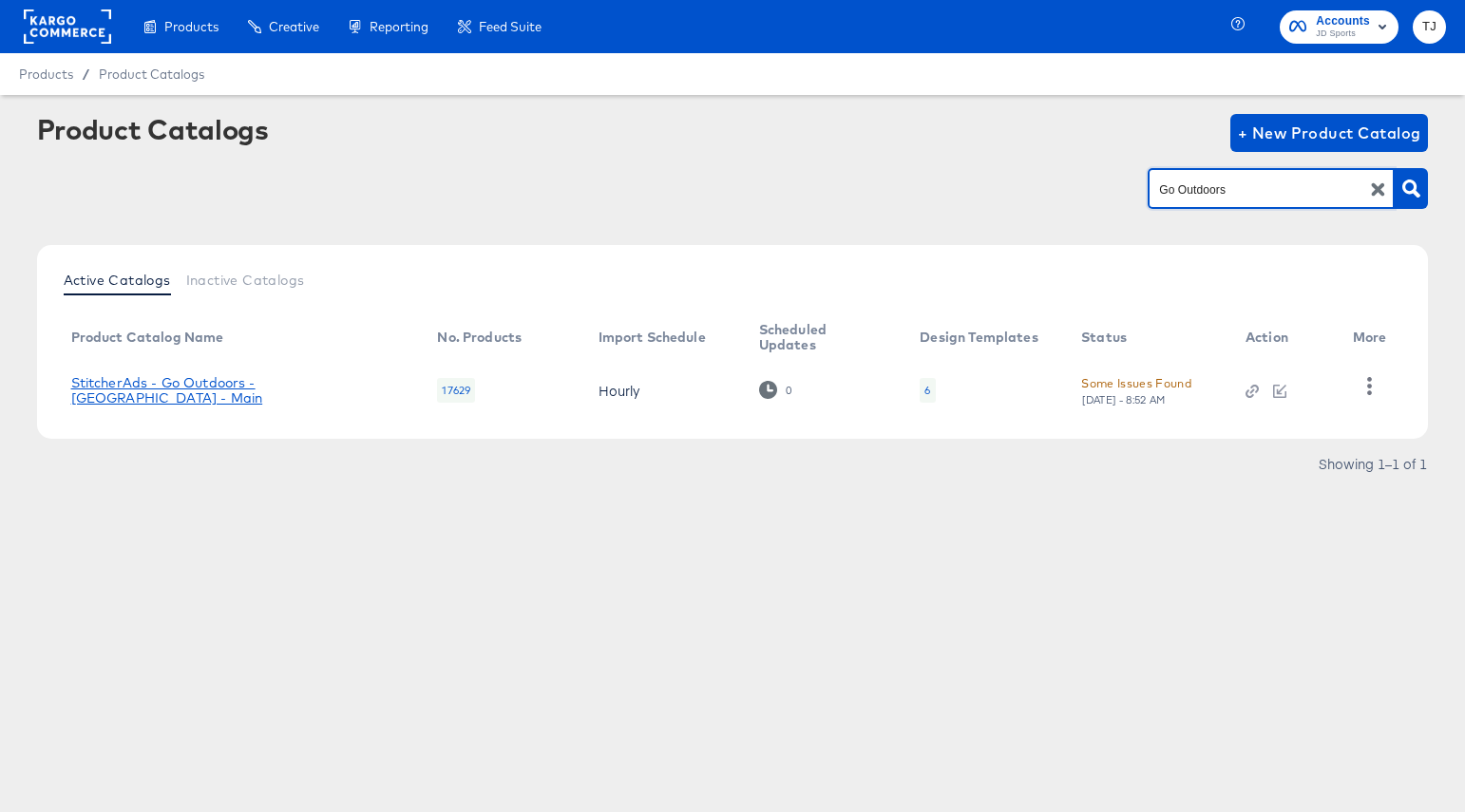
click at [208, 393] on link "StitcherAds - Go Outdoors - UK - Main" at bounding box center [236, 390] width 328 height 30
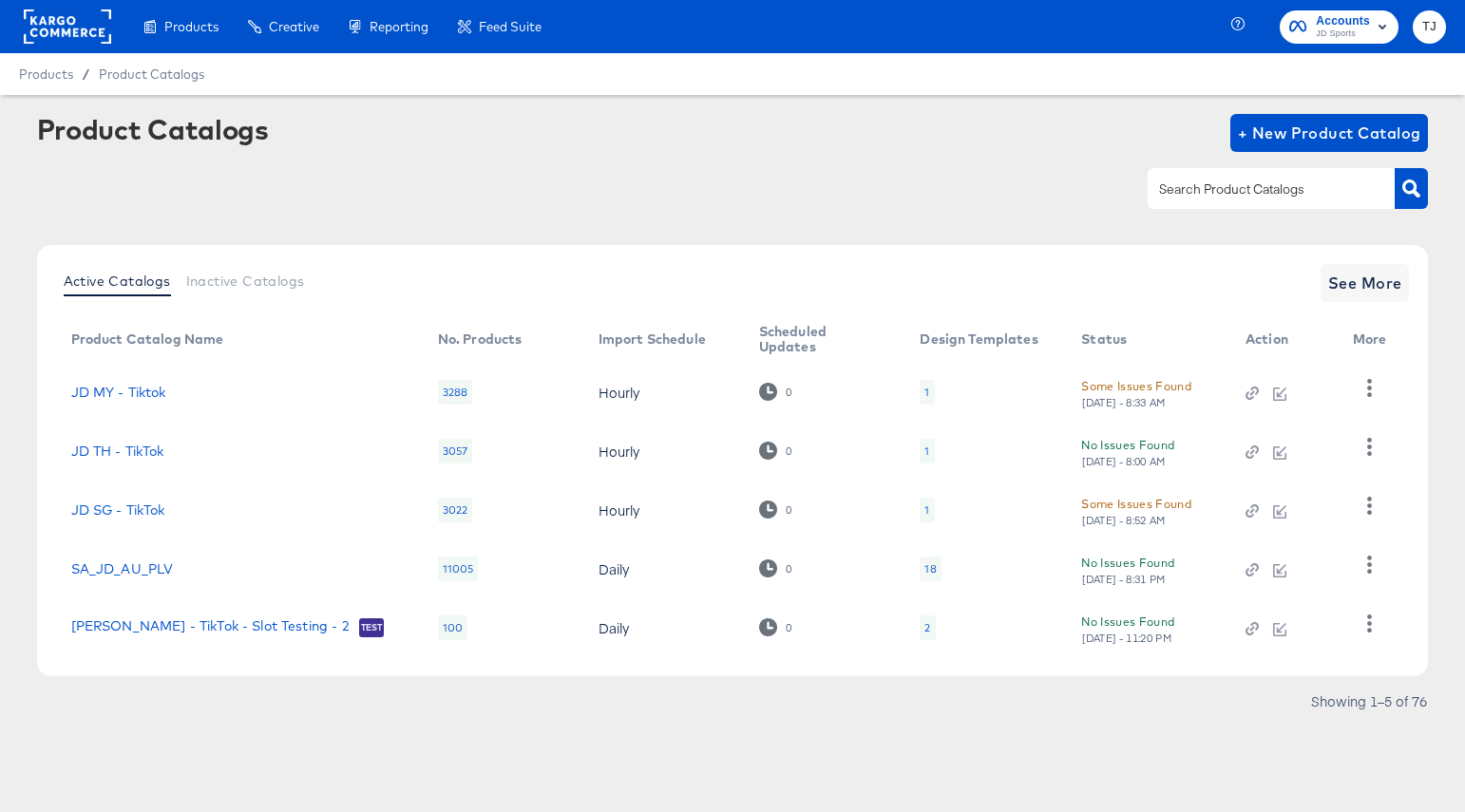
click at [87, 36] on rect at bounding box center [68, 26] width 88 height 34
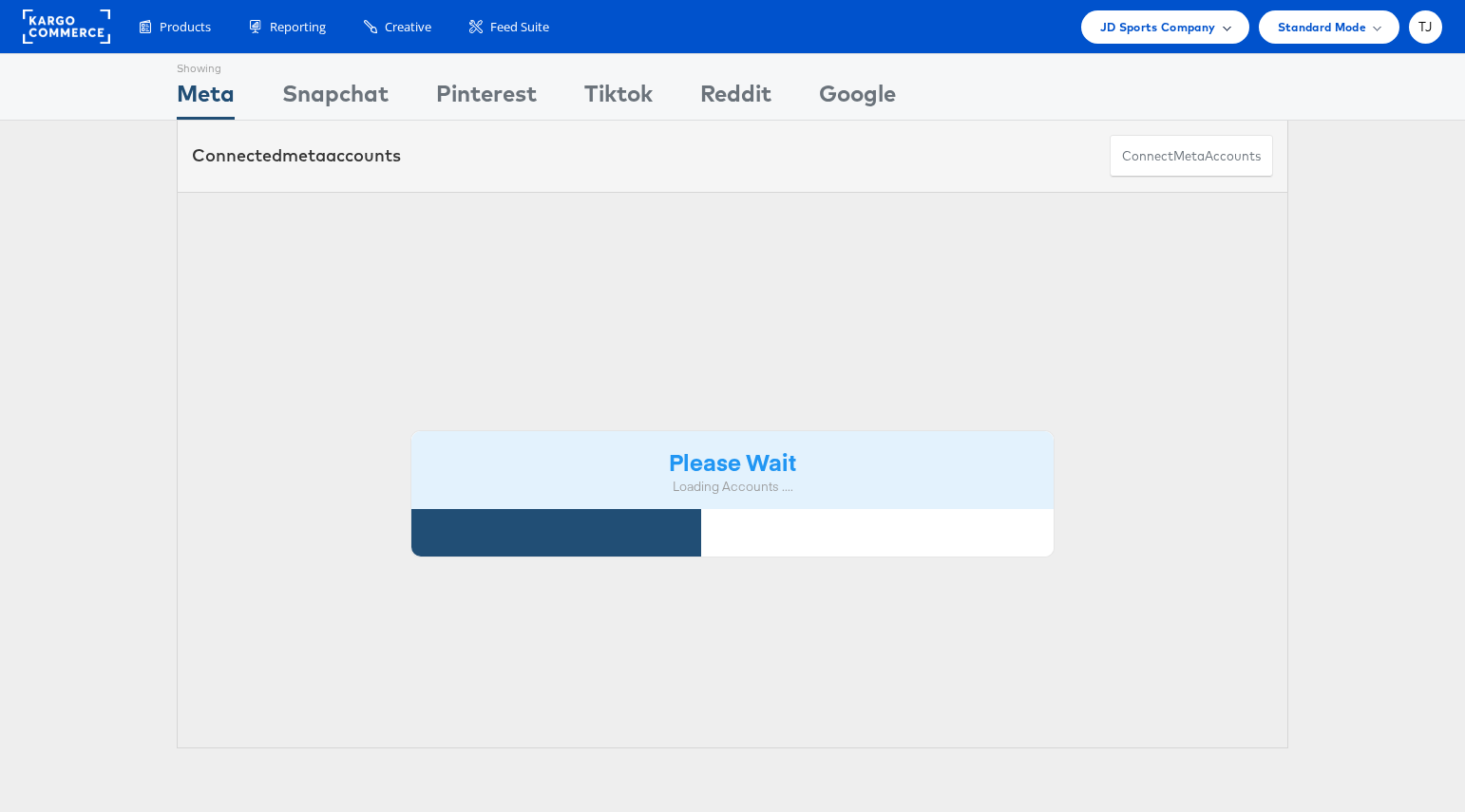
click at [1162, 27] on span "JD Sports Company" at bounding box center [1158, 27] width 116 height 20
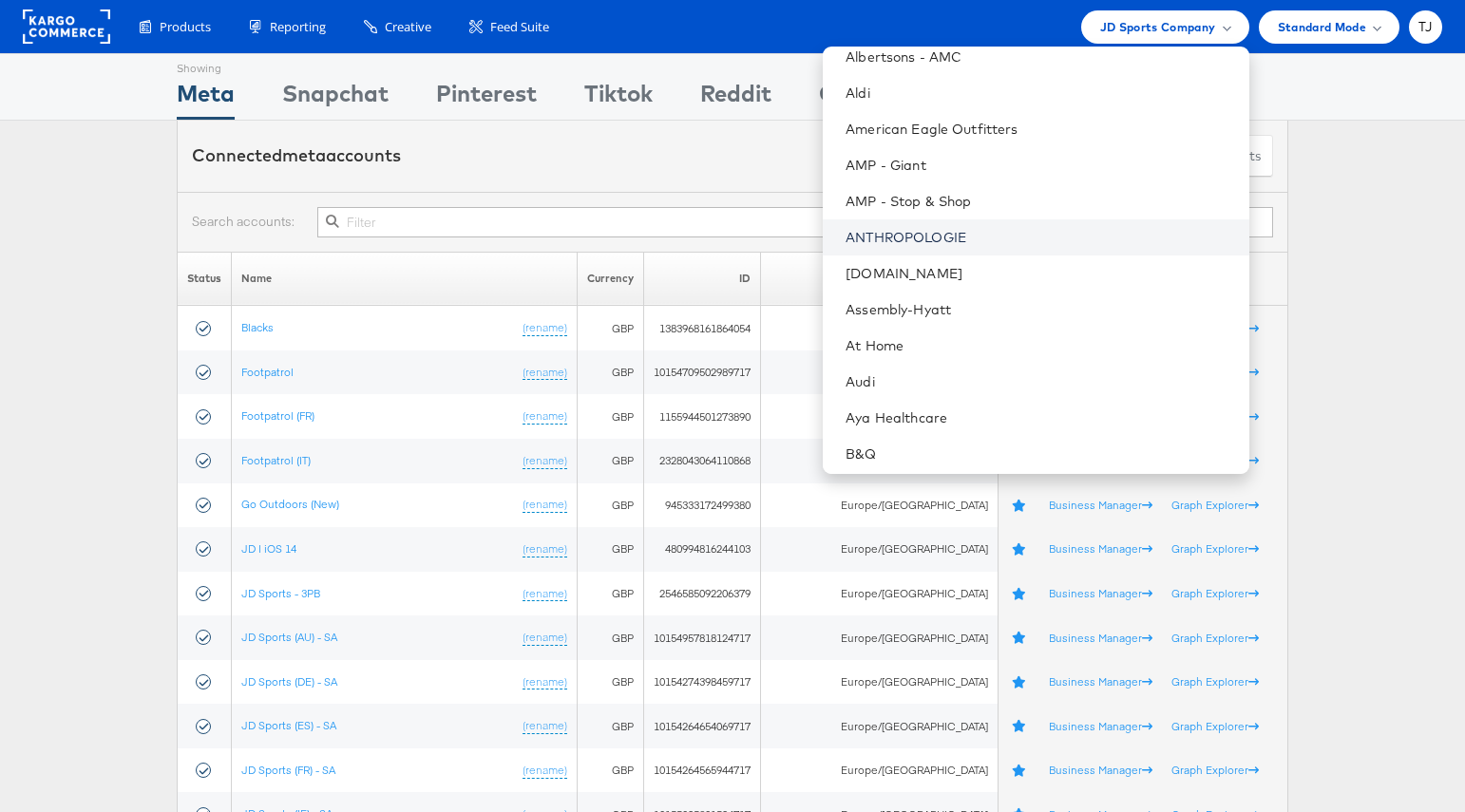
scroll to position [143, 0]
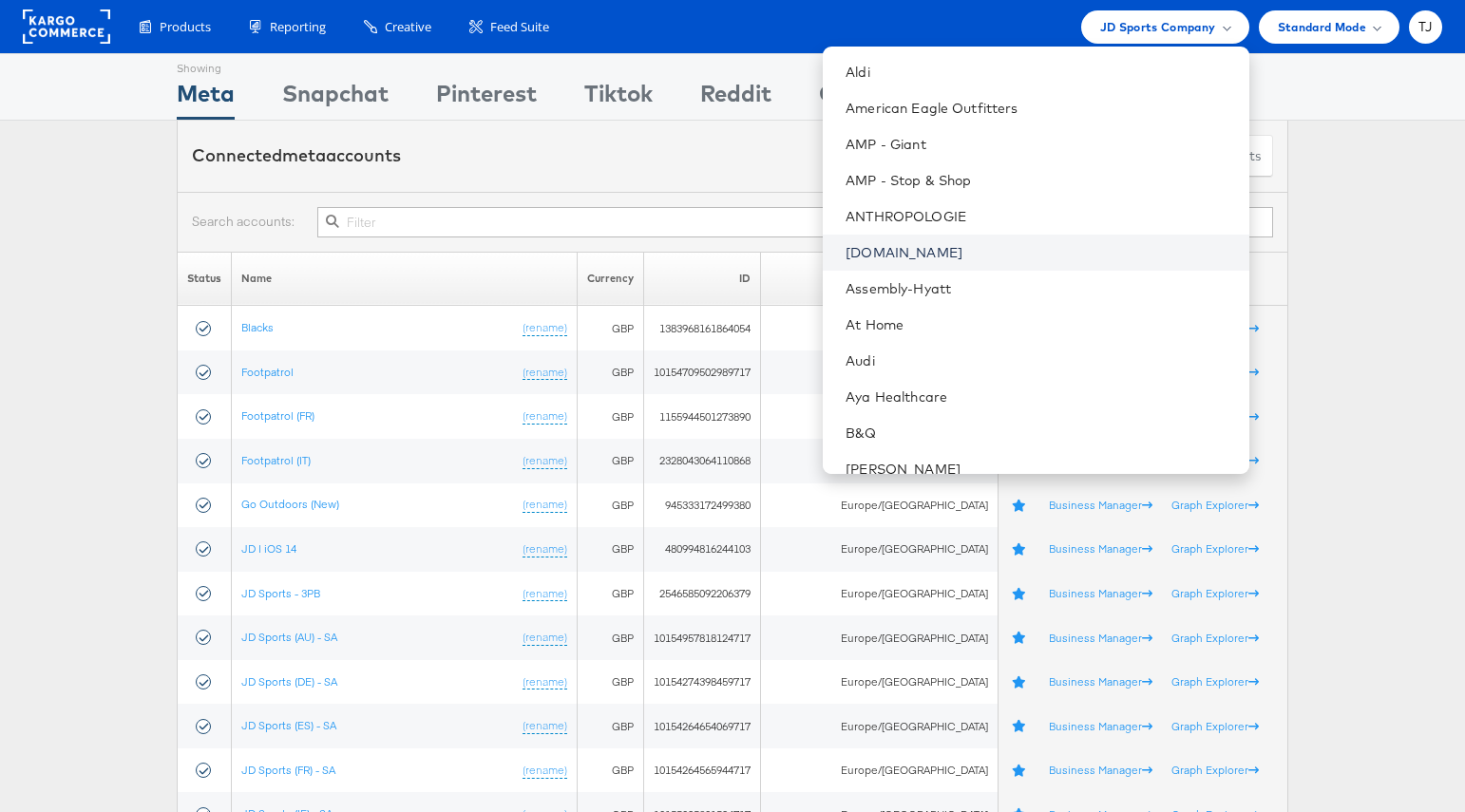
click at [1006, 257] on link "ao.com" at bounding box center [1039, 253] width 387 height 19
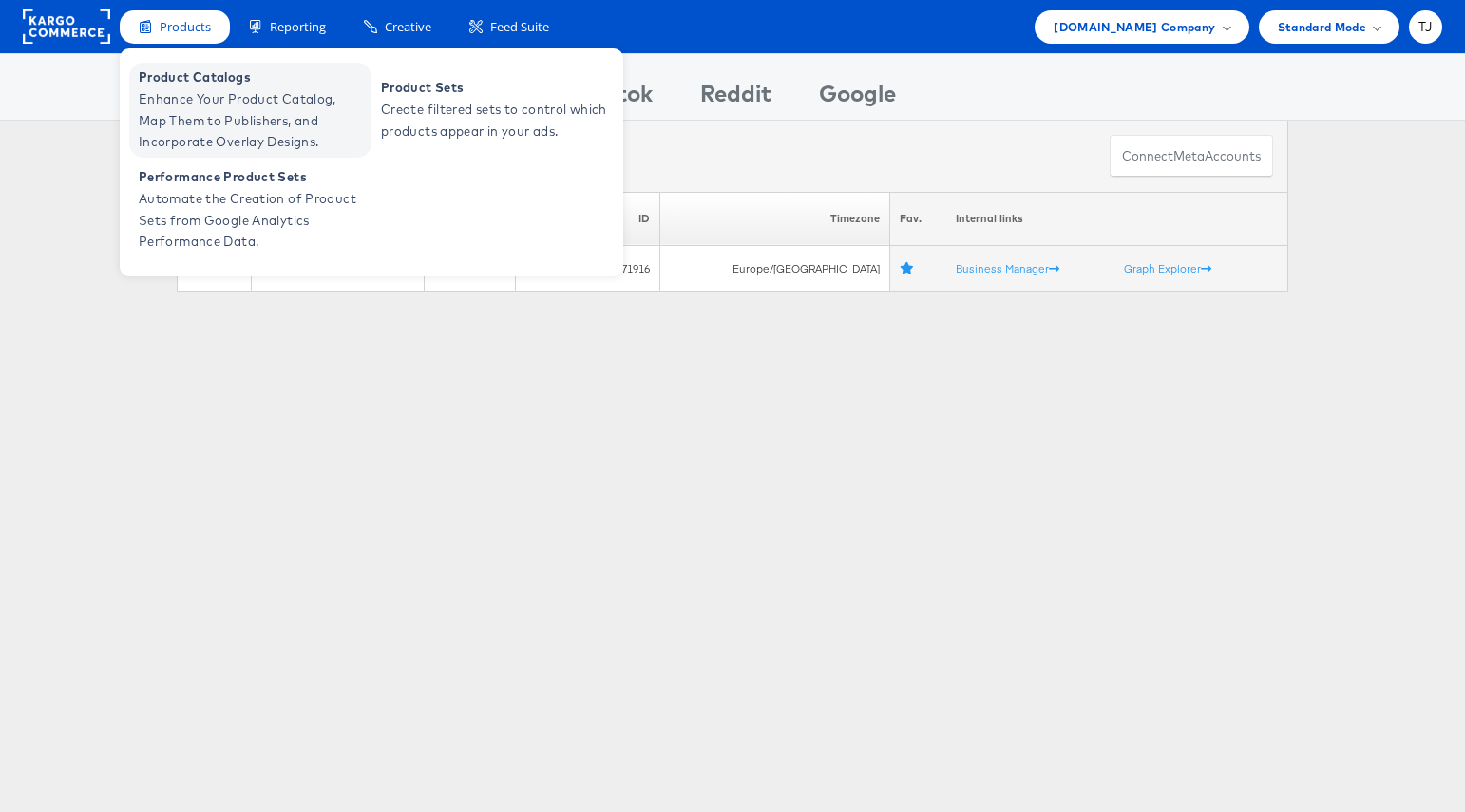
click at [191, 82] on span "Product Catalogs" at bounding box center [253, 77] width 228 height 22
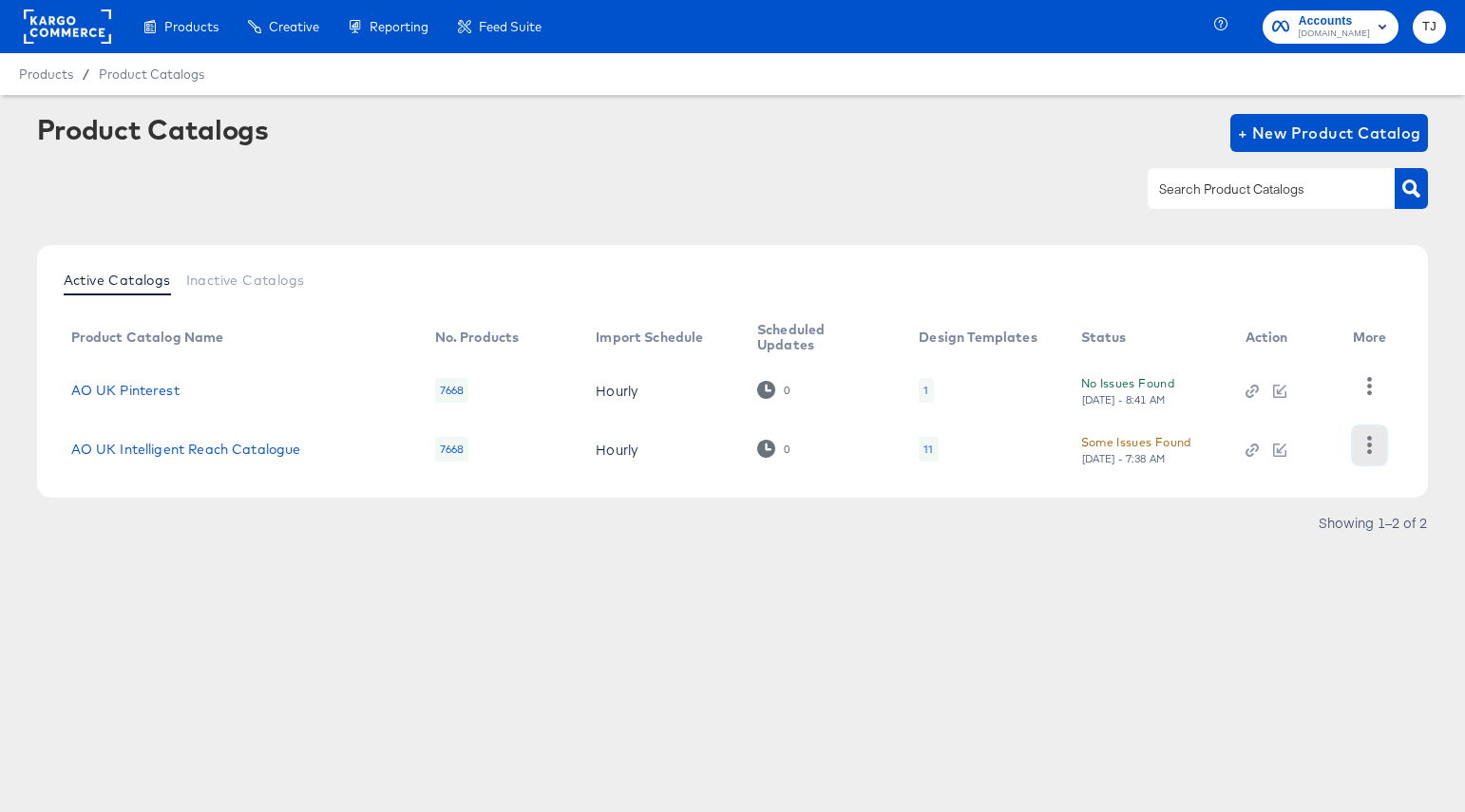
click at [1373, 449] on icon "button" at bounding box center [1369, 445] width 18 height 18
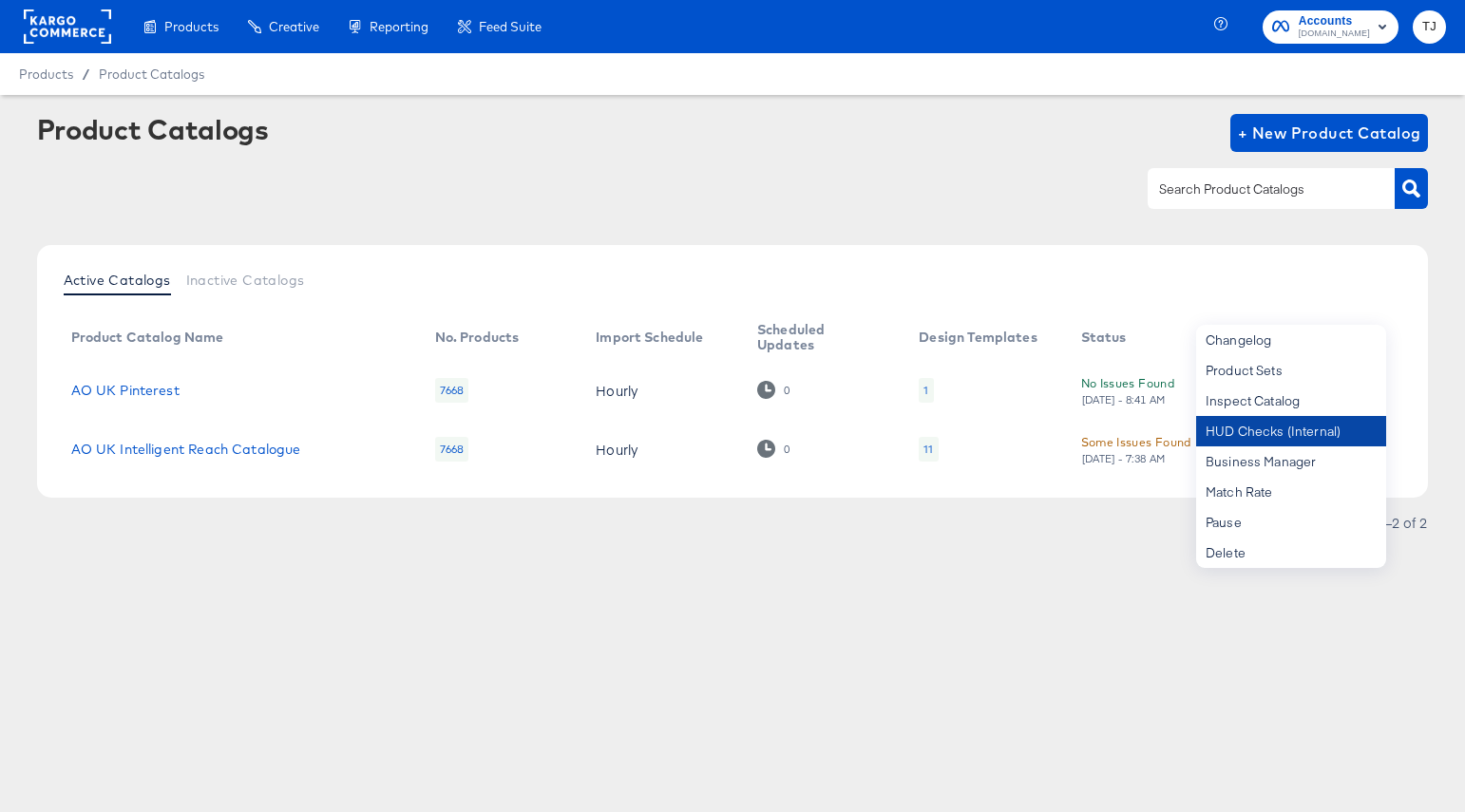
click at [1315, 440] on div "HUD Checks (Internal)" at bounding box center [1291, 431] width 190 height 30
click at [1115, 438] on div "Some Issues Found" at bounding box center [1137, 442] width 110 height 20
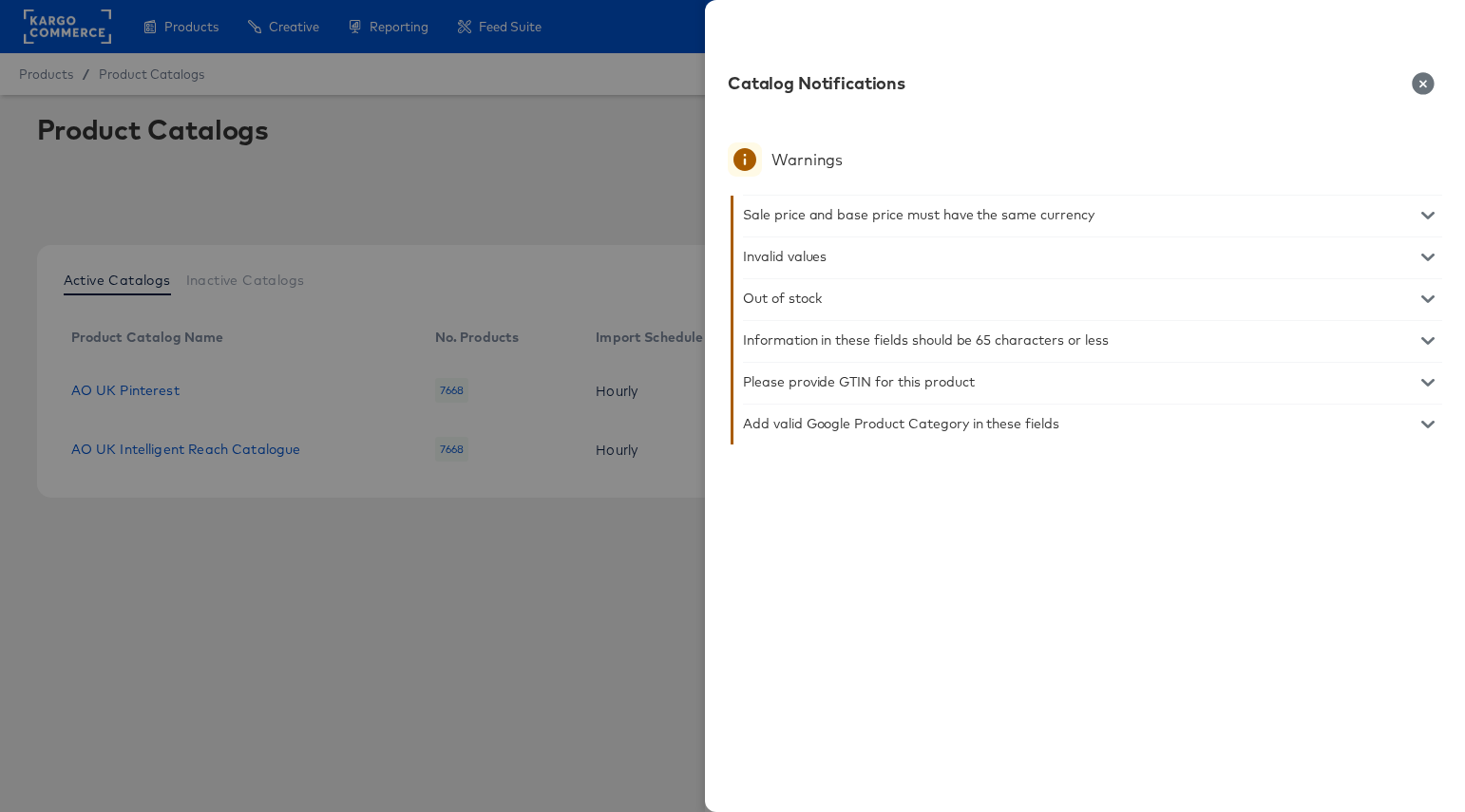
click at [1416, 223] on div "Sale price and base price must have the same currency" at bounding box center [1092, 214] width 699 height 38
click at [1417, 216] on button "button" at bounding box center [1428, 215] width 29 height 14
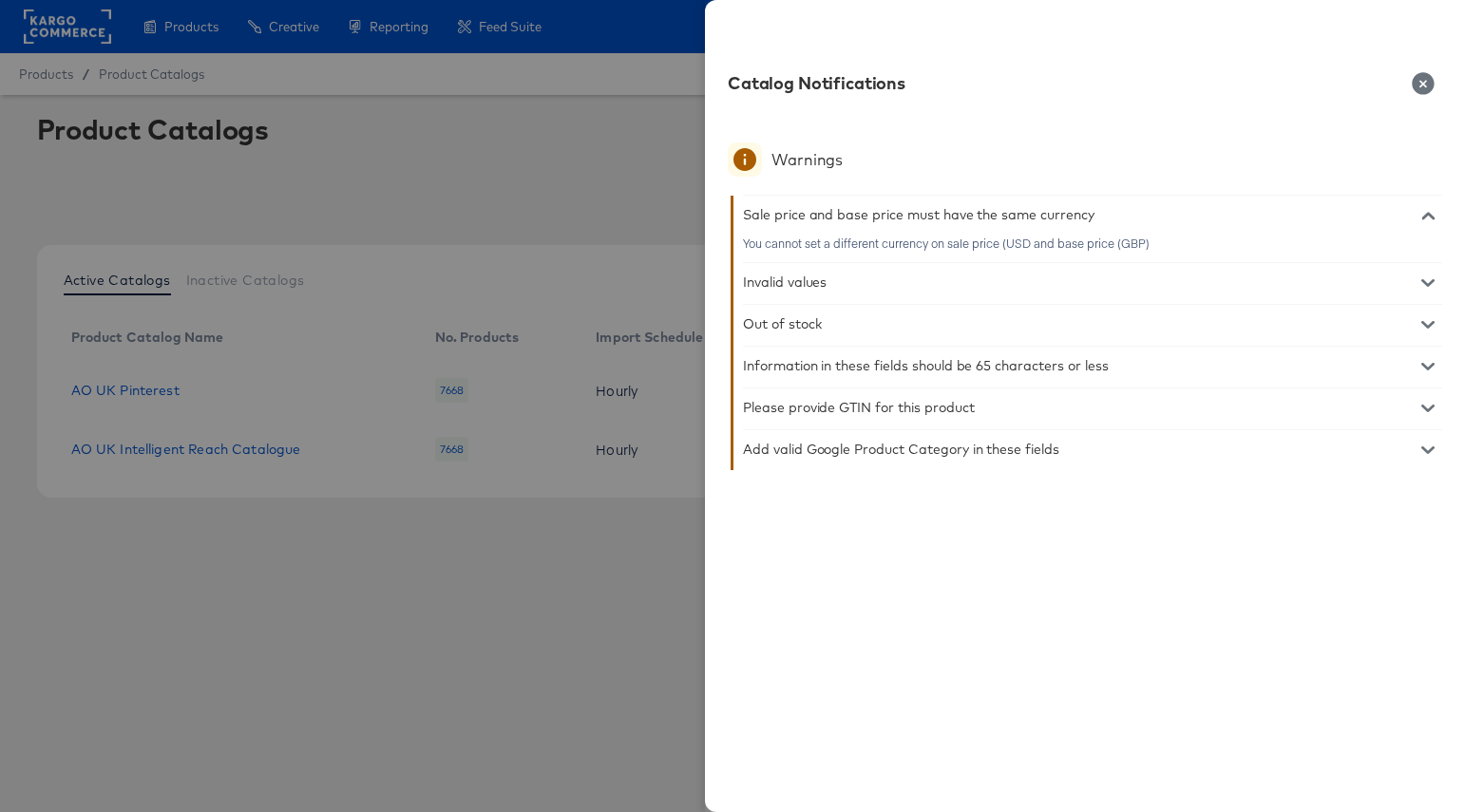
click at [1428, 79] on icon "button" at bounding box center [1423, 83] width 22 height 22
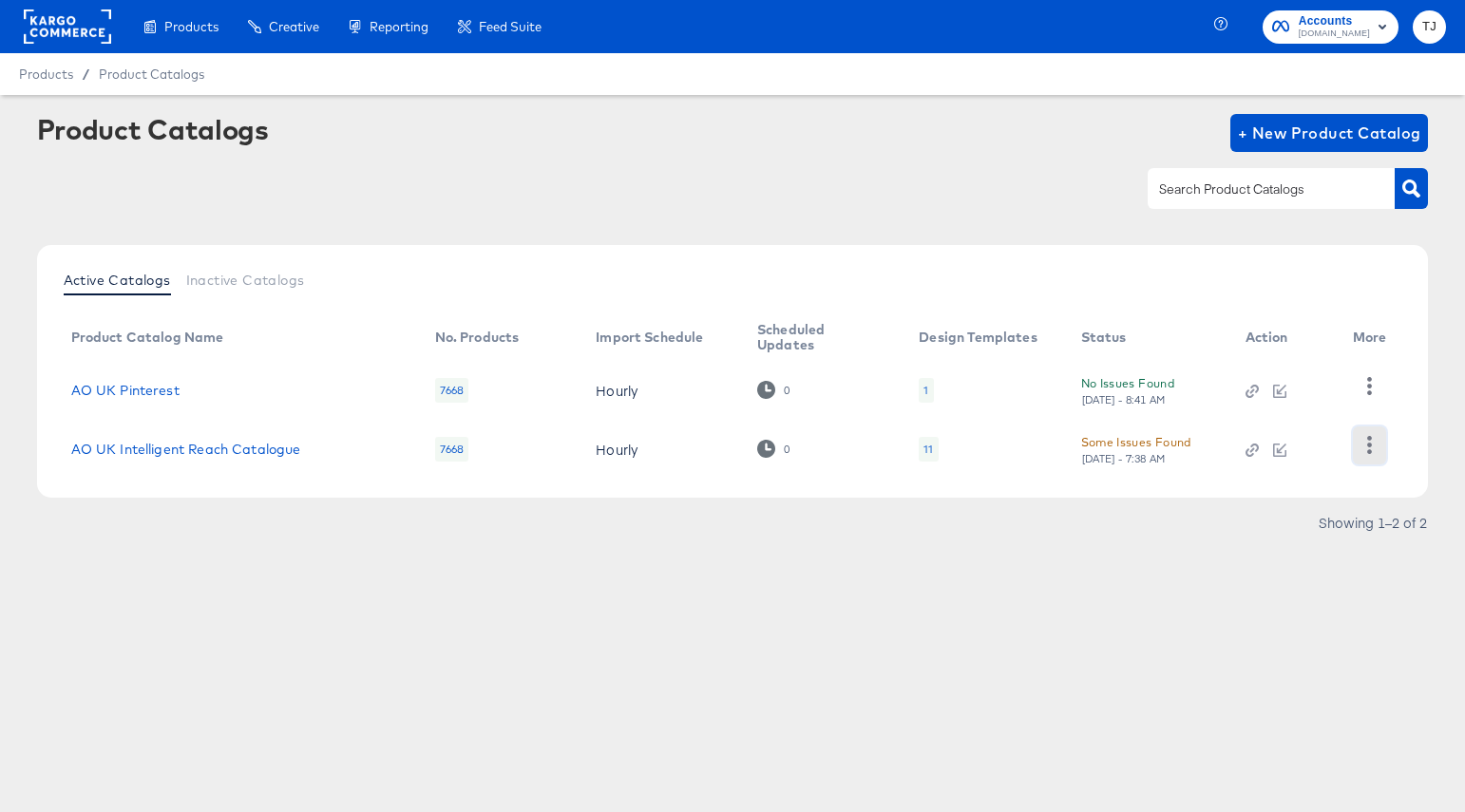
click at [1372, 442] on icon "button" at bounding box center [1369, 445] width 18 height 18
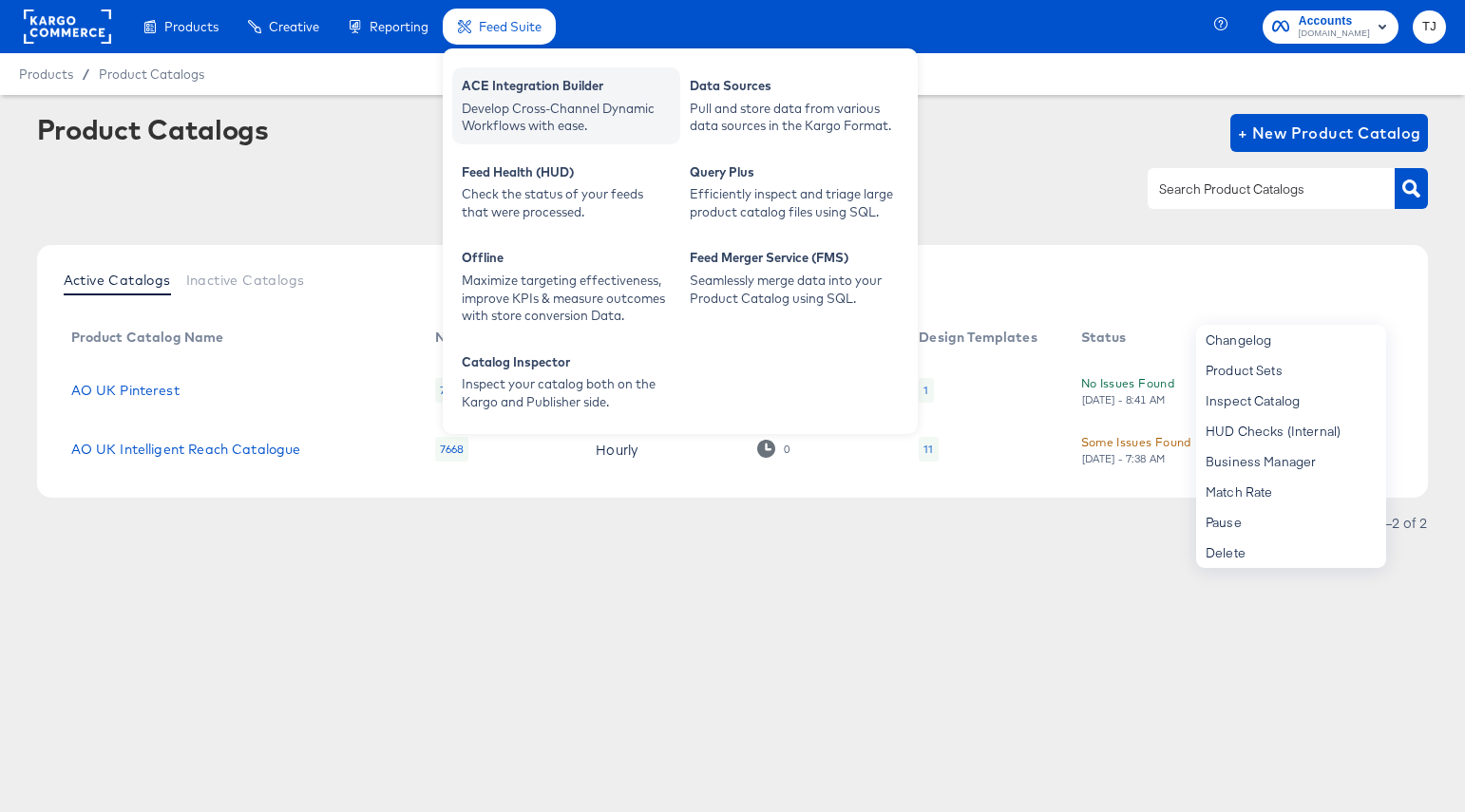
drag, startPoint x: 547, startPoint y: 116, endPoint x: 557, endPoint y: 101, distance: 18.0
click at [553, 107] on div "Develop Cross-Channel Dynamic Workflows with ease." at bounding box center [566, 117] width 209 height 35
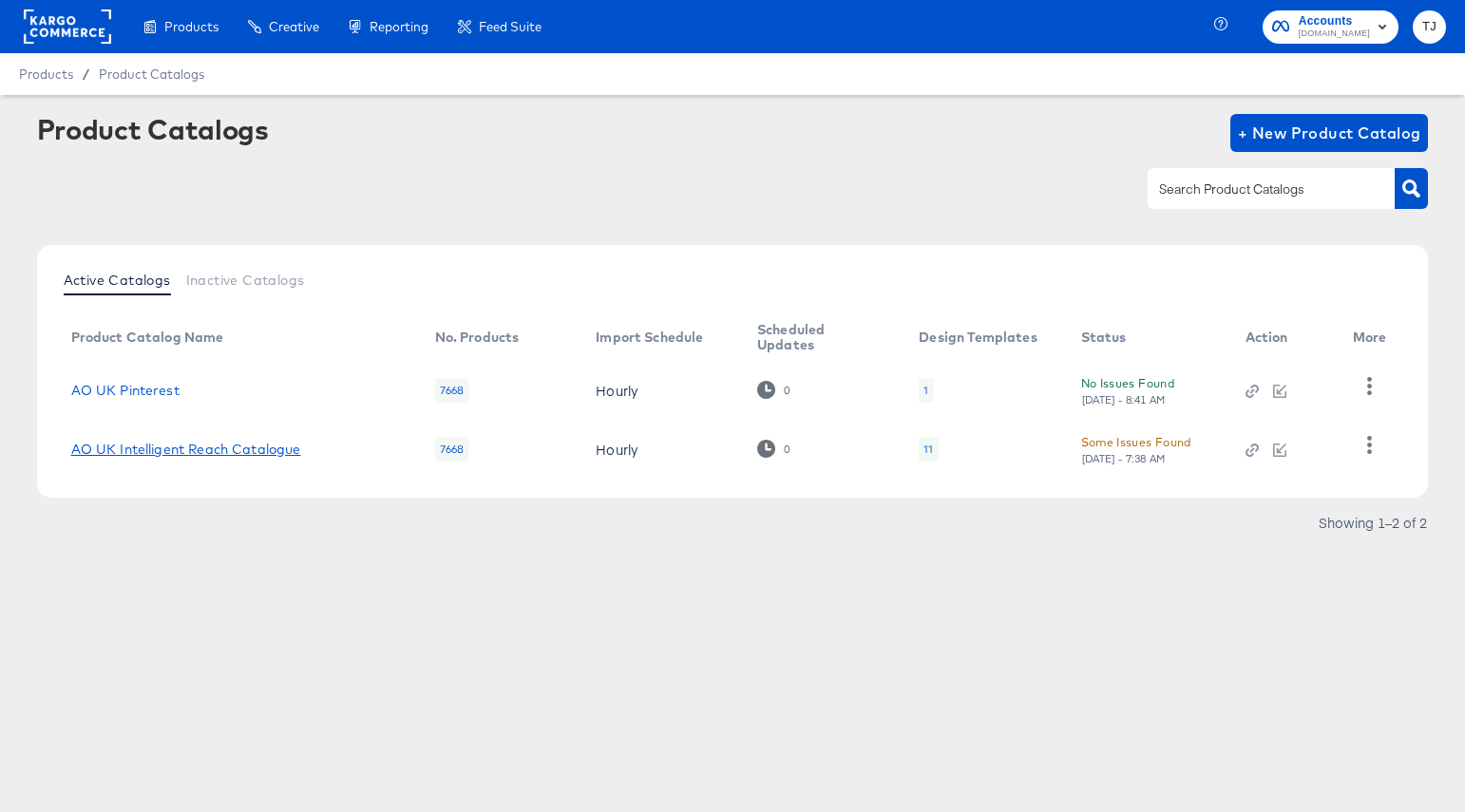
click at [172, 451] on link "AO UK Intelligent Reach Catalogue" at bounding box center [186, 449] width 230 height 15
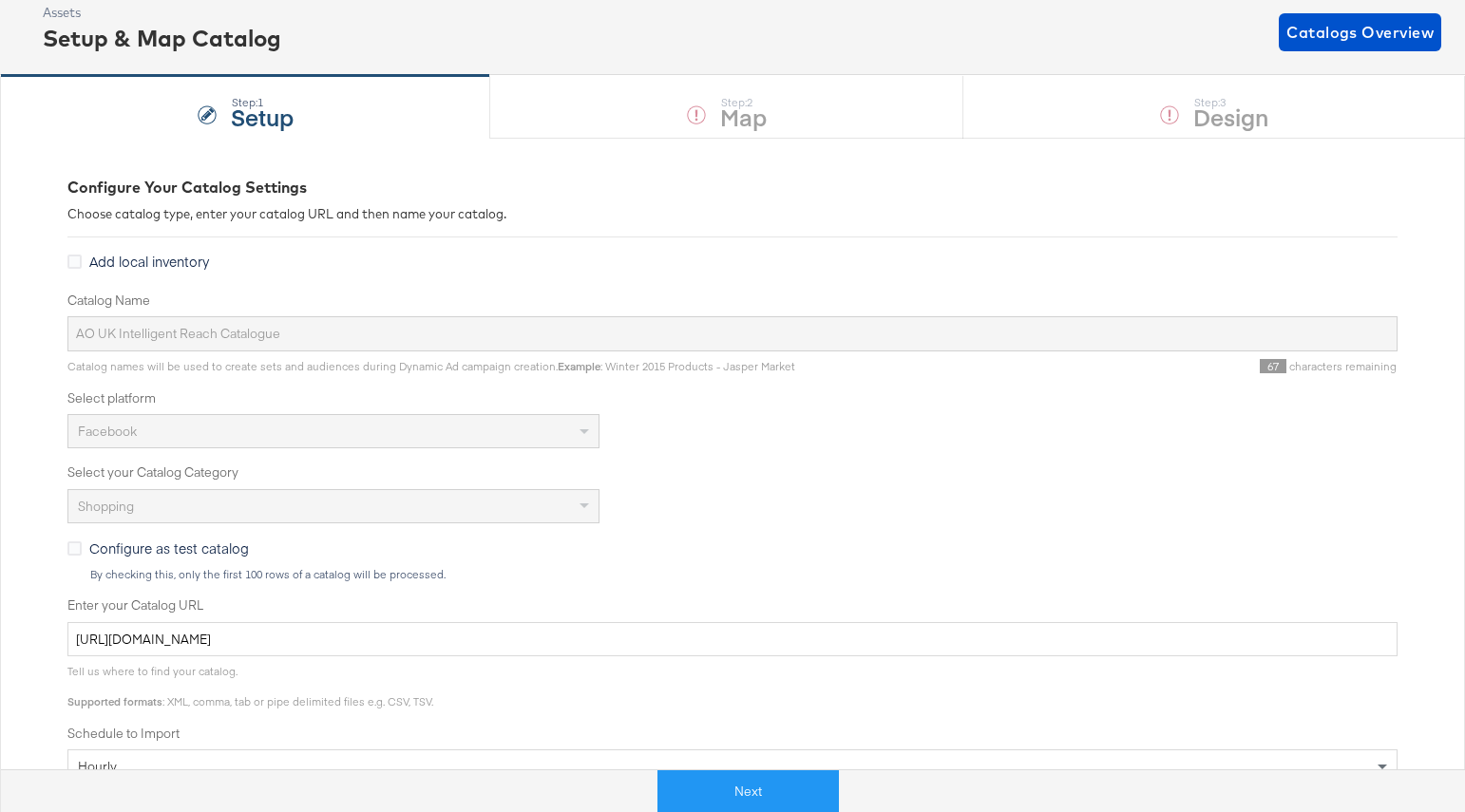
scroll to position [156, 0]
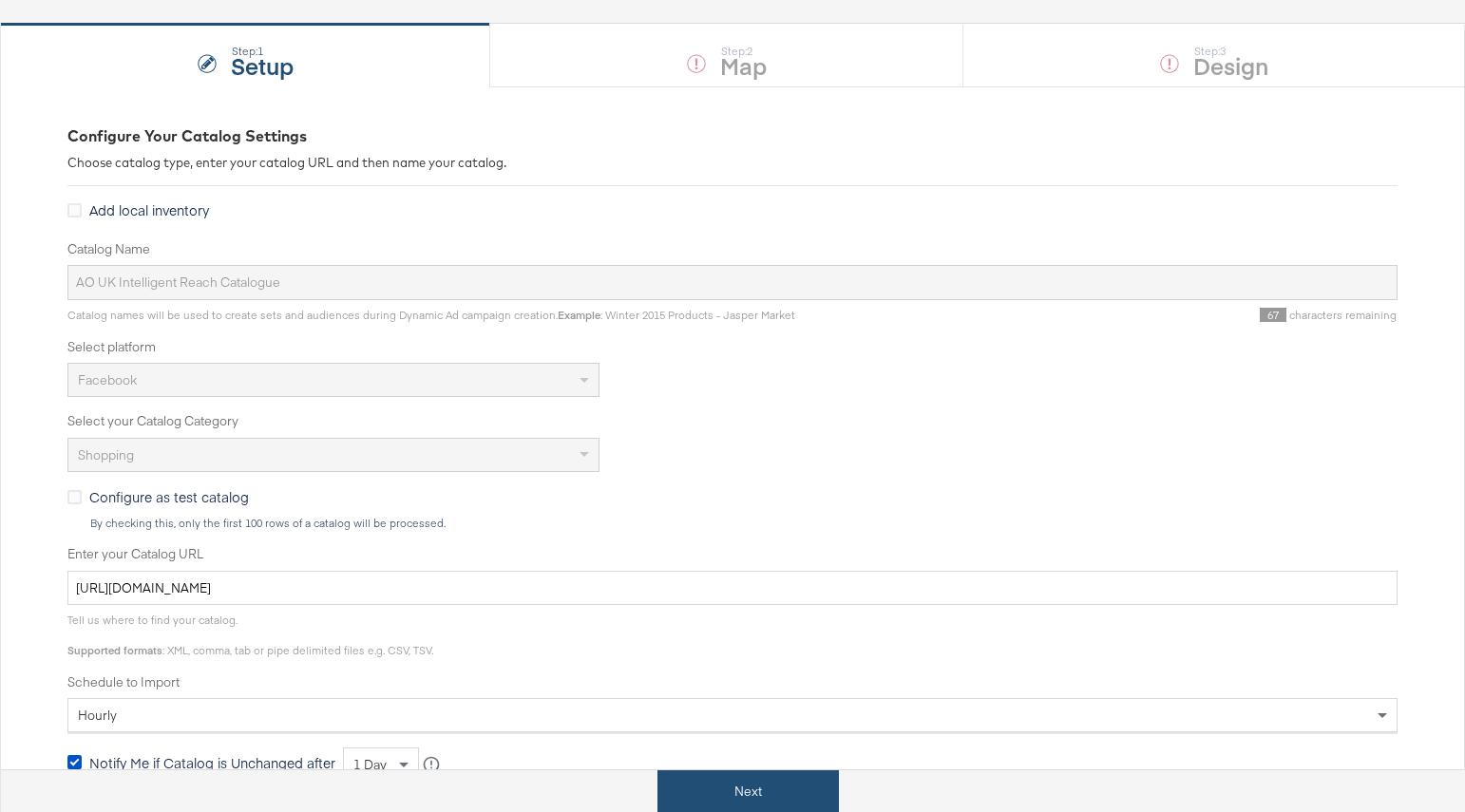
click at [745, 781] on button "Next" at bounding box center [748, 792] width 182 height 42
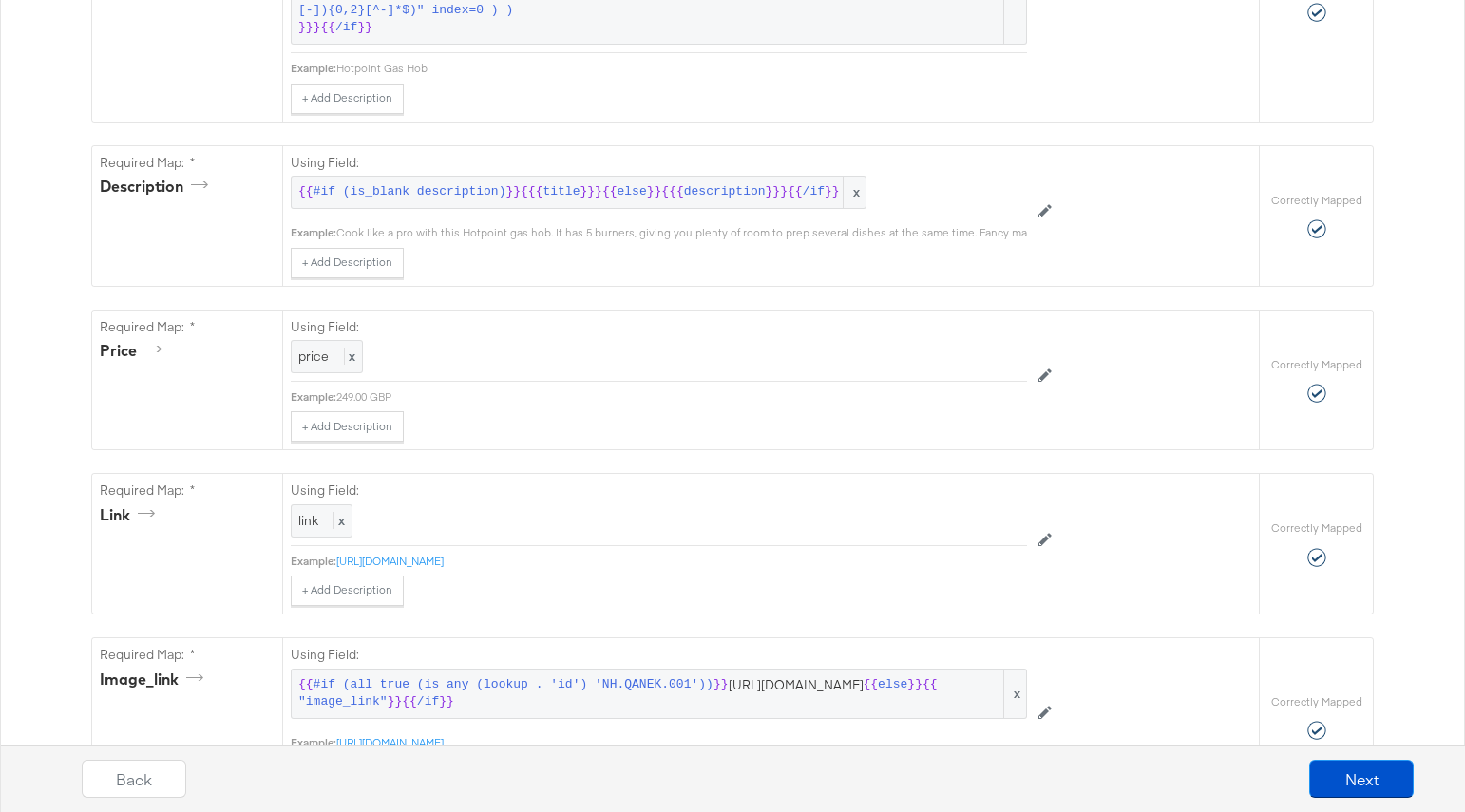
scroll to position [0, 0]
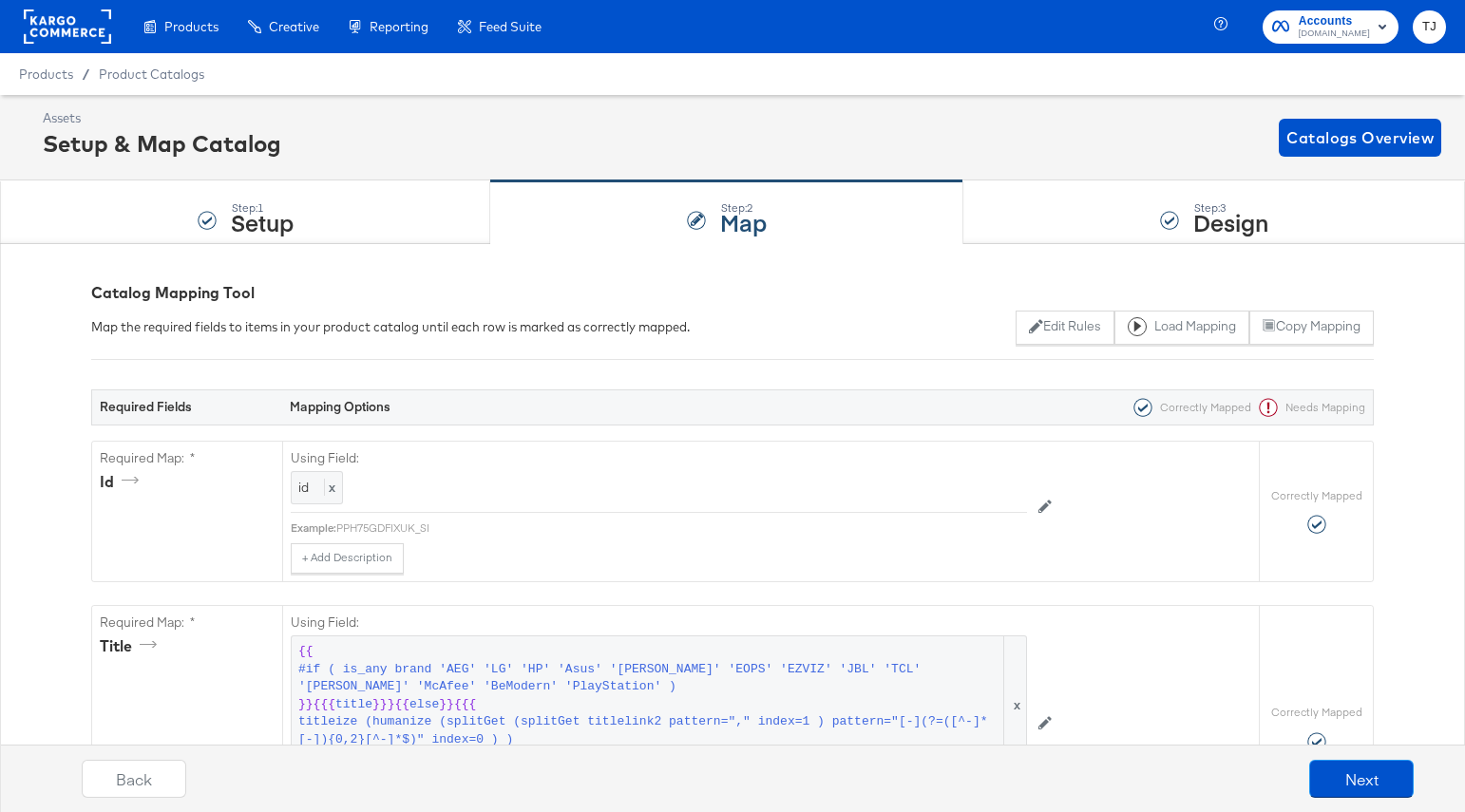
click at [0, 0] on div "Enhance Your Product Catalog, Map Them to Publishers, and Incorporate Overlay D…" at bounding box center [0, 0] width 0 height 0
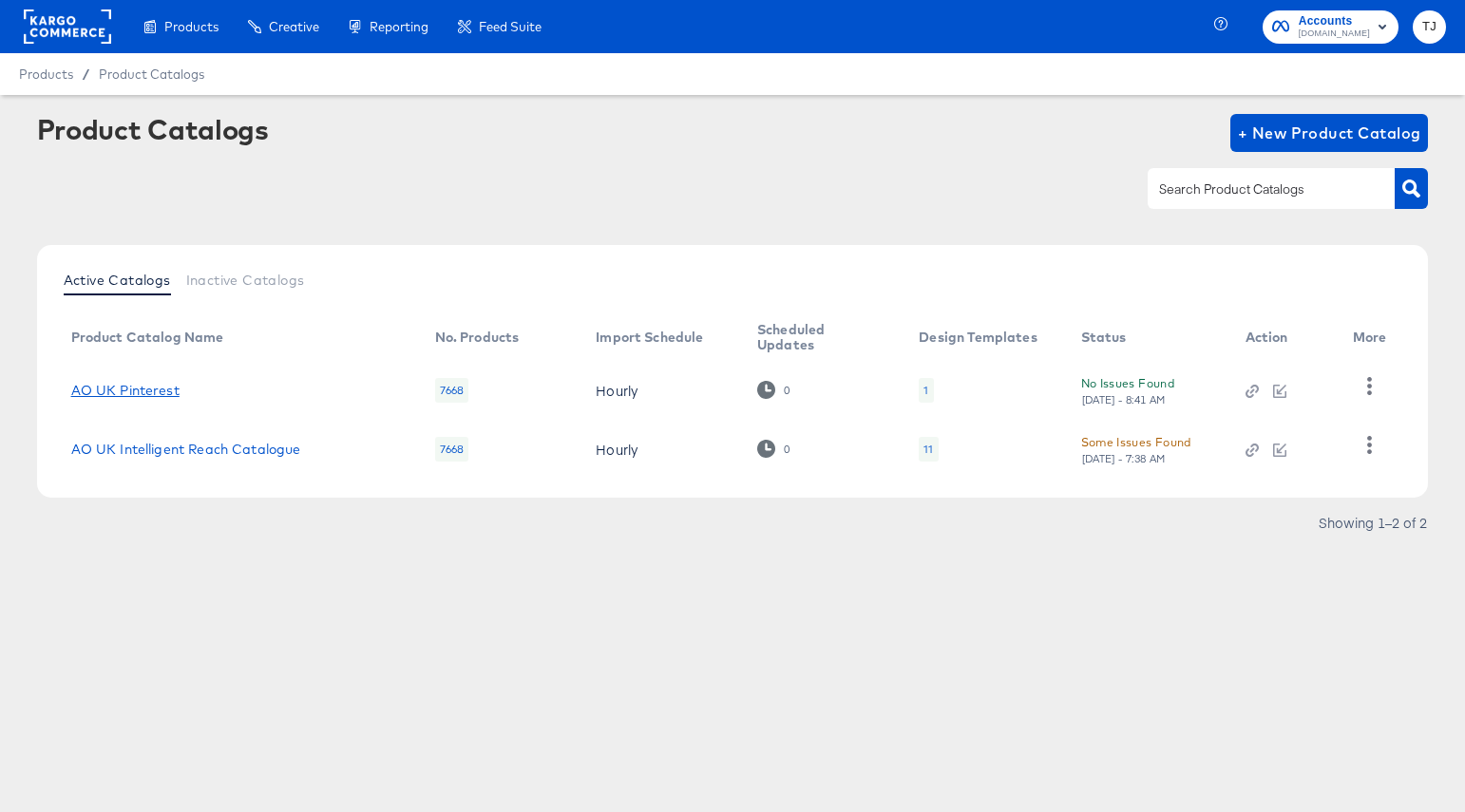
click at [145, 390] on link "AO UK Pinterest" at bounding box center [126, 390] width 108 height 15
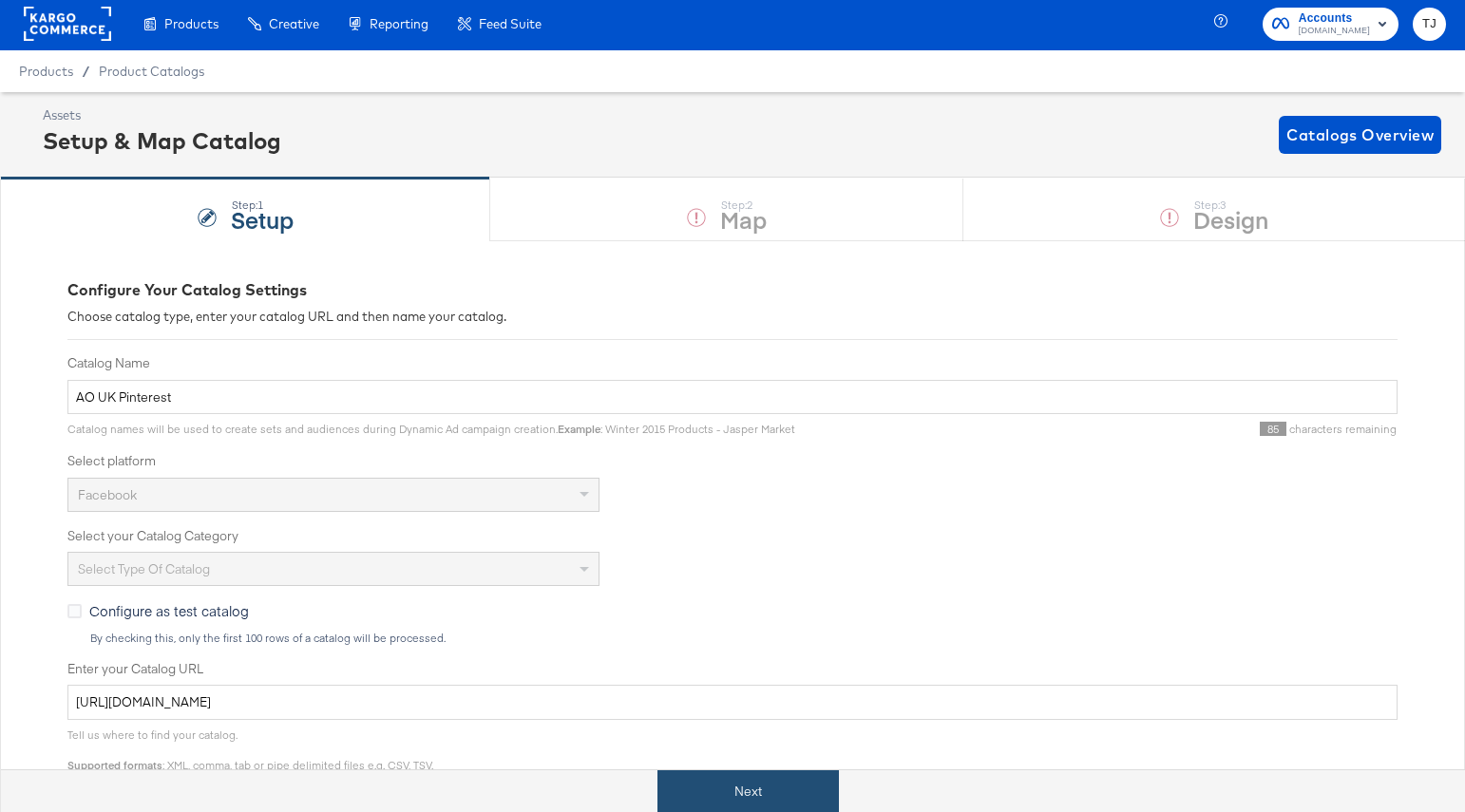
click at [730, 788] on button "Next" at bounding box center [748, 792] width 182 height 42
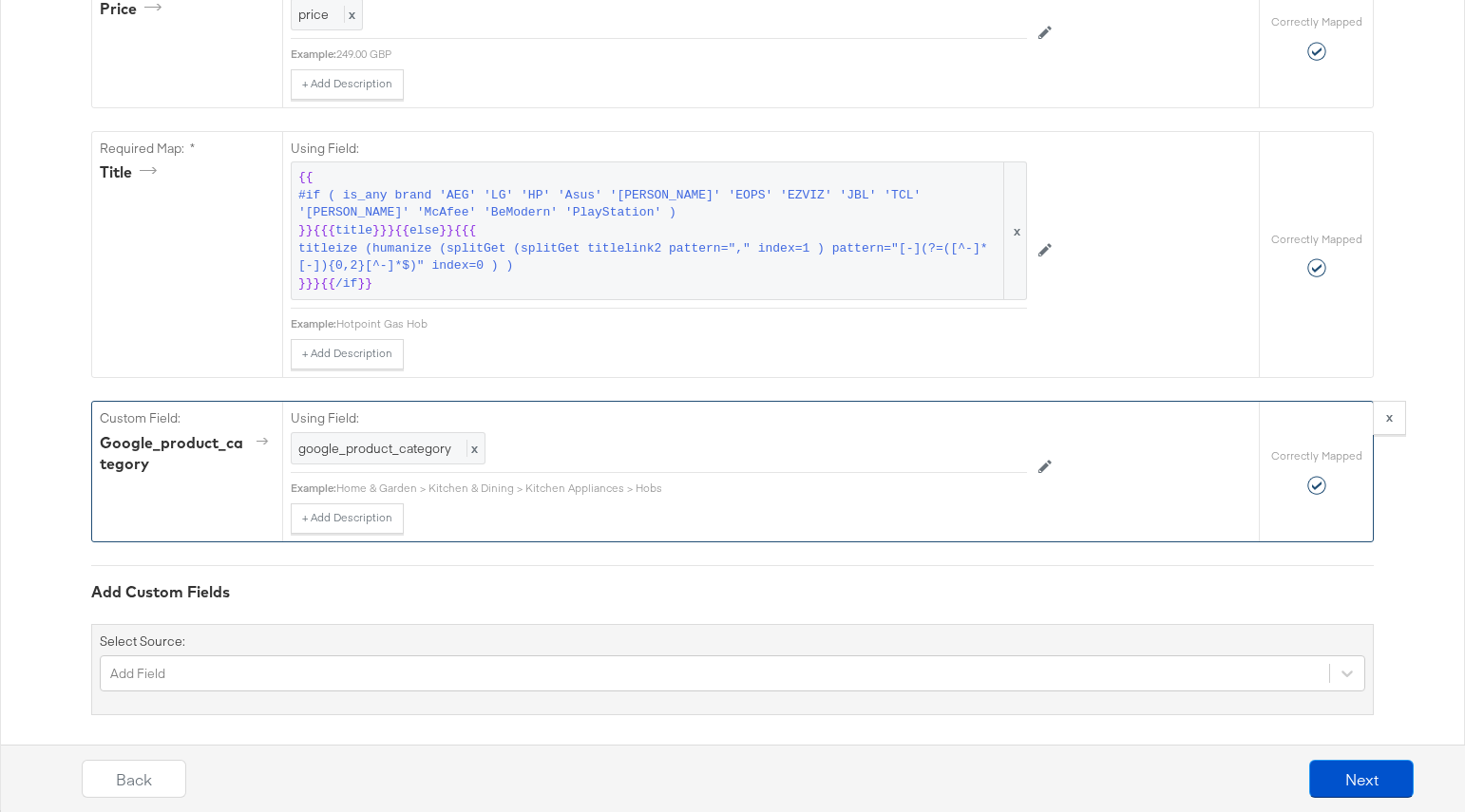
scroll to position [1378, 0]
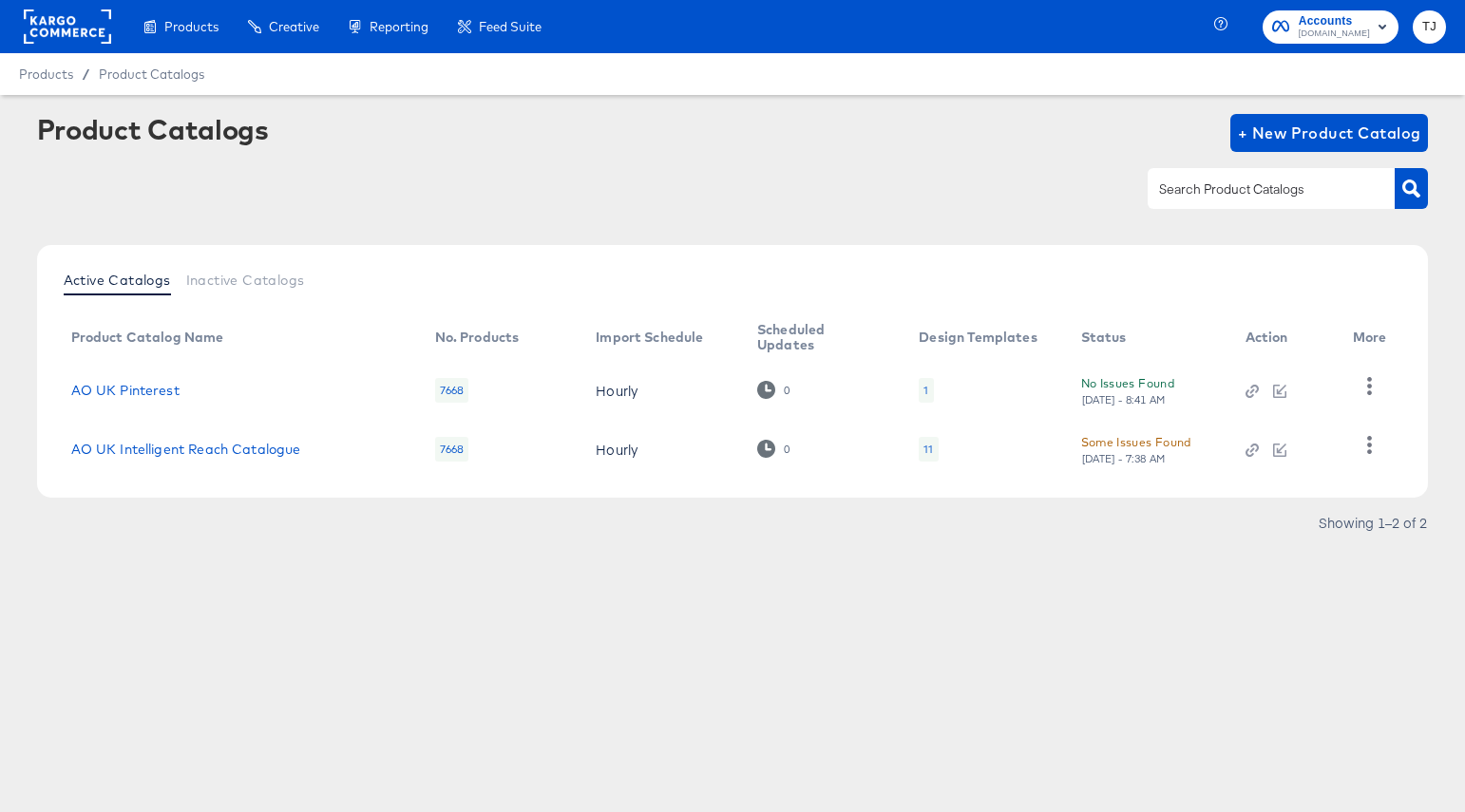
click at [64, 16] on rect at bounding box center [68, 26] width 88 height 34
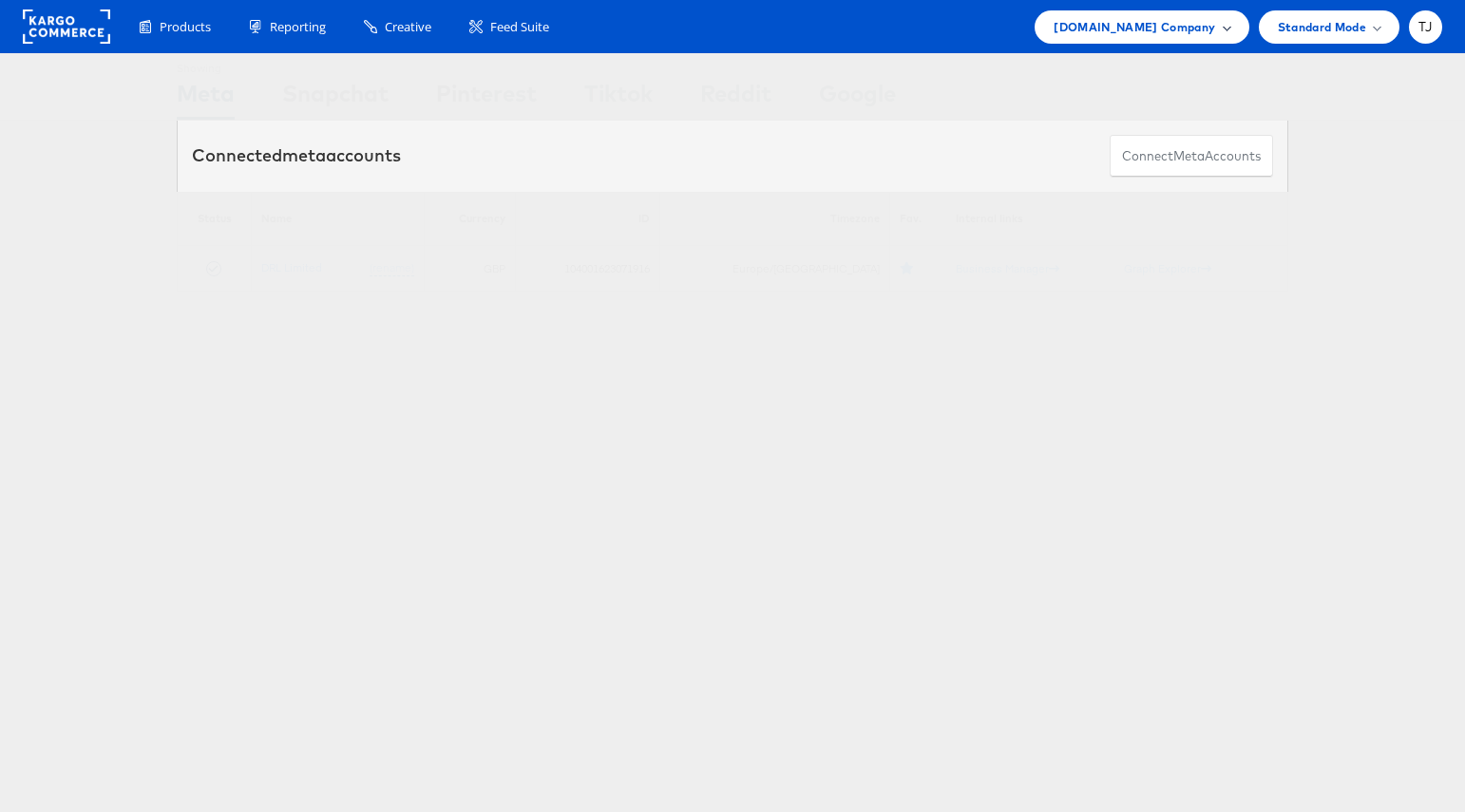
click at [1223, 29] on span at bounding box center [1226, 27] width 10 height 10
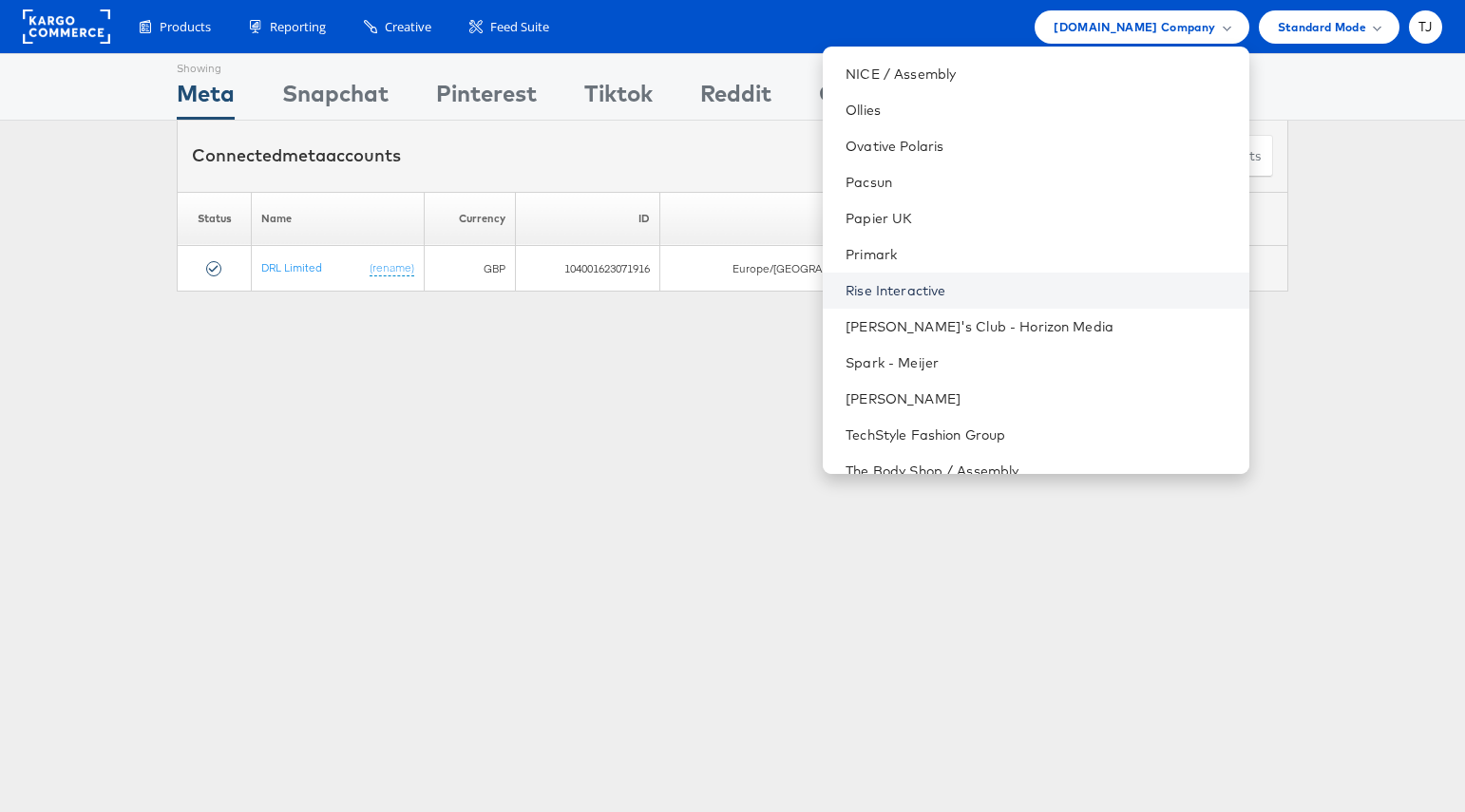
scroll to position [2195, 0]
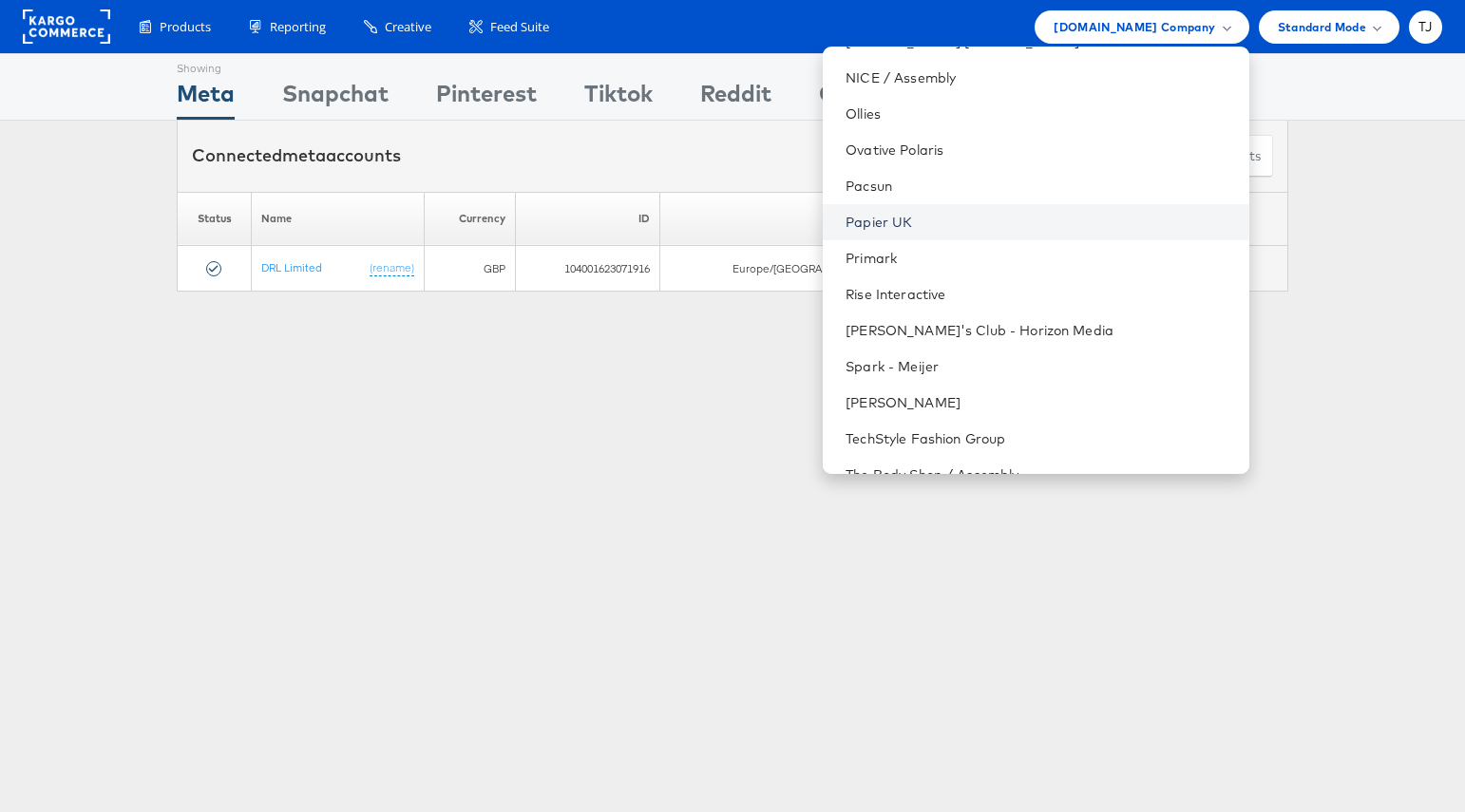
click at [1058, 220] on link "Papier UK" at bounding box center [1039, 222] width 387 height 19
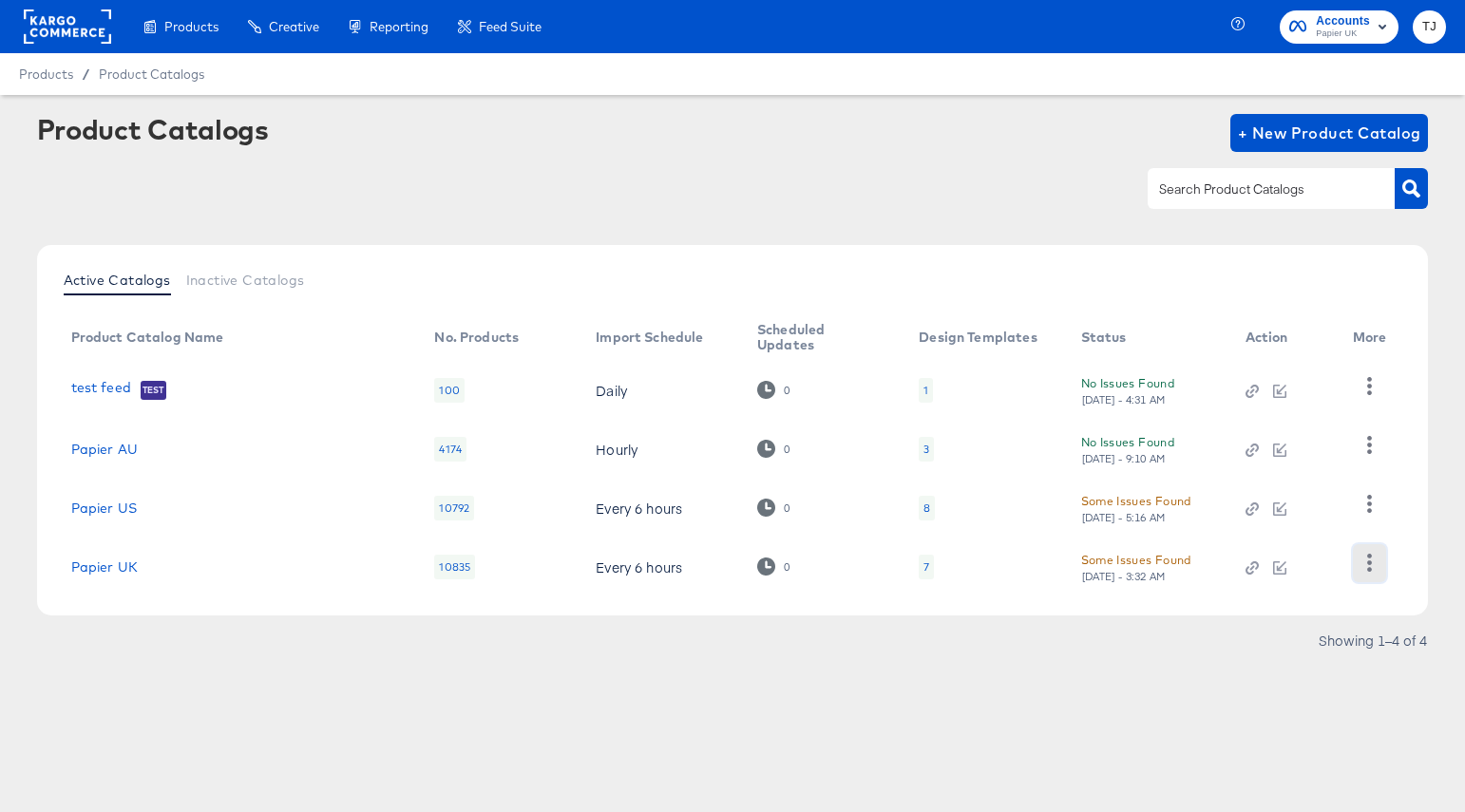
click at [1377, 568] on icon "button" at bounding box center [1369, 563] width 18 height 18
click at [1341, 470] on div "HUD Checks (Internal)" at bounding box center [1291, 467] width 190 height 30
click at [1419, 413] on div "Active Catalogs Inactive Catalogs Product Catalog Name No. Products Import Sche…" at bounding box center [732, 431] width 1392 height 371
click at [1372, 505] on icon "button" at bounding box center [1369, 504] width 18 height 18
drag, startPoint x: 1316, startPoint y: 406, endPoint x: 1302, endPoint y: 404, distance: 14.1
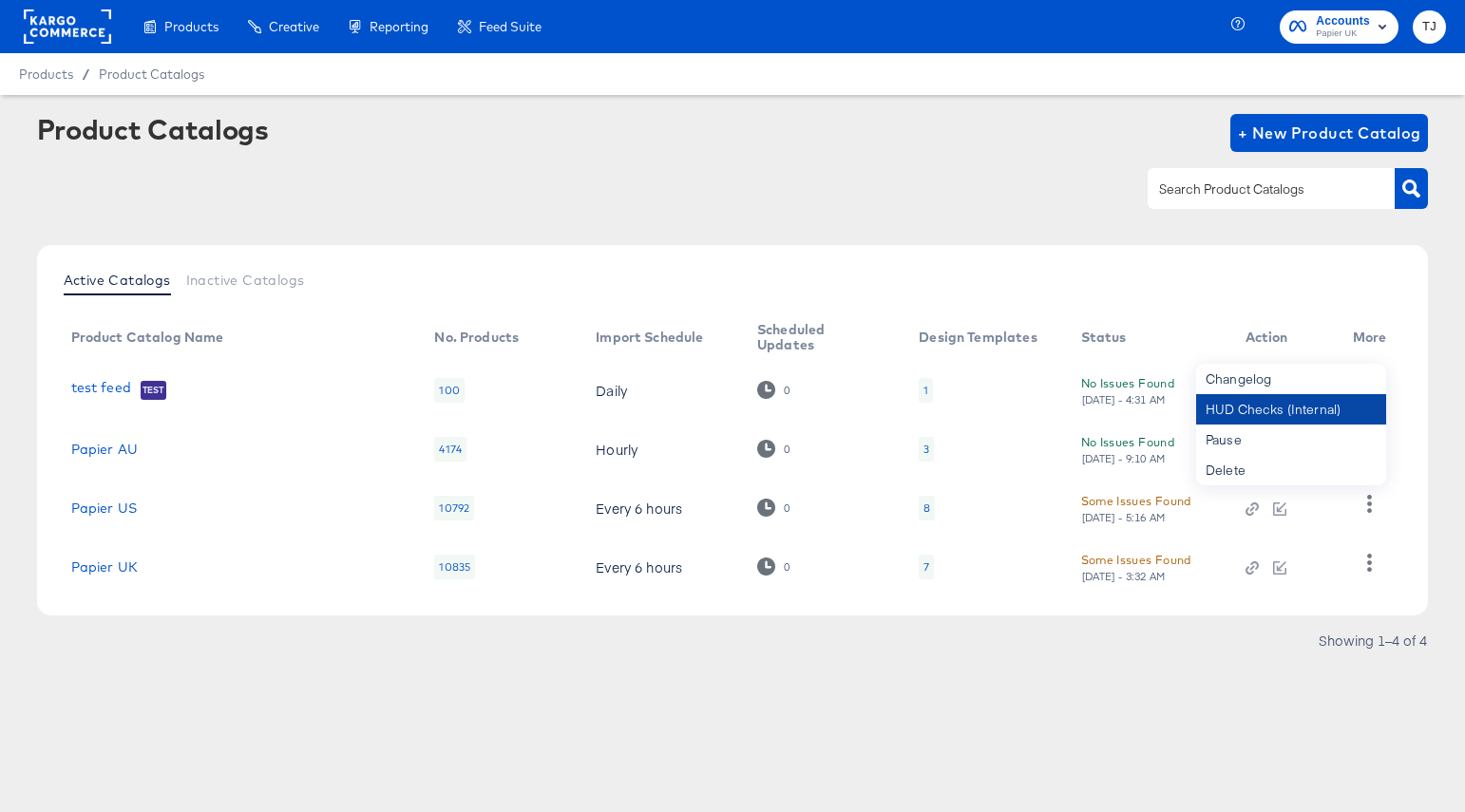
click at [1310, 406] on div "HUD Checks (Internal)" at bounding box center [1291, 408] width 190 height 30
drag, startPoint x: 1434, startPoint y: 476, endPoint x: 1423, endPoint y: 477, distance: 11.0
click at [1429, 477] on article "Product Catalogs + New Product Catalog Active Catalogs Inactive Catalogs Produc…" at bounding box center [732, 407] width 1465 height 627
drag, startPoint x: 1366, startPoint y: 441, endPoint x: 1354, endPoint y: 456, distance: 19.2
click at [1364, 442] on icon "button" at bounding box center [1369, 445] width 18 height 18
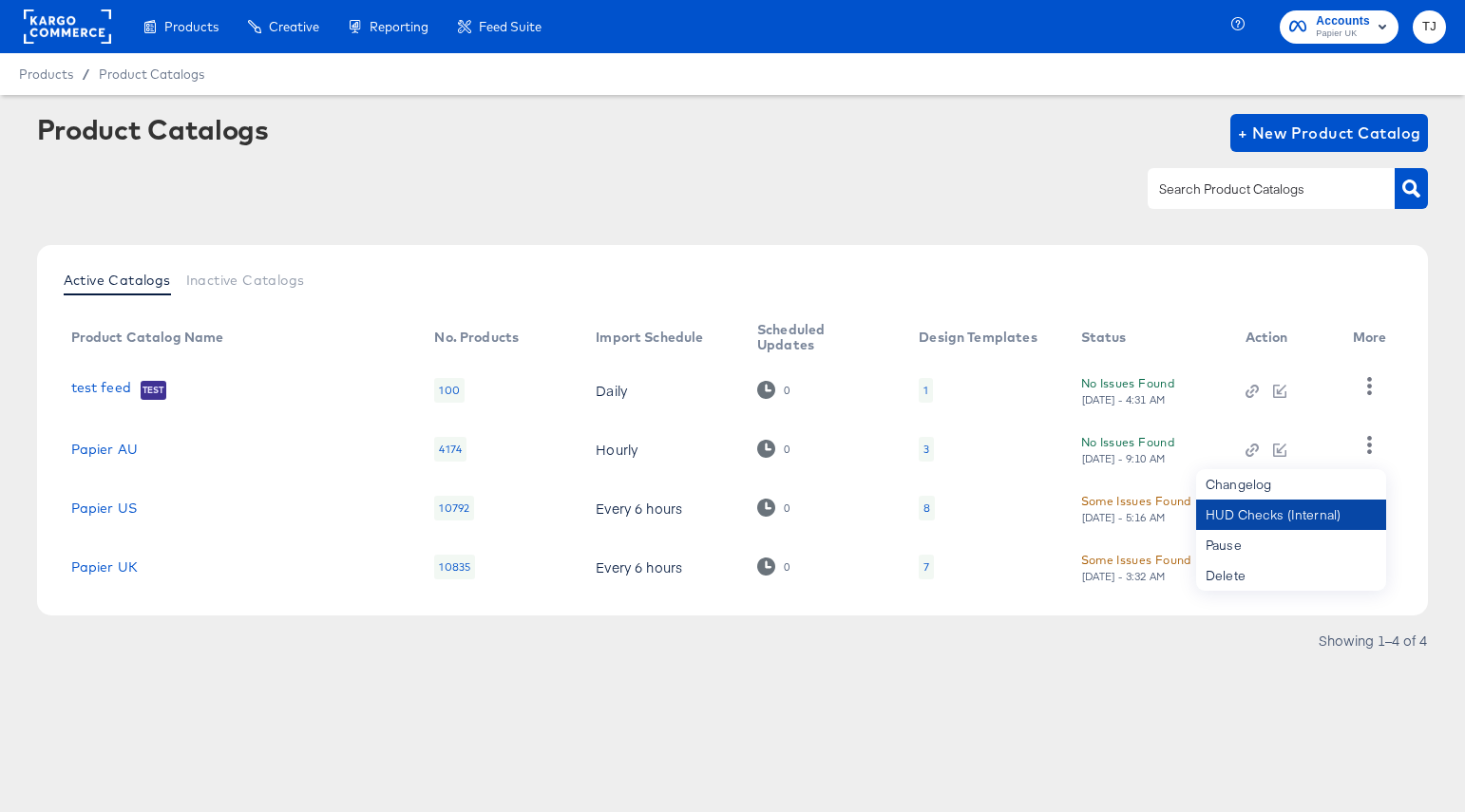
click at [1294, 523] on div "HUD Checks (Internal)" at bounding box center [1291, 515] width 190 height 30
click at [109, 569] on link "Papier UK" at bounding box center [104, 567] width 67 height 15
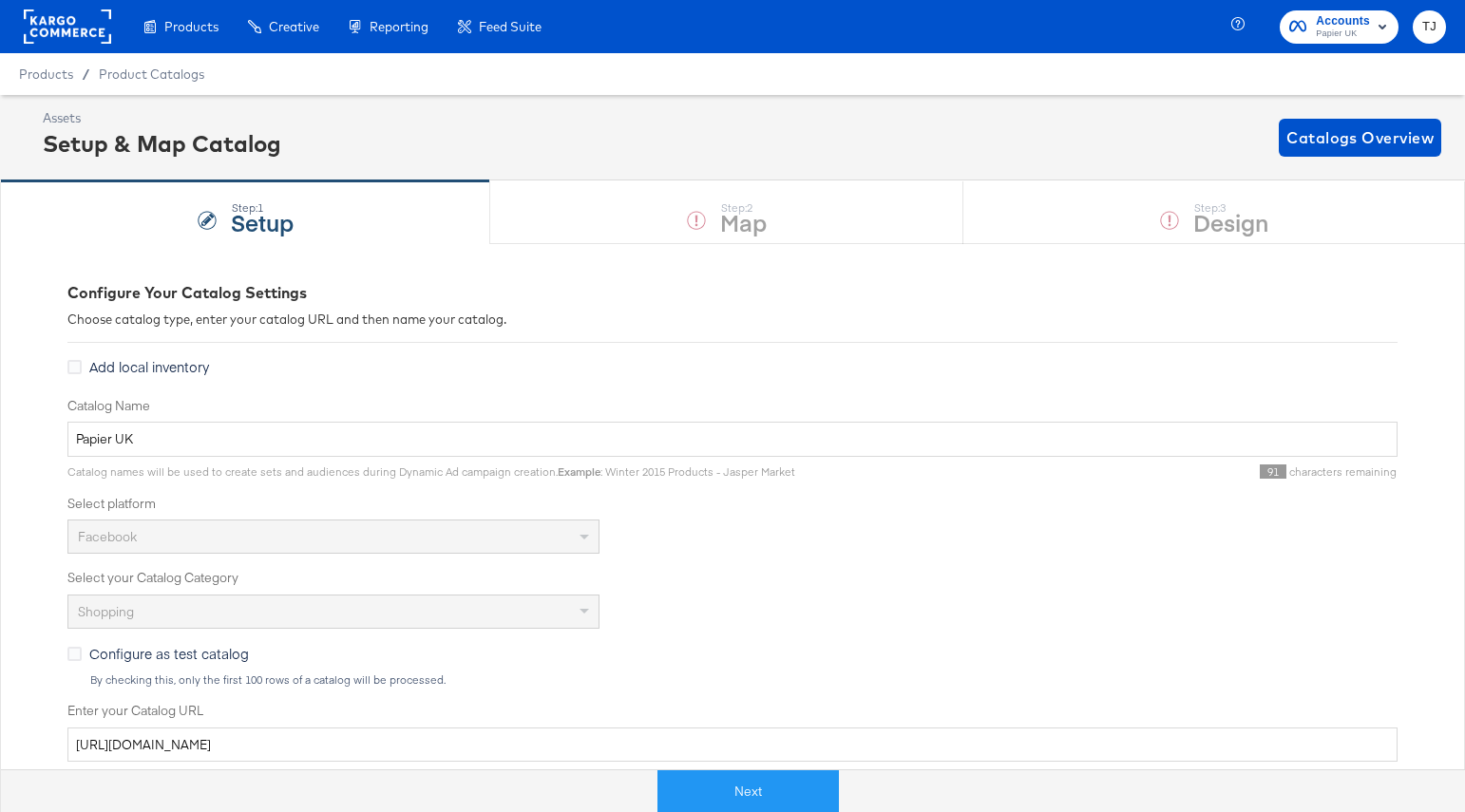
scroll to position [463, 0]
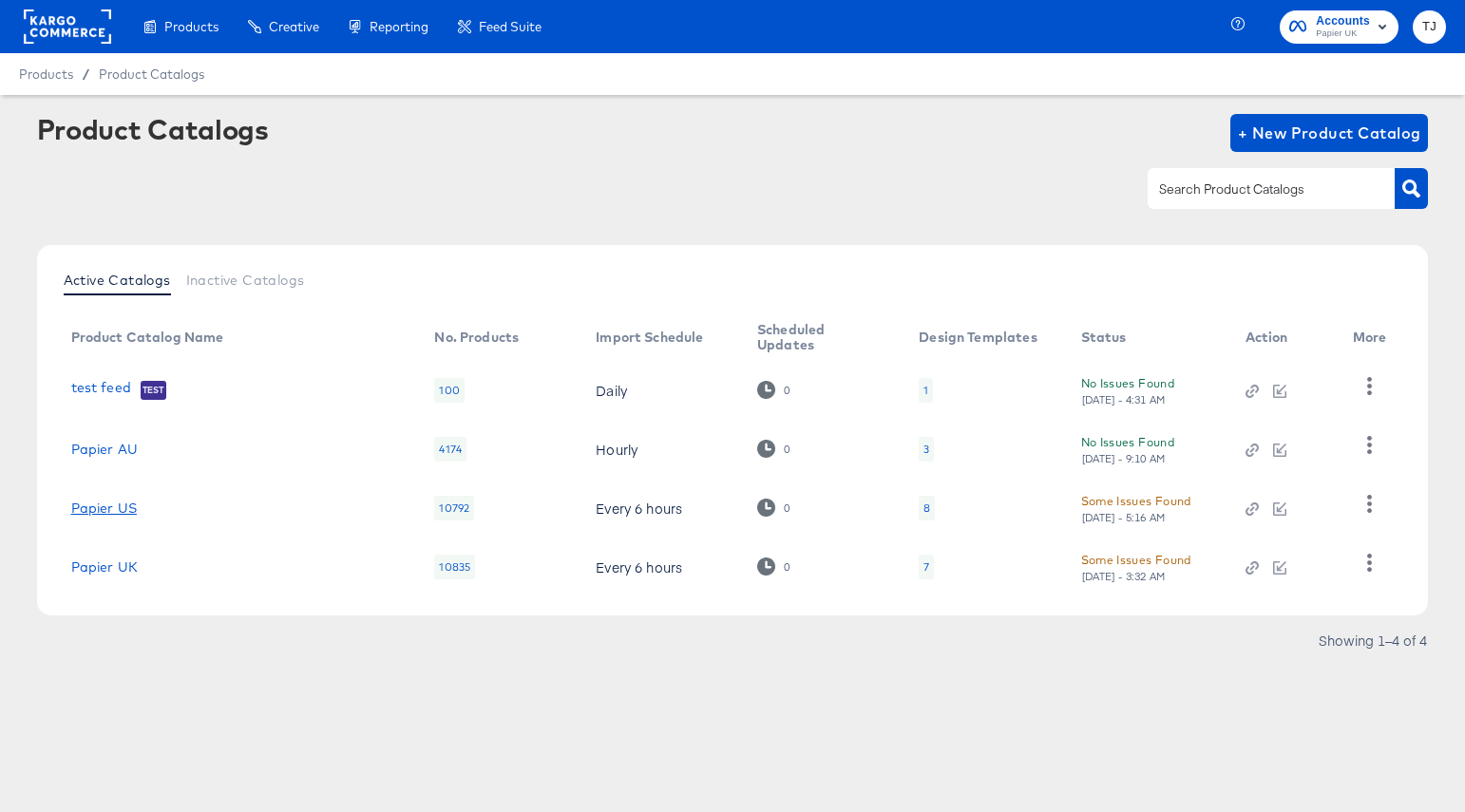
click at [109, 511] on link "Papier US" at bounding box center [104, 508] width 66 height 15
click at [100, 442] on link "Papier AU" at bounding box center [104, 449] width 67 height 15
click at [99, 559] on link "Papier UK" at bounding box center [104, 567] width 67 height 15
click at [57, 16] on rect at bounding box center [68, 26] width 88 height 34
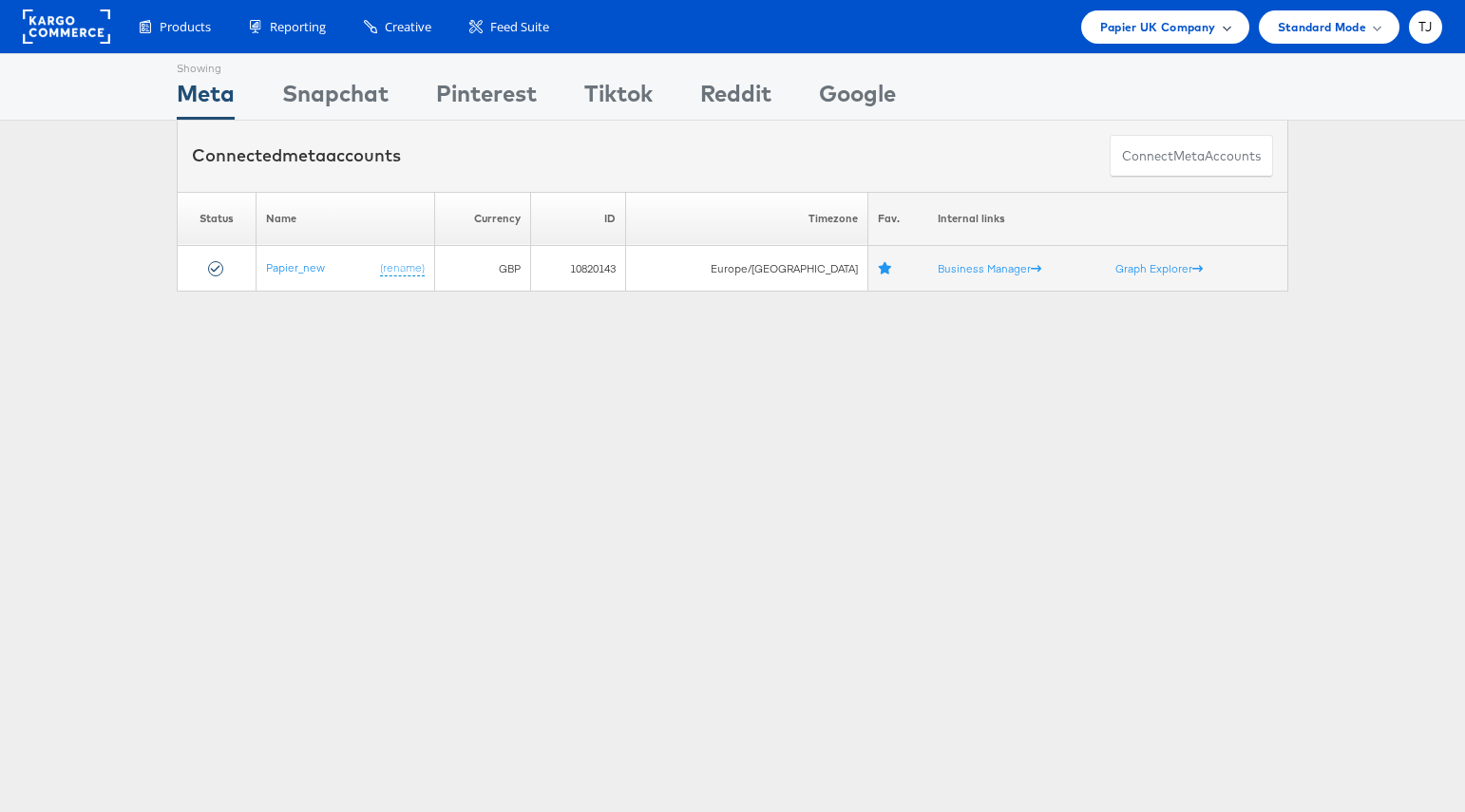
click at [1191, 29] on span "Papier UK Company" at bounding box center [1158, 27] width 116 height 20
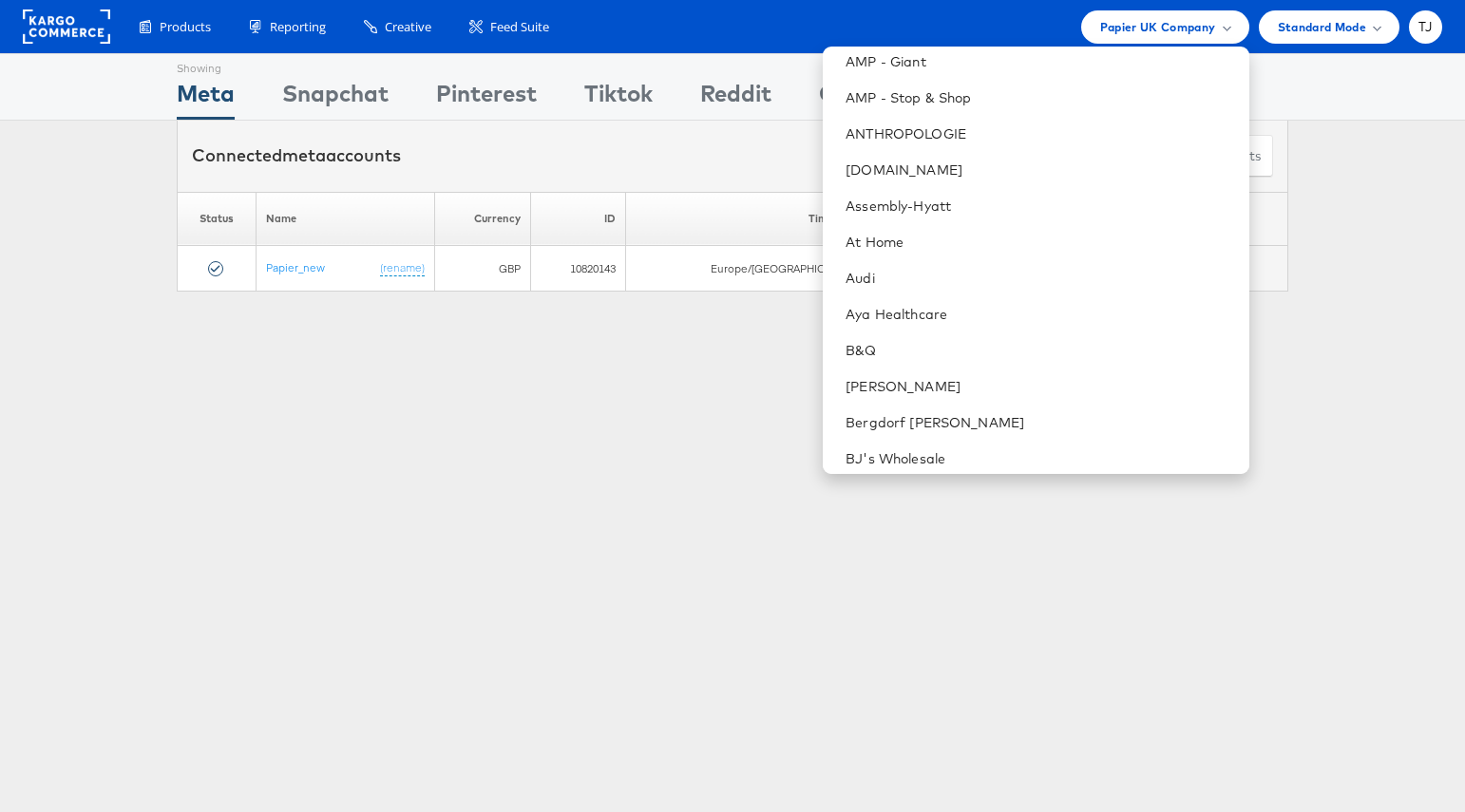
scroll to position [865, 0]
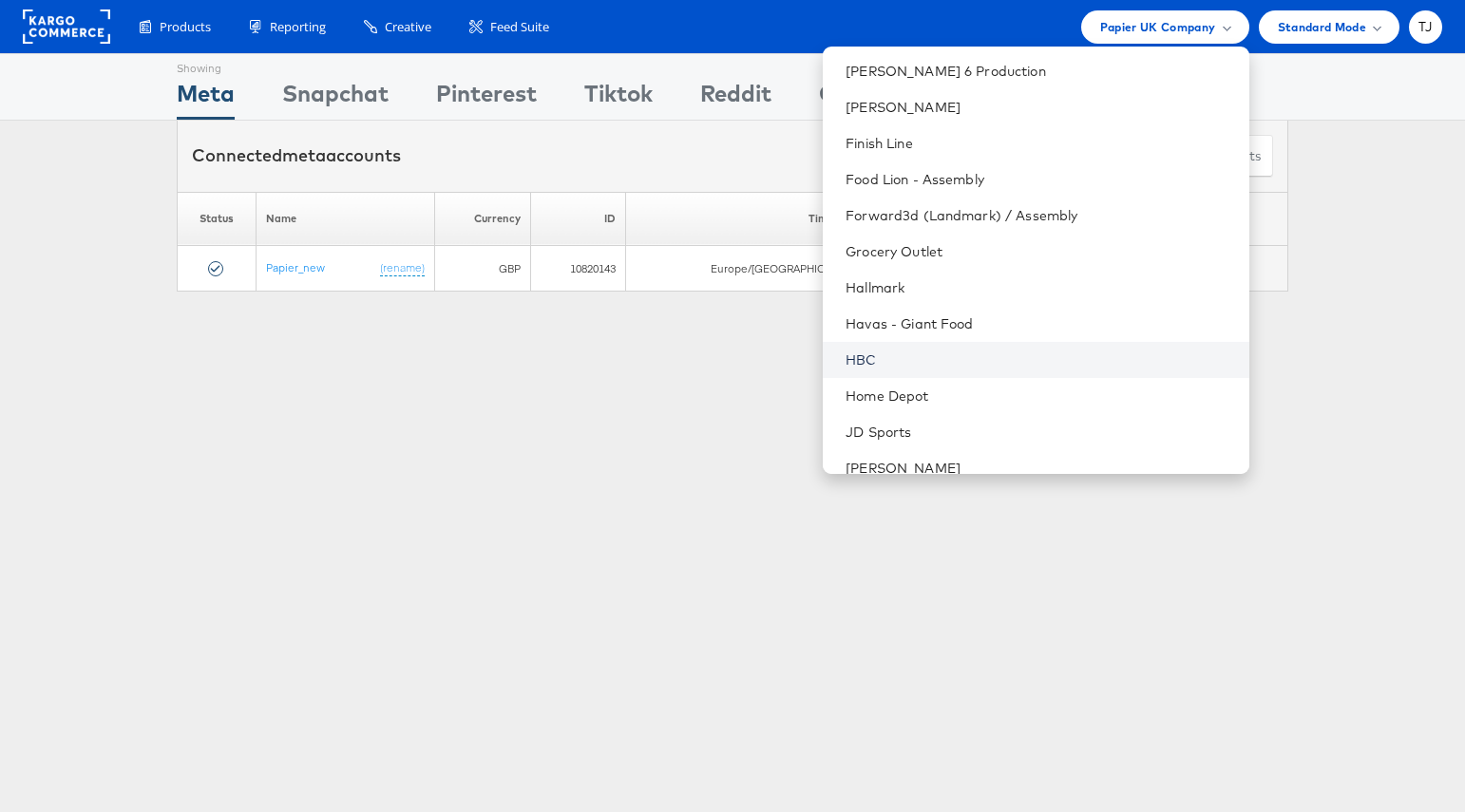
click at [1076, 353] on link "HBC" at bounding box center [1039, 360] width 387 height 19
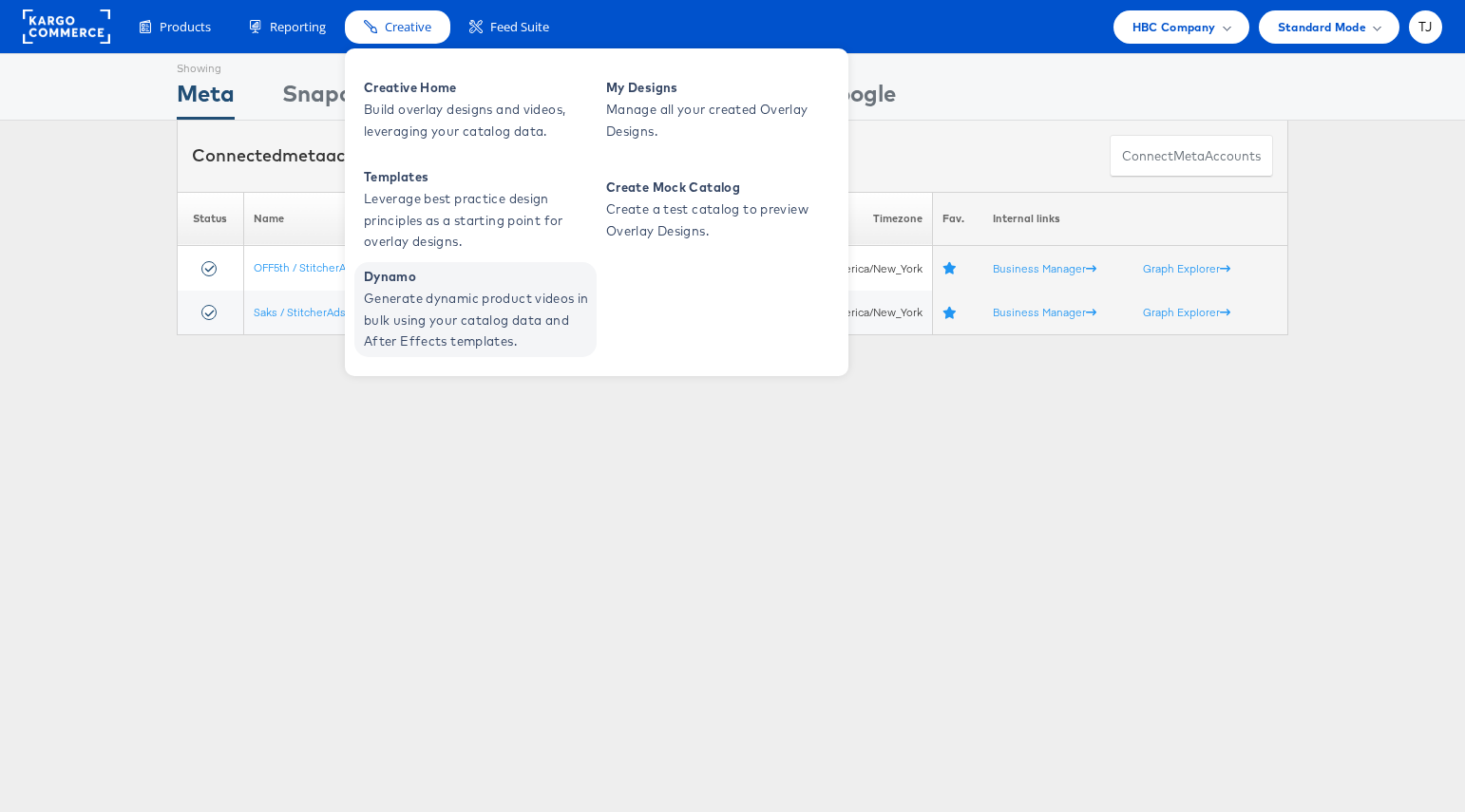
click at [412, 301] on span "Generate dynamic product videos in bulk using your catalog data and After Effec…" at bounding box center [478, 320] width 228 height 65
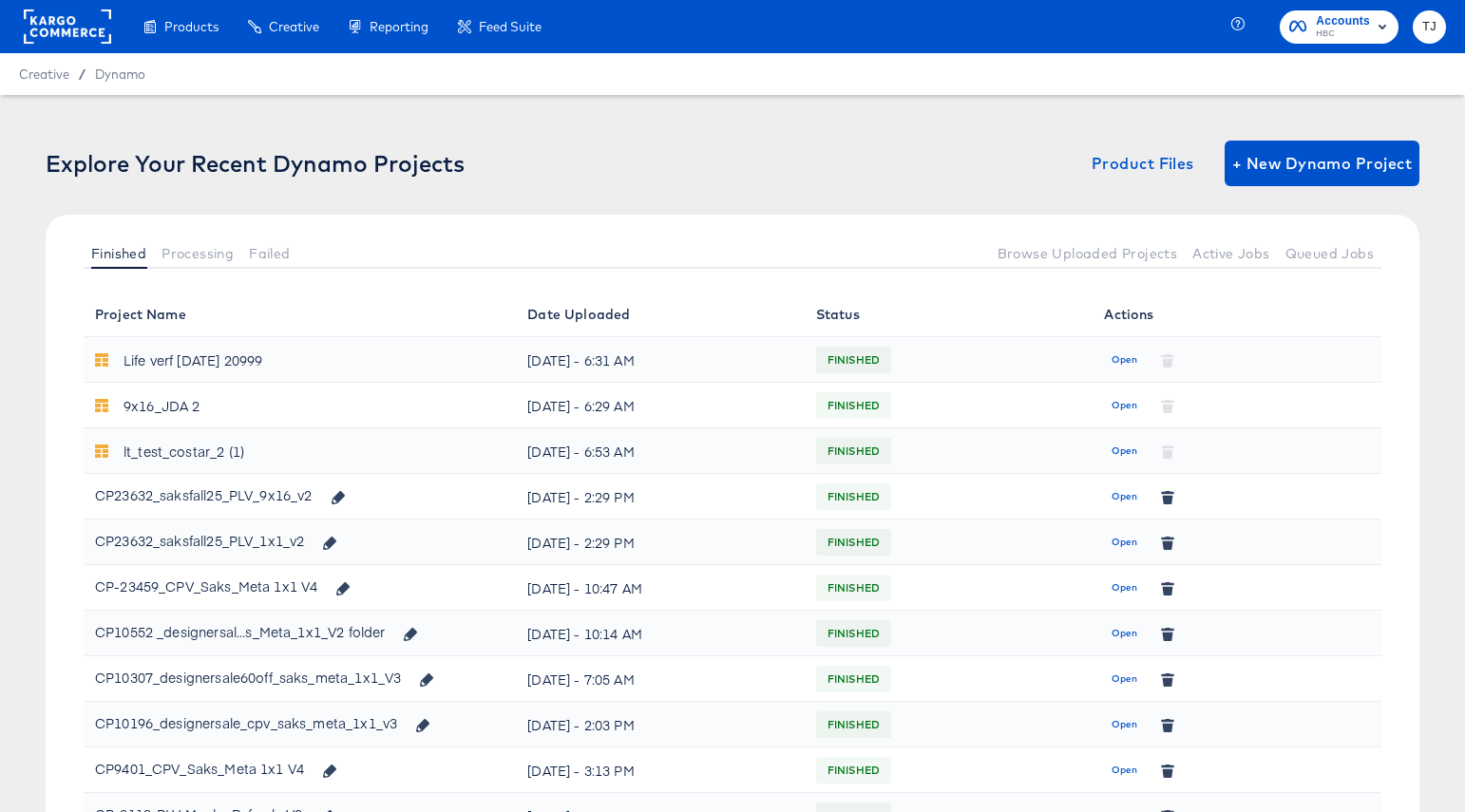
click at [1127, 497] on span "Open" at bounding box center [1124, 497] width 26 height 17
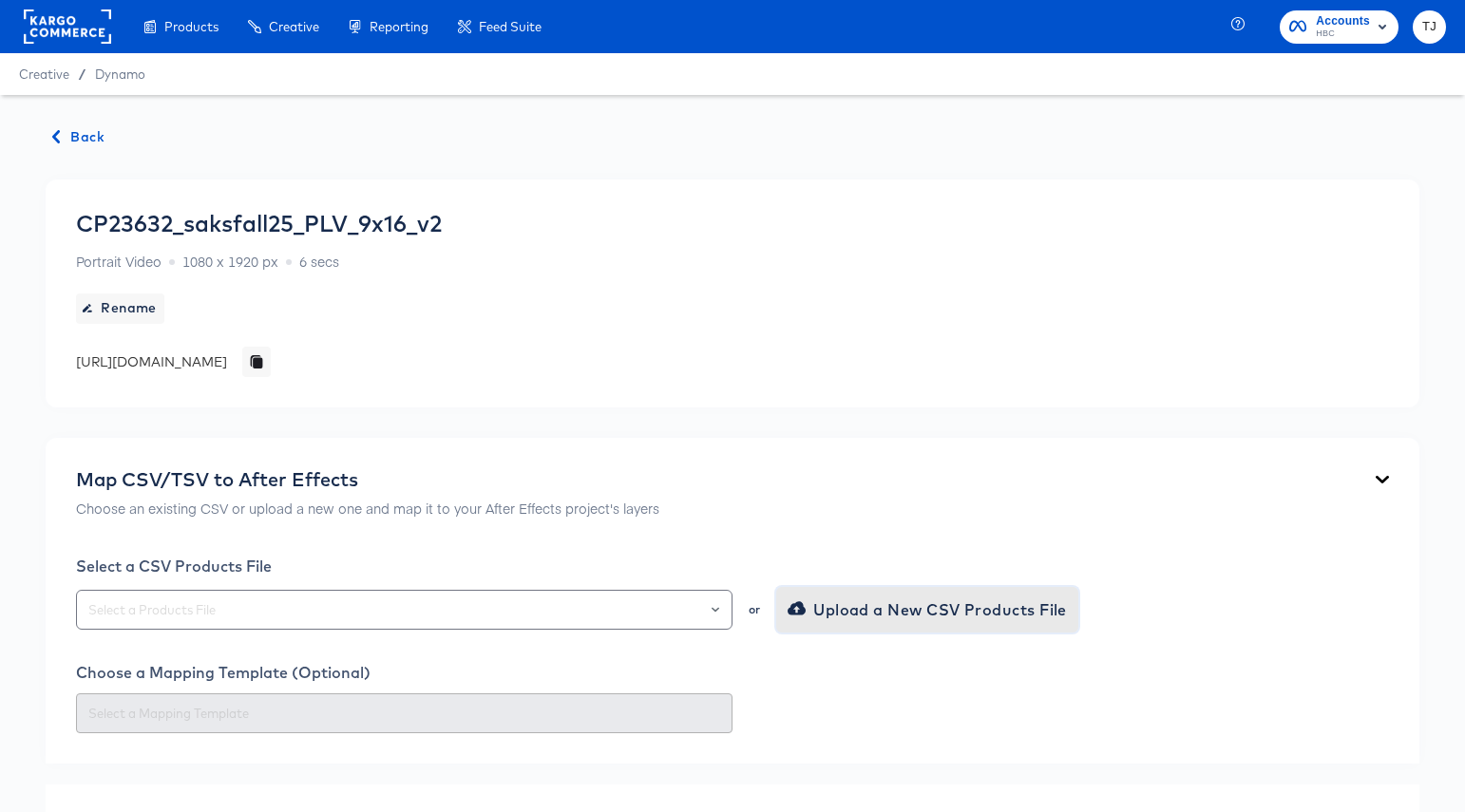
click at [943, 606] on span "Upload a New CSV Products File" at bounding box center [929, 610] width 275 height 27
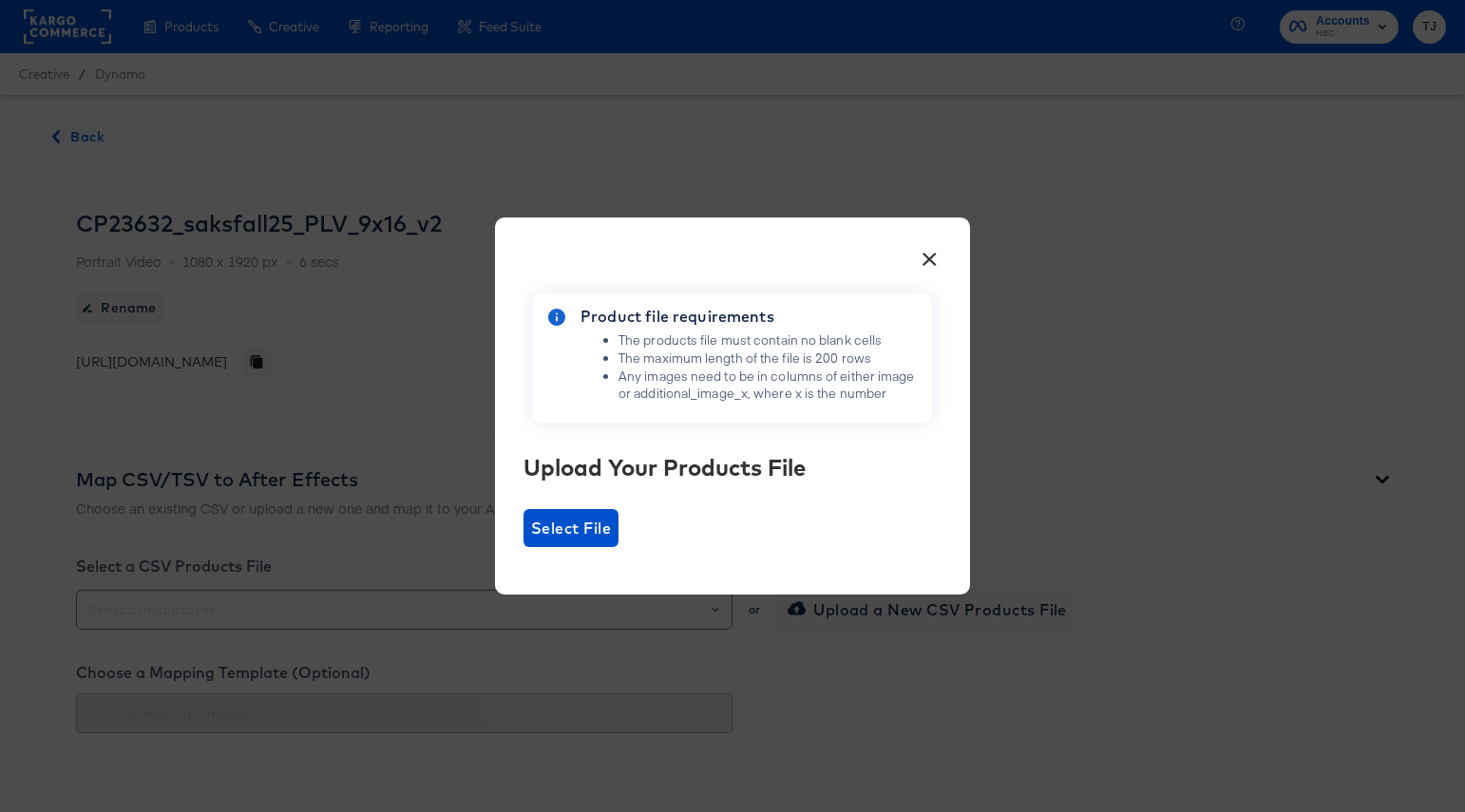
drag, startPoint x: 931, startPoint y: 262, endPoint x: 901, endPoint y: 276, distance: 33.1
click at [920, 265] on button "×" at bounding box center [929, 253] width 34 height 34
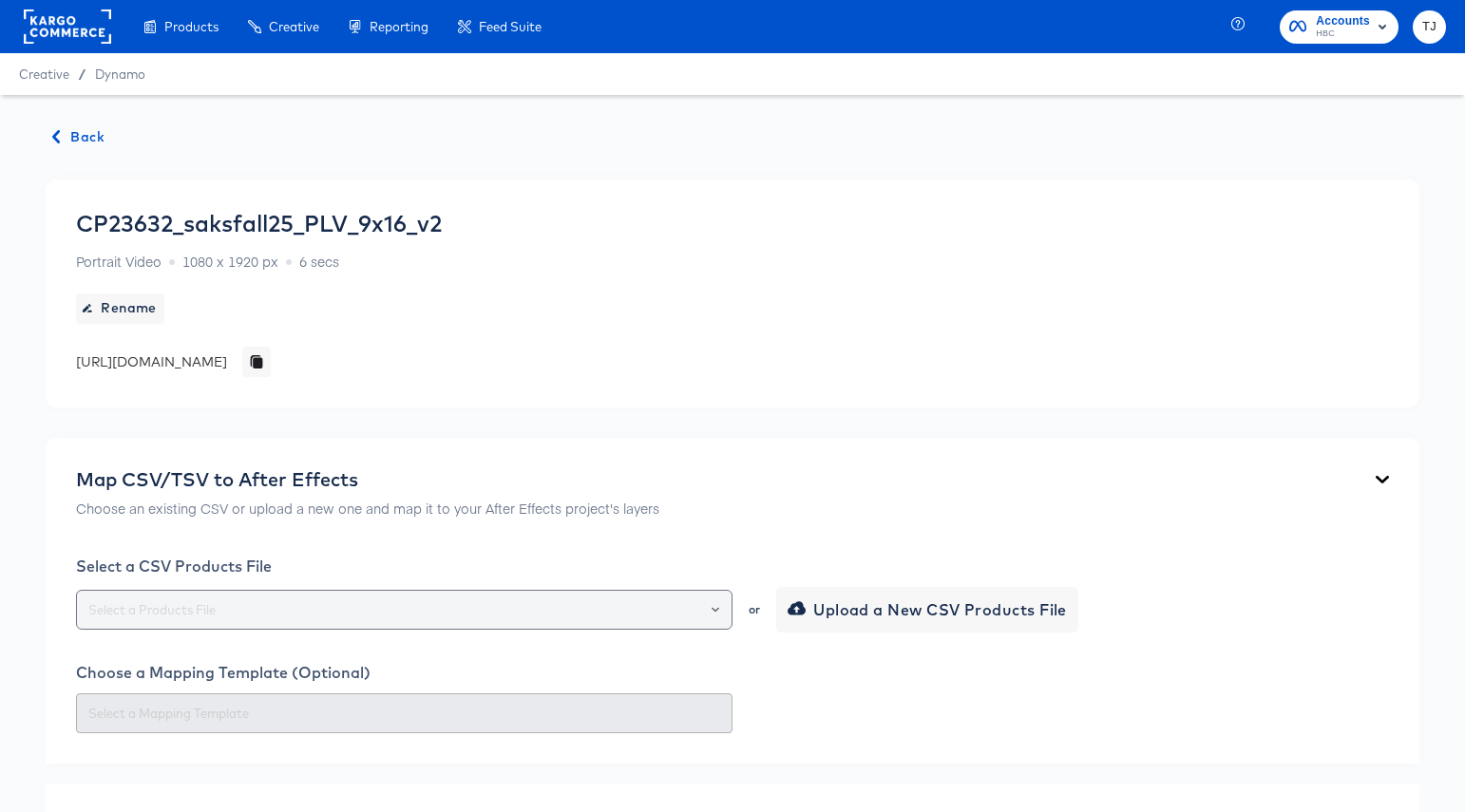
click at [714, 611] on icon "Open" at bounding box center [716, 610] width 8 height 8
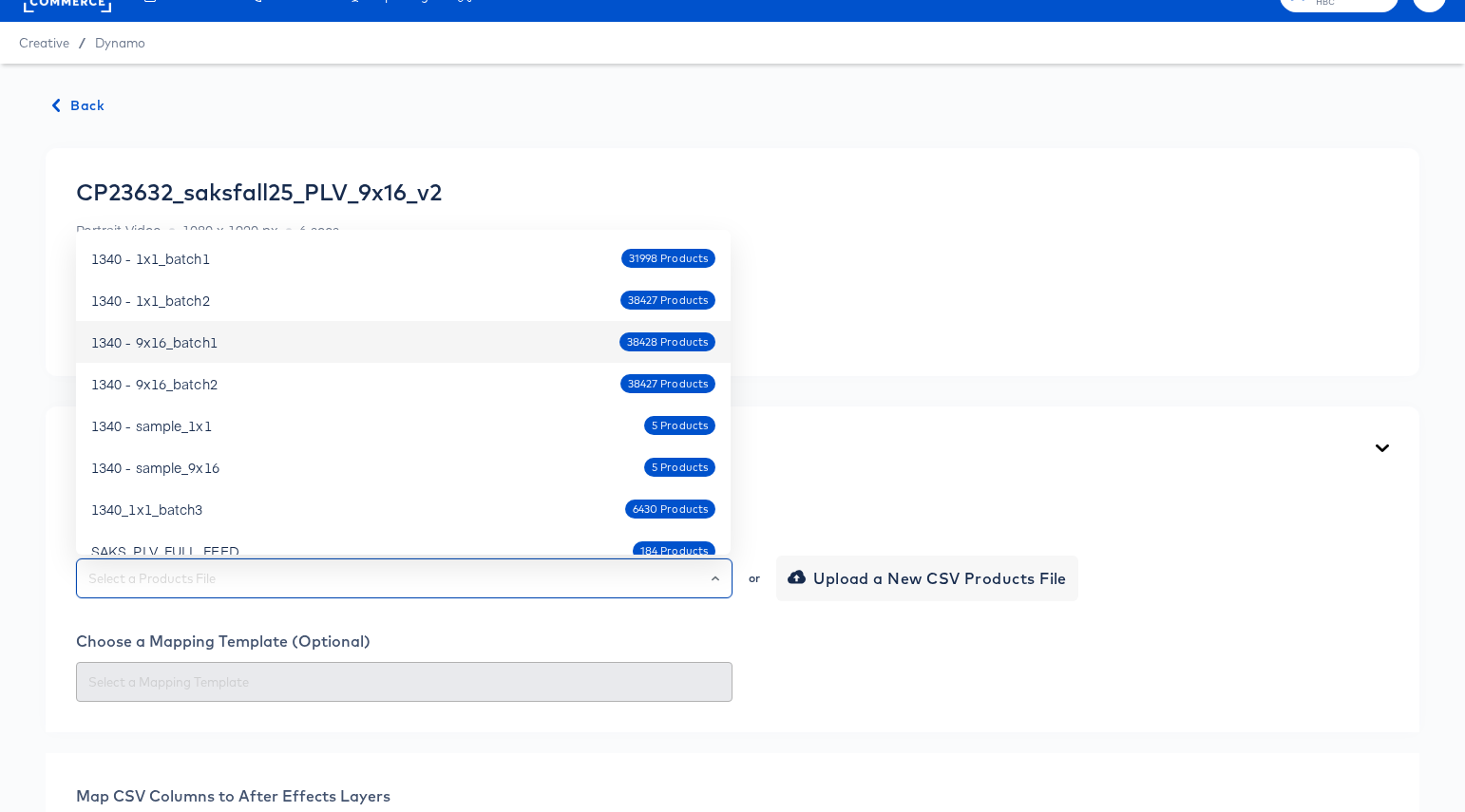
click at [244, 346] on div "1340 - 9x16_batch1 38428 Products" at bounding box center [403, 341] width 624 height 30
type input "1340 - 9x16_batch1"
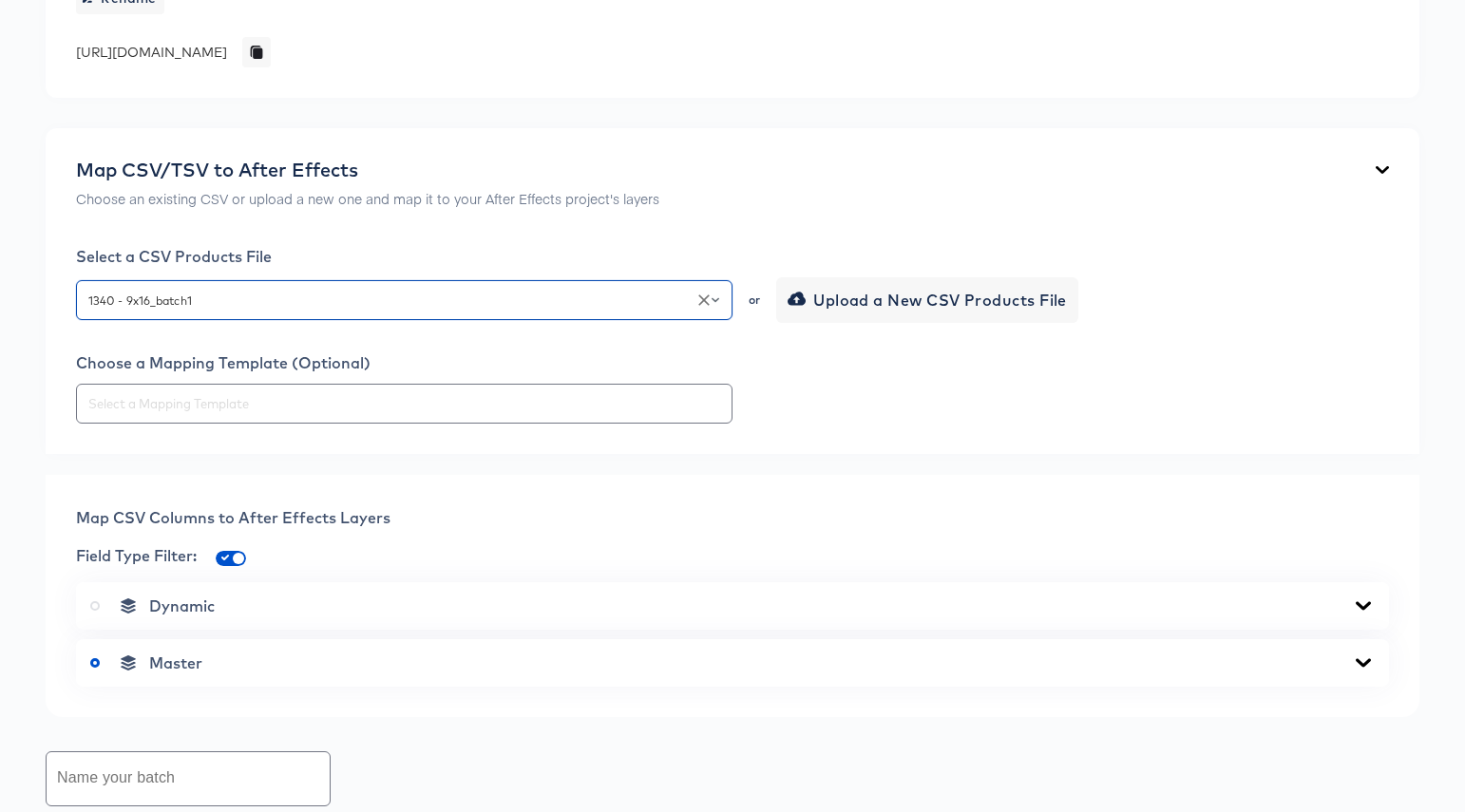
scroll to position [325, 0]
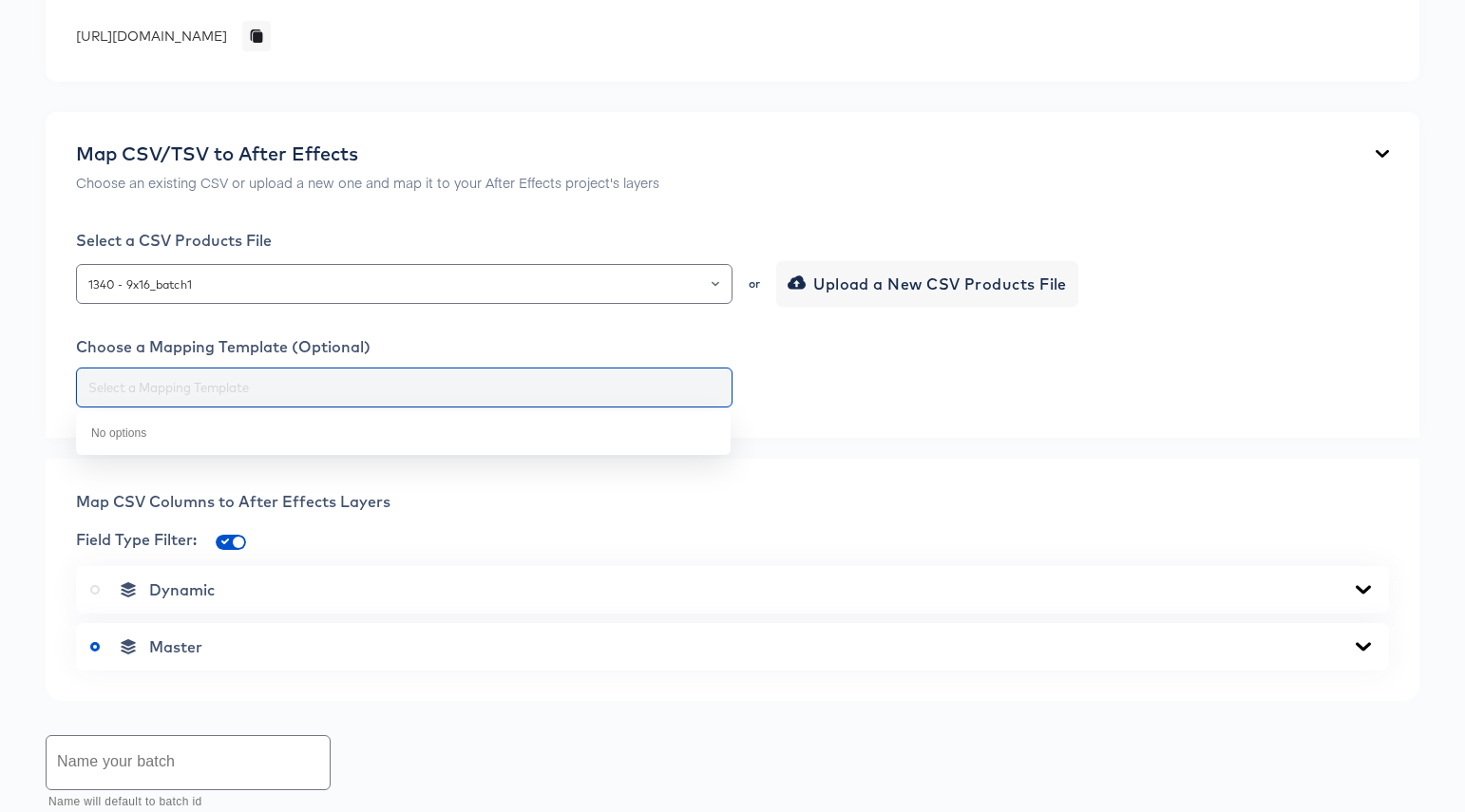
click at [470, 391] on input "text" at bounding box center [405, 388] width 639 height 22
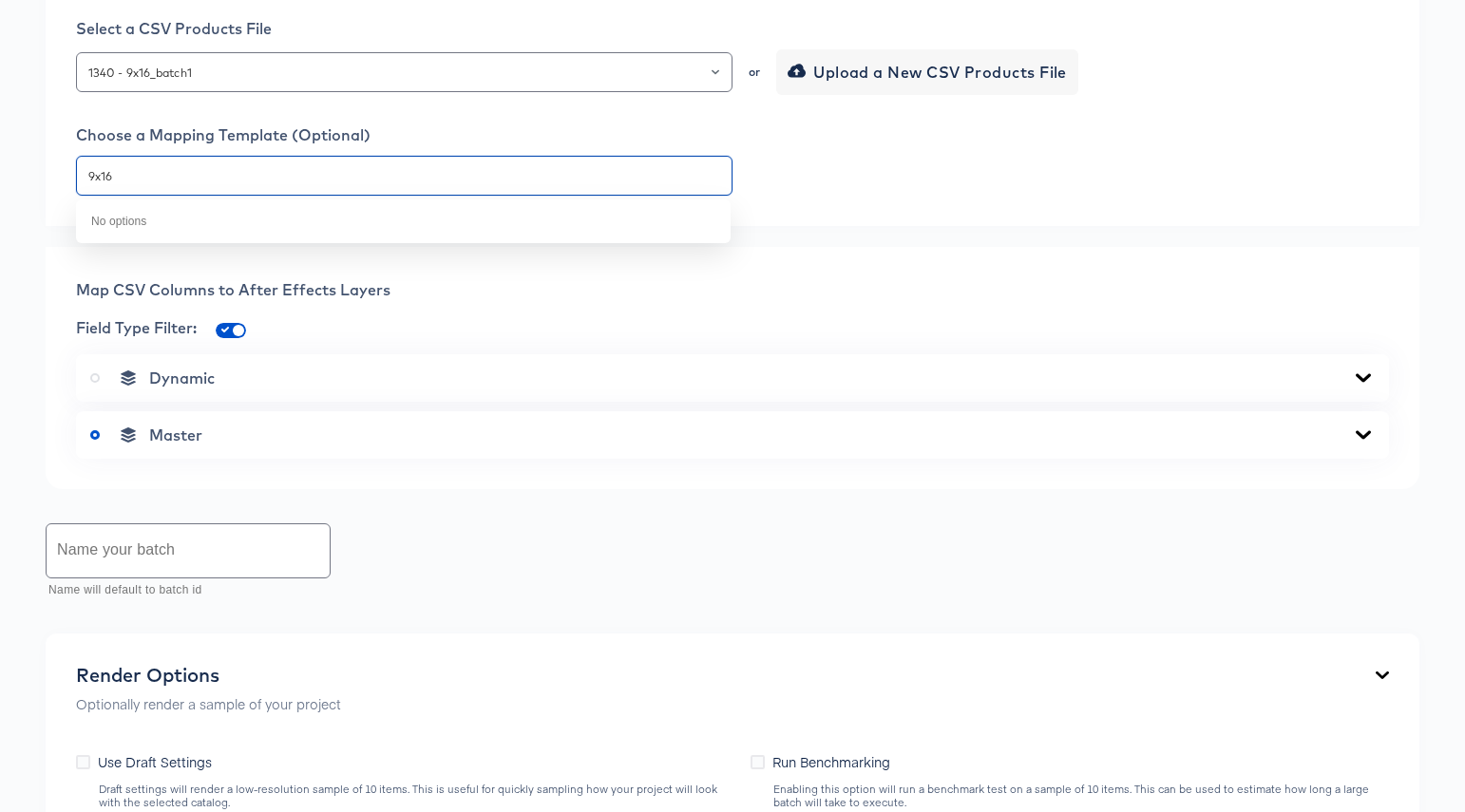
scroll to position [539, 0]
type input "9x16"
click at [1318, 379] on div "Dynamic" at bounding box center [732, 378] width 1284 height 19
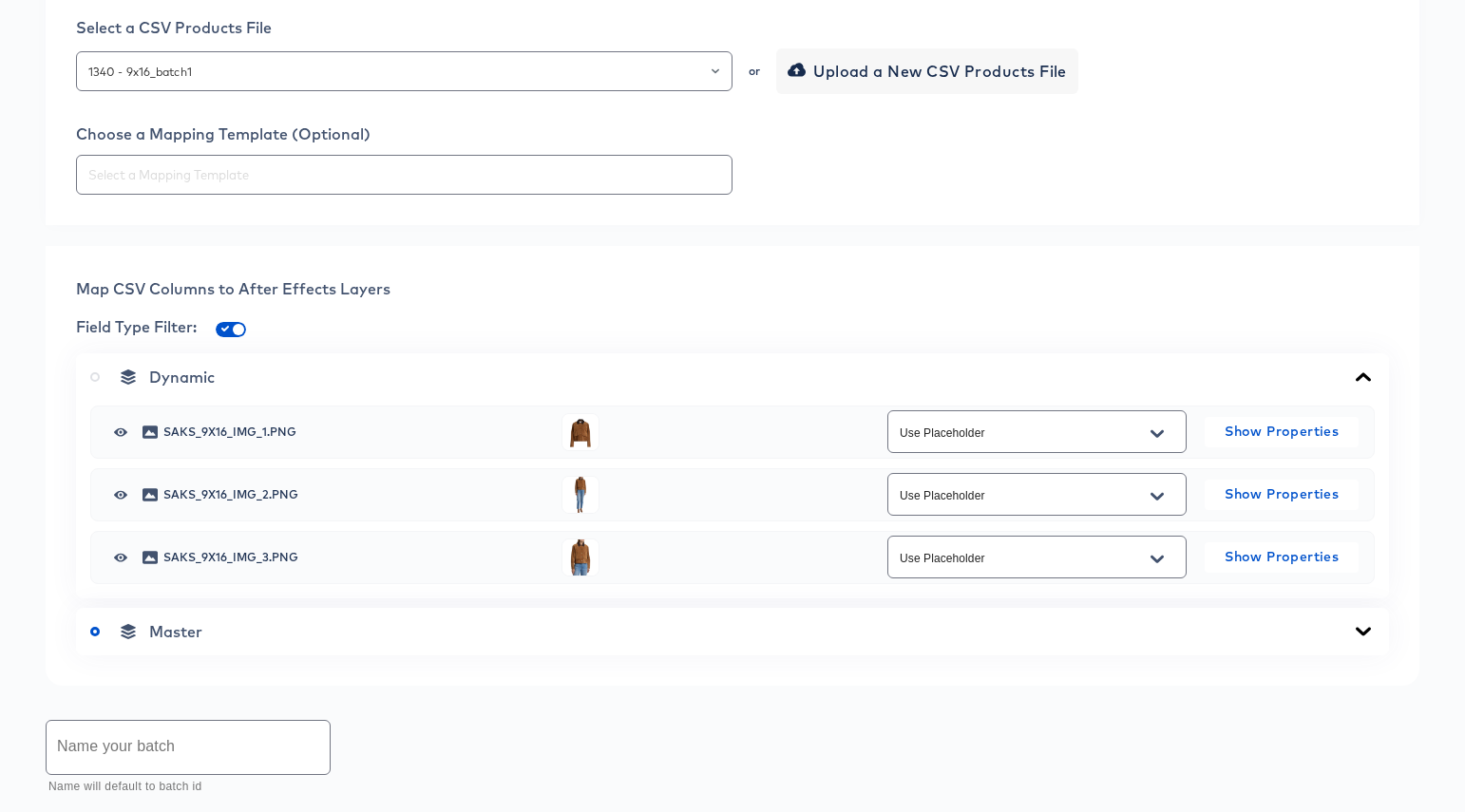
click at [1157, 431] on icon "Open" at bounding box center [1157, 434] width 14 height 15
click at [1111, 509] on li "image_4" at bounding box center [1036, 510] width 297 height 30
type input "image_4"
click at [1154, 496] on icon "Open" at bounding box center [1157, 496] width 14 height 8
click at [1117, 594] on li "image_5" at bounding box center [1036, 602] width 297 height 30
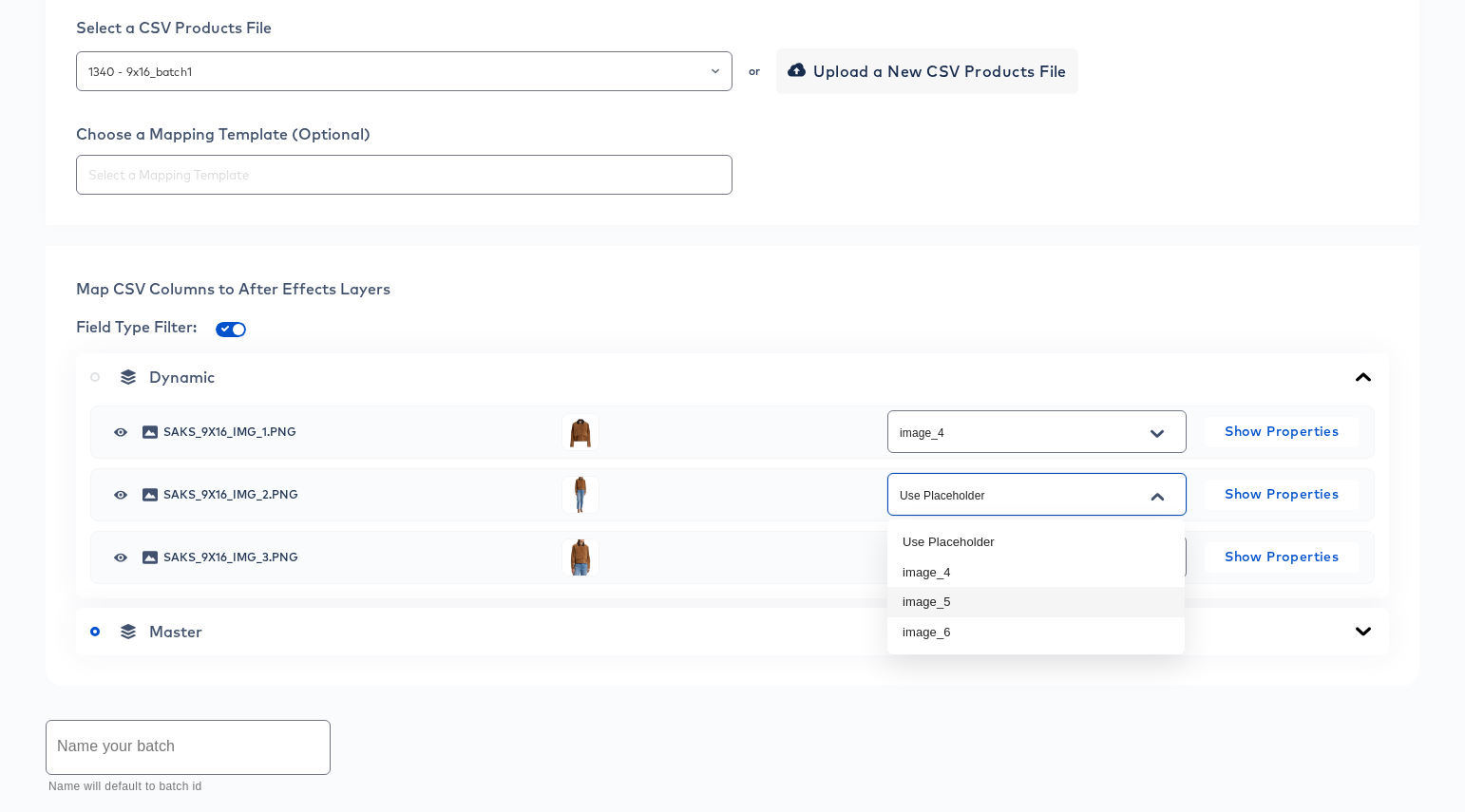
type input "image_5"
click at [1157, 558] on icon "Open" at bounding box center [1157, 560] width 14 height 15
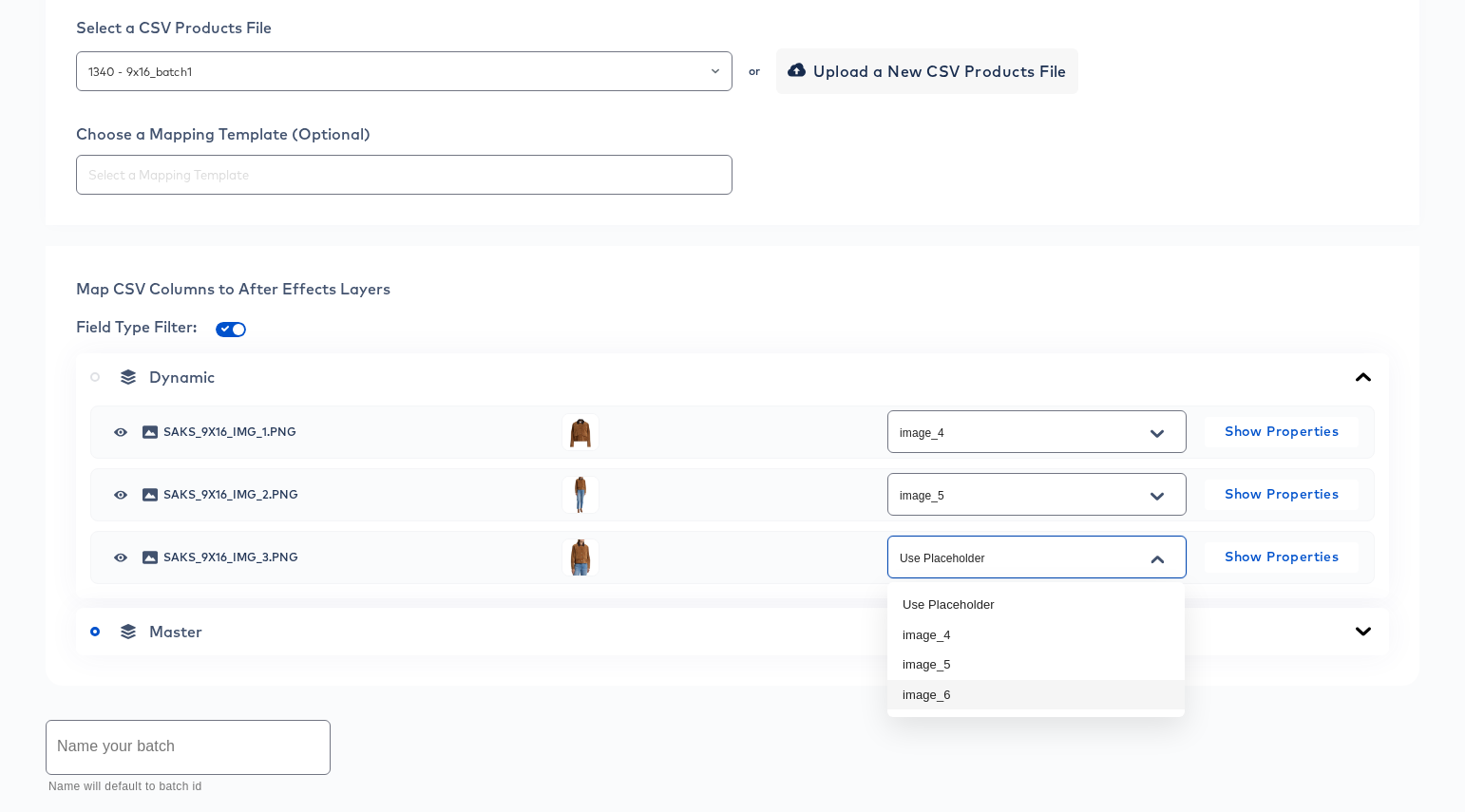
drag, startPoint x: 1119, startPoint y: 686, endPoint x: 1097, endPoint y: 679, distance: 23.1
click at [1118, 685] on li "image_6" at bounding box center [1036, 694] width 297 height 30
type input "image_6"
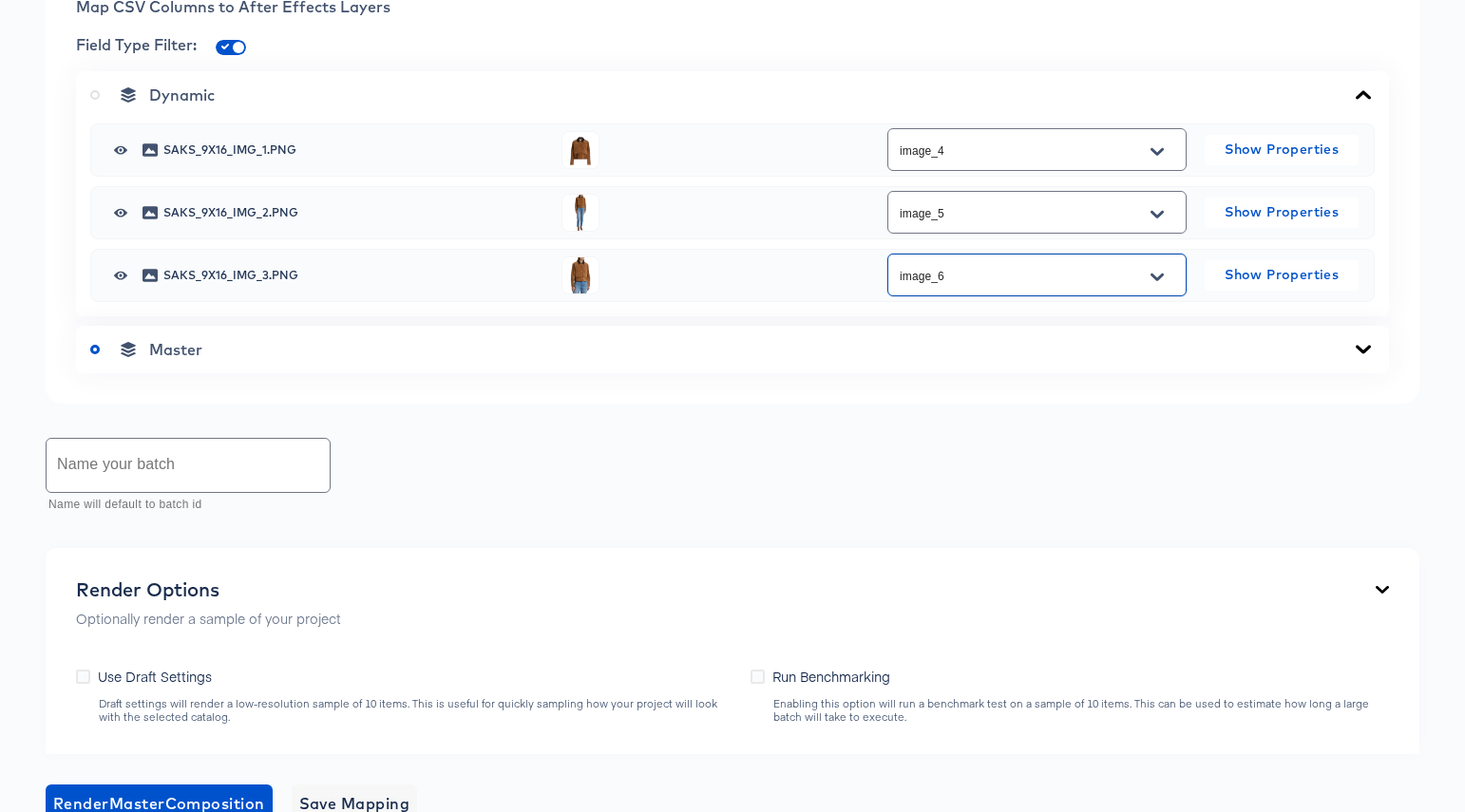
scroll to position [824, 0]
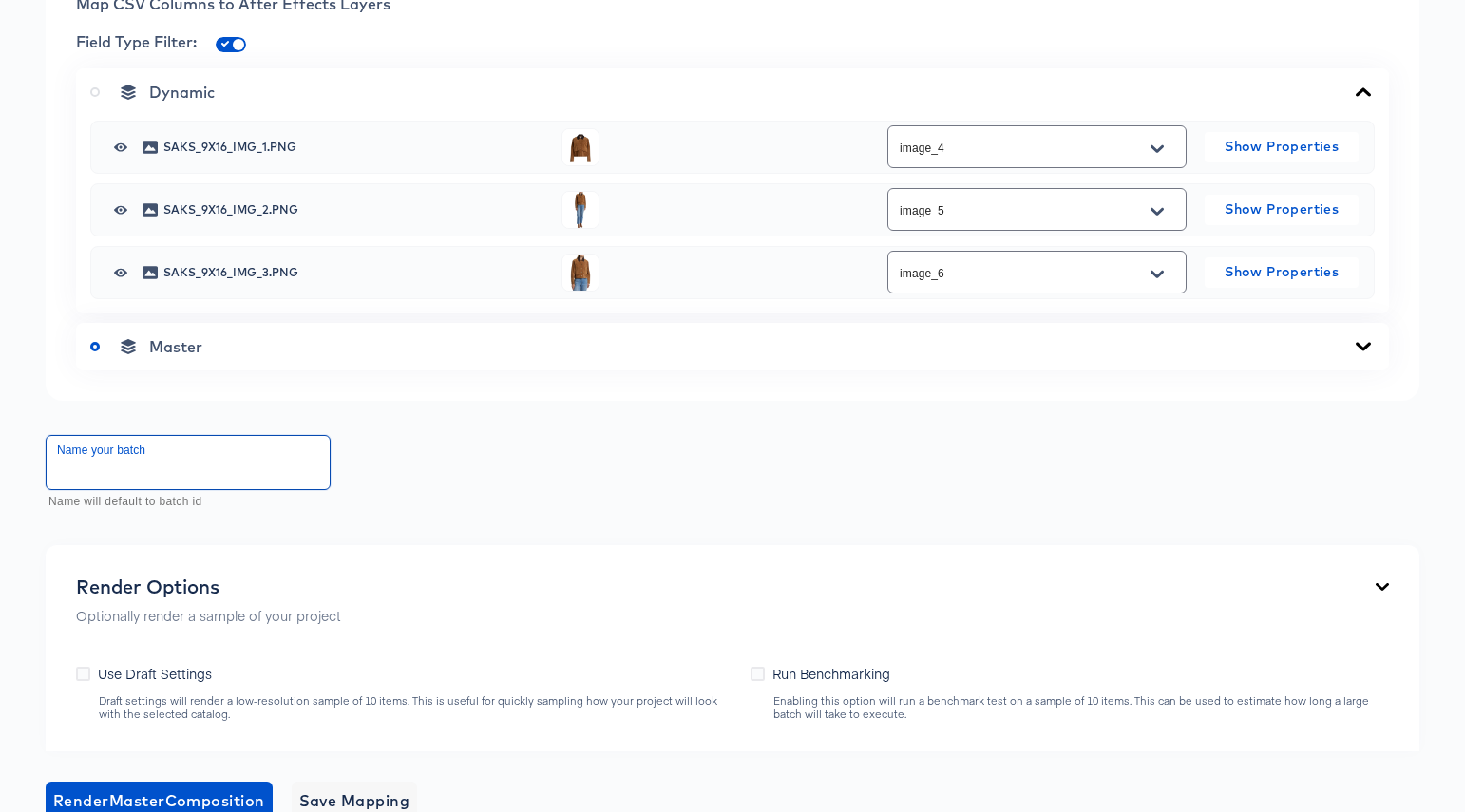
click at [274, 460] on input "text" at bounding box center [187, 462] width 283 height 53
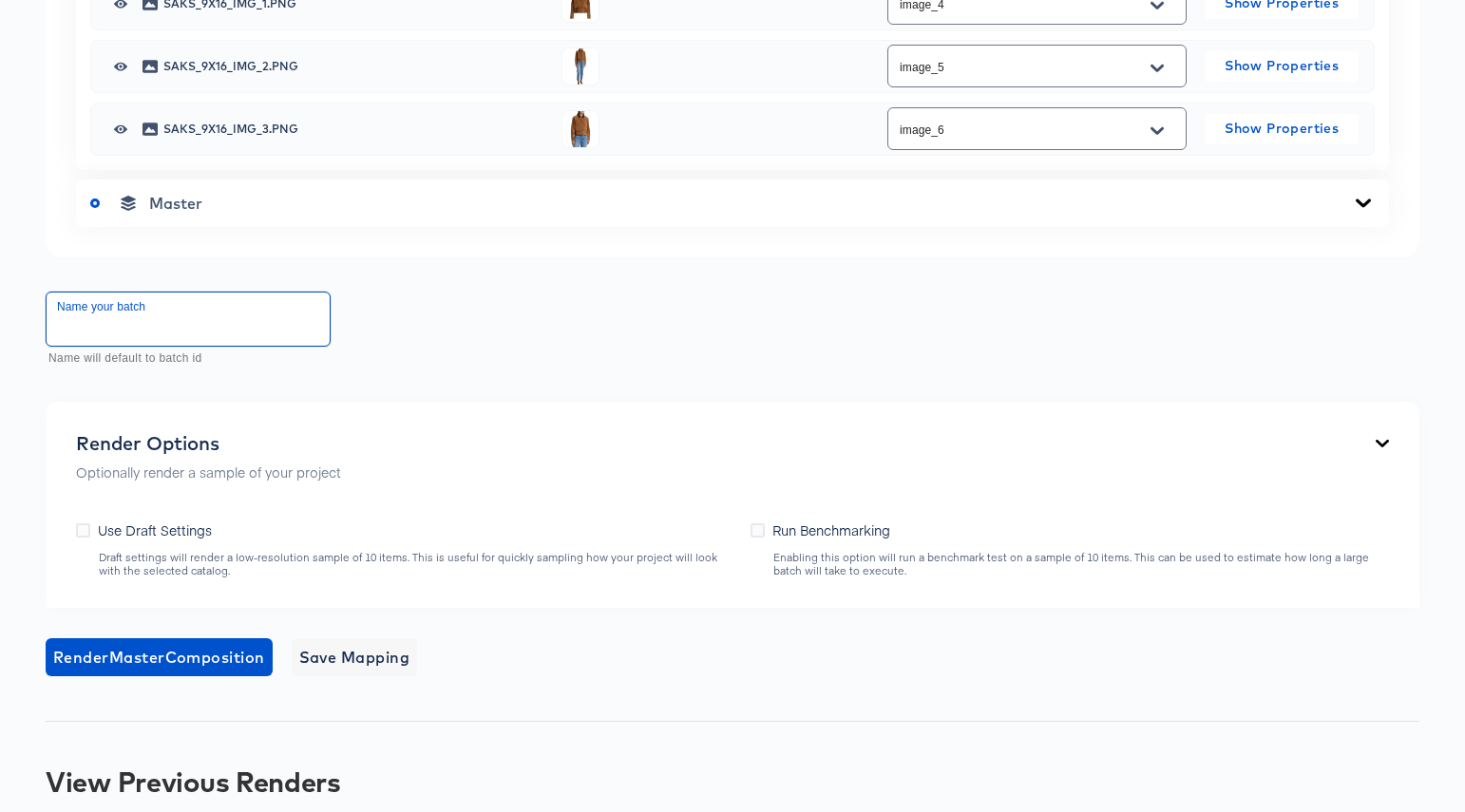
scroll to position [971, 0]
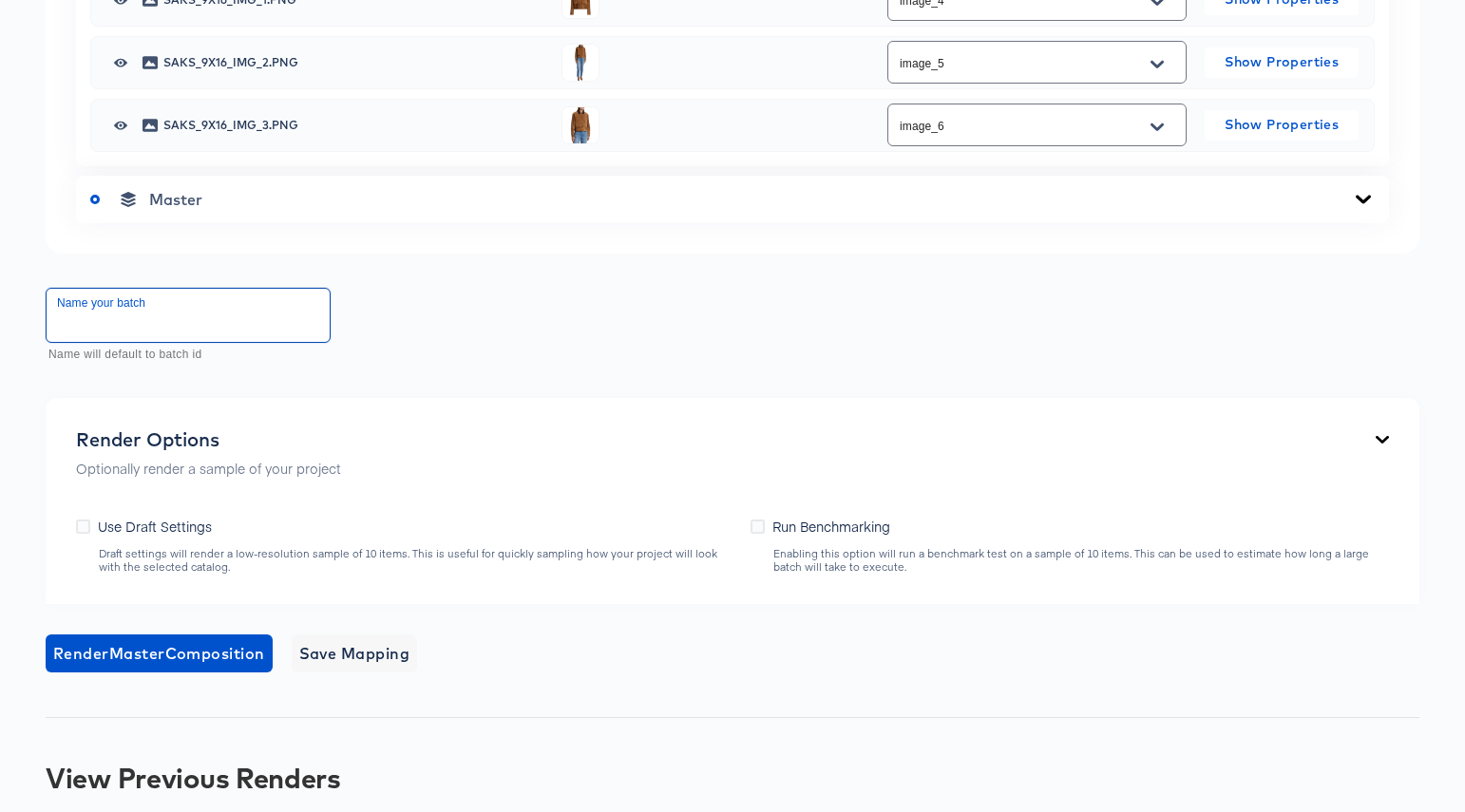
click at [258, 328] on input "text" at bounding box center [187, 315] width 283 height 53
type input "HBC_9x16_batch1"
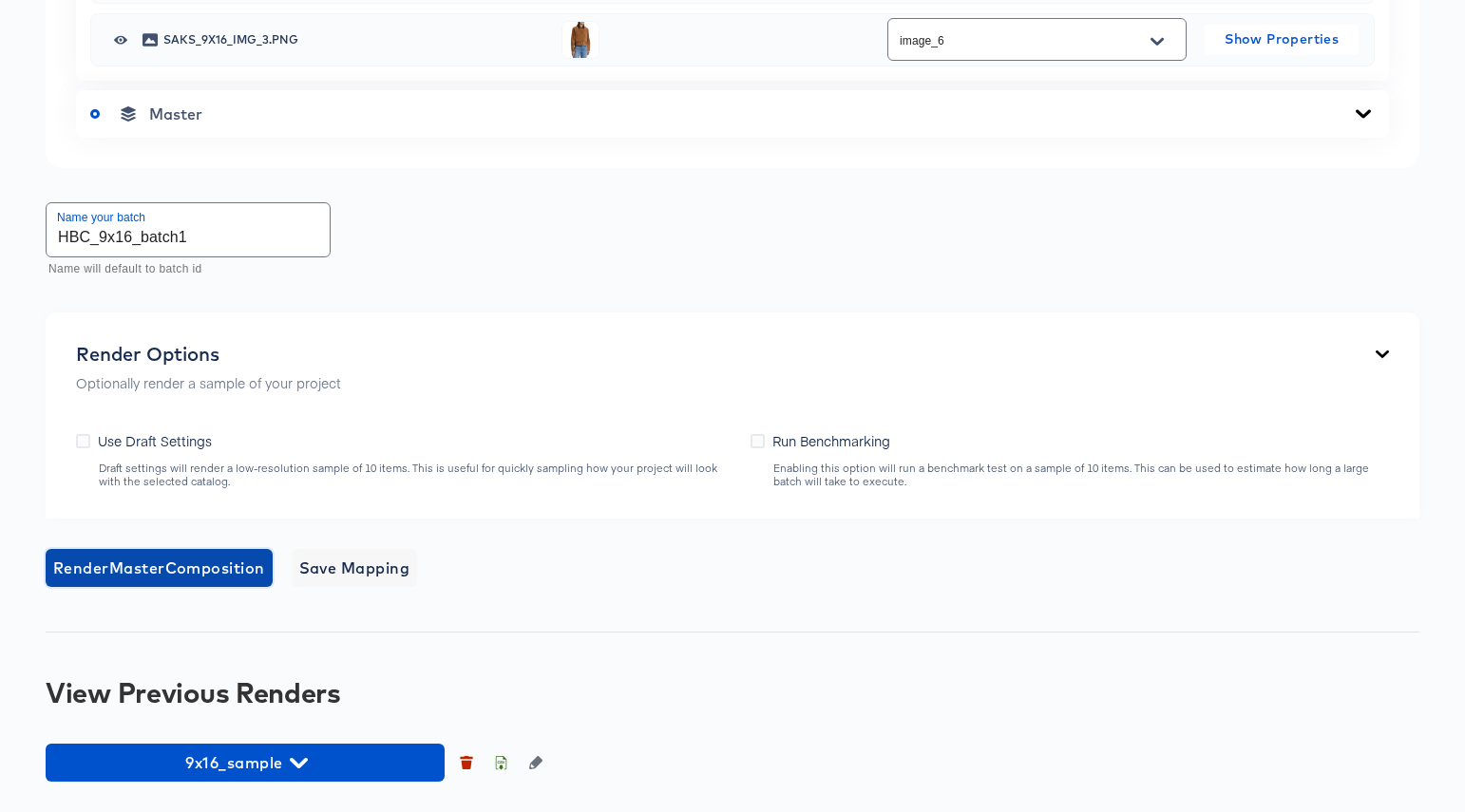
click at [183, 572] on span "Render Master Composition" at bounding box center [158, 569] width 211 height 27
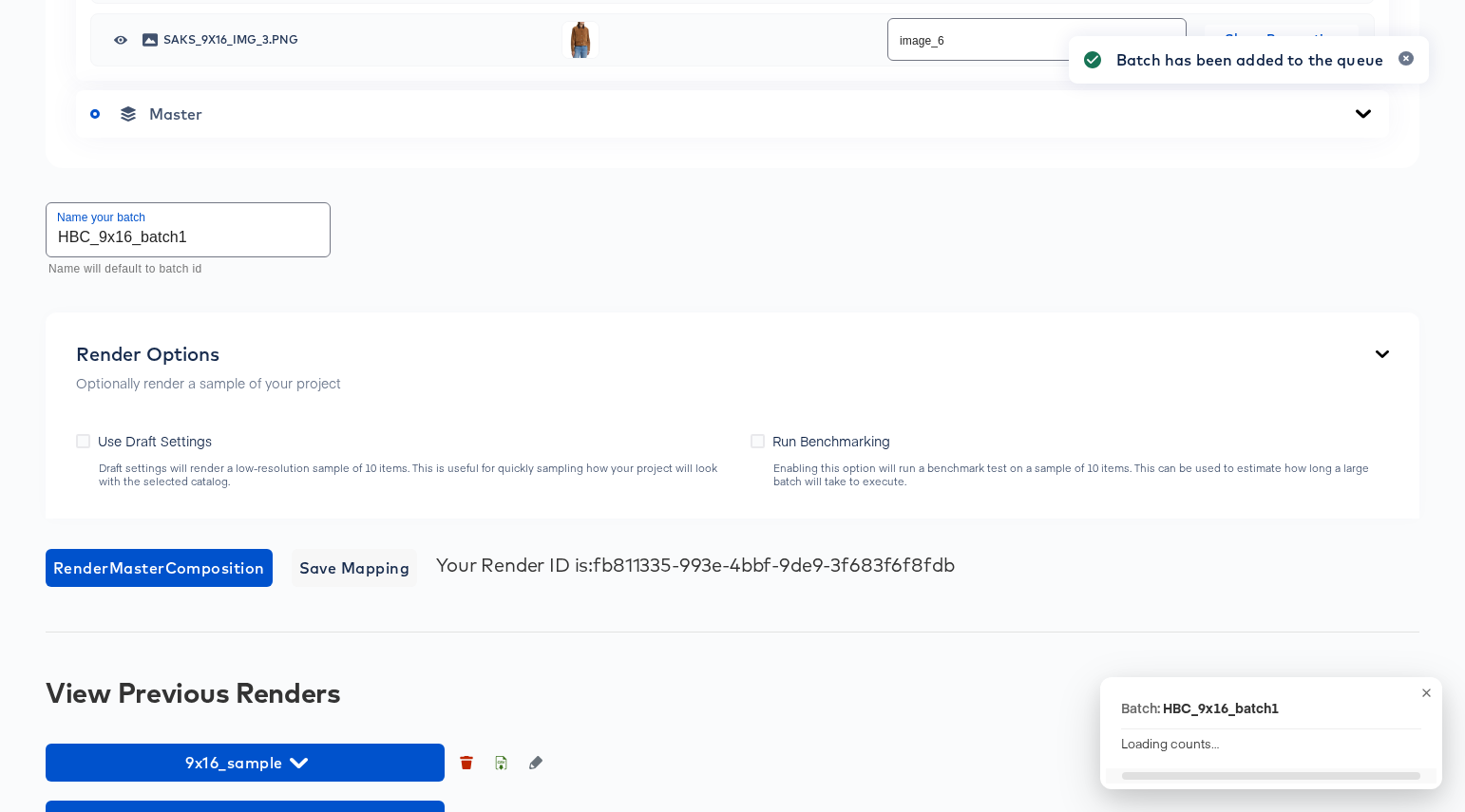
scroll to position [1113, 0]
